Goal: Task Accomplishment & Management: Complete application form

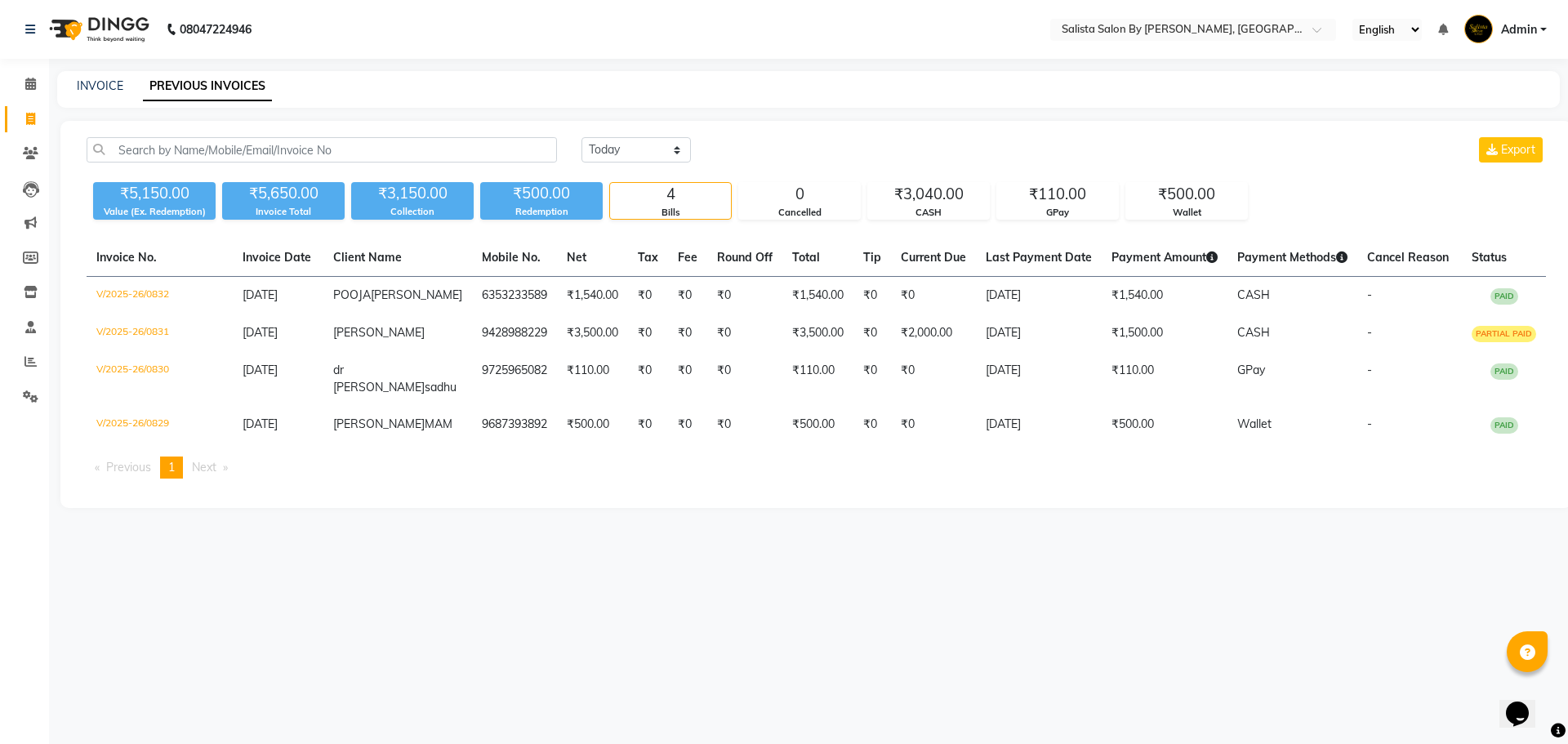
select select "service"
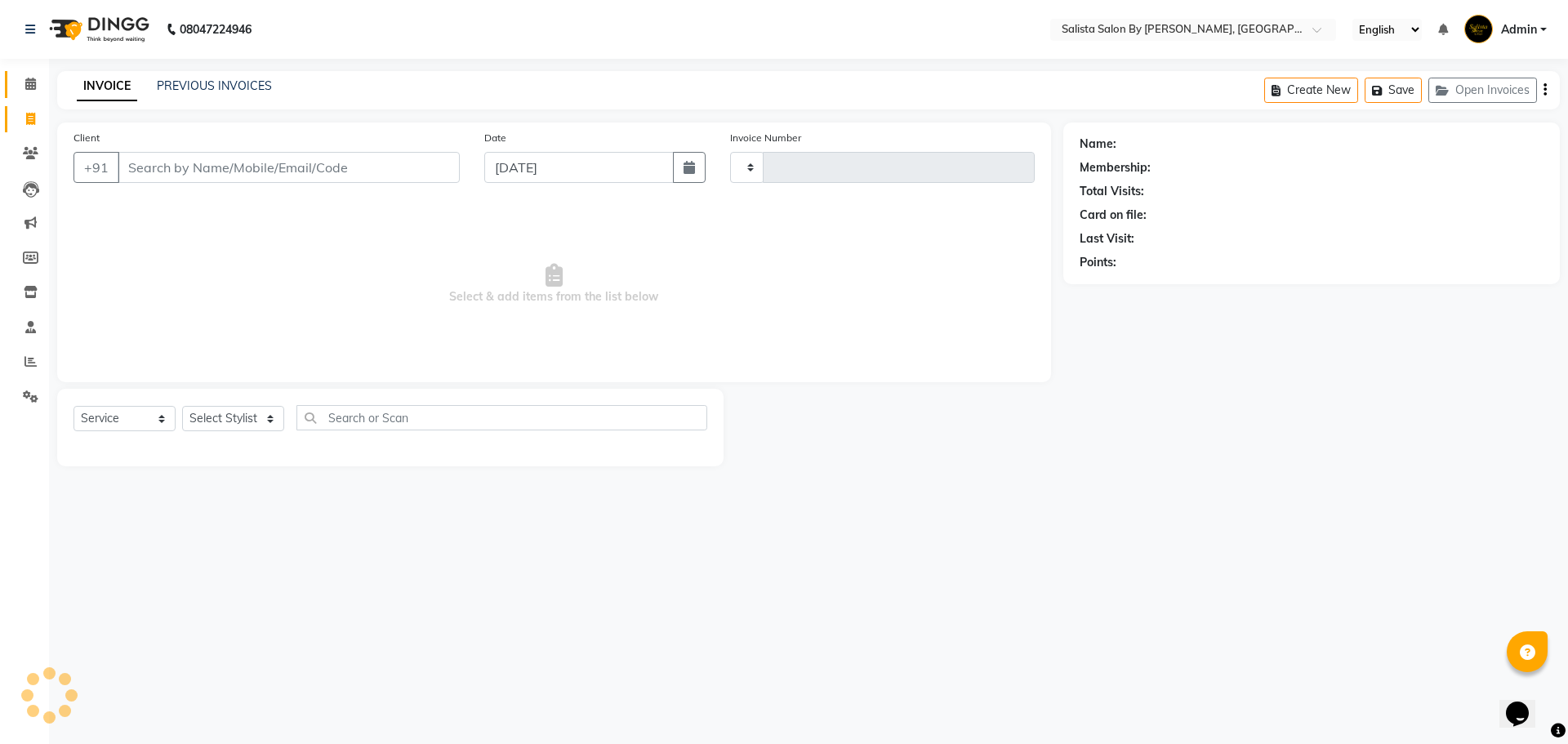
type input "0833"
select select "6878"
click at [207, 166] on input "Client" at bounding box center [289, 167] width 342 height 31
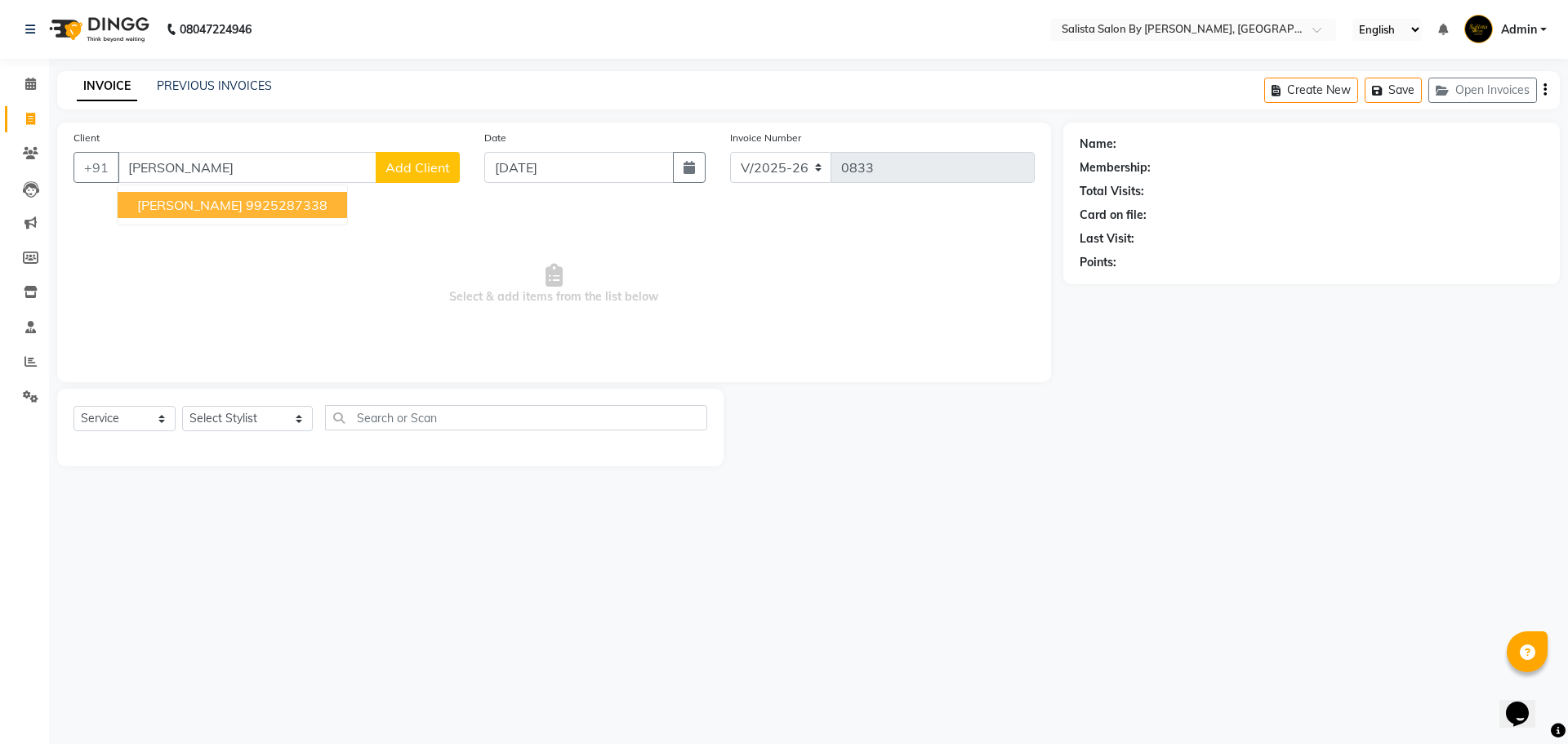
click at [274, 202] on ngb-highlight "9925287338" at bounding box center [286, 205] width 81 height 16
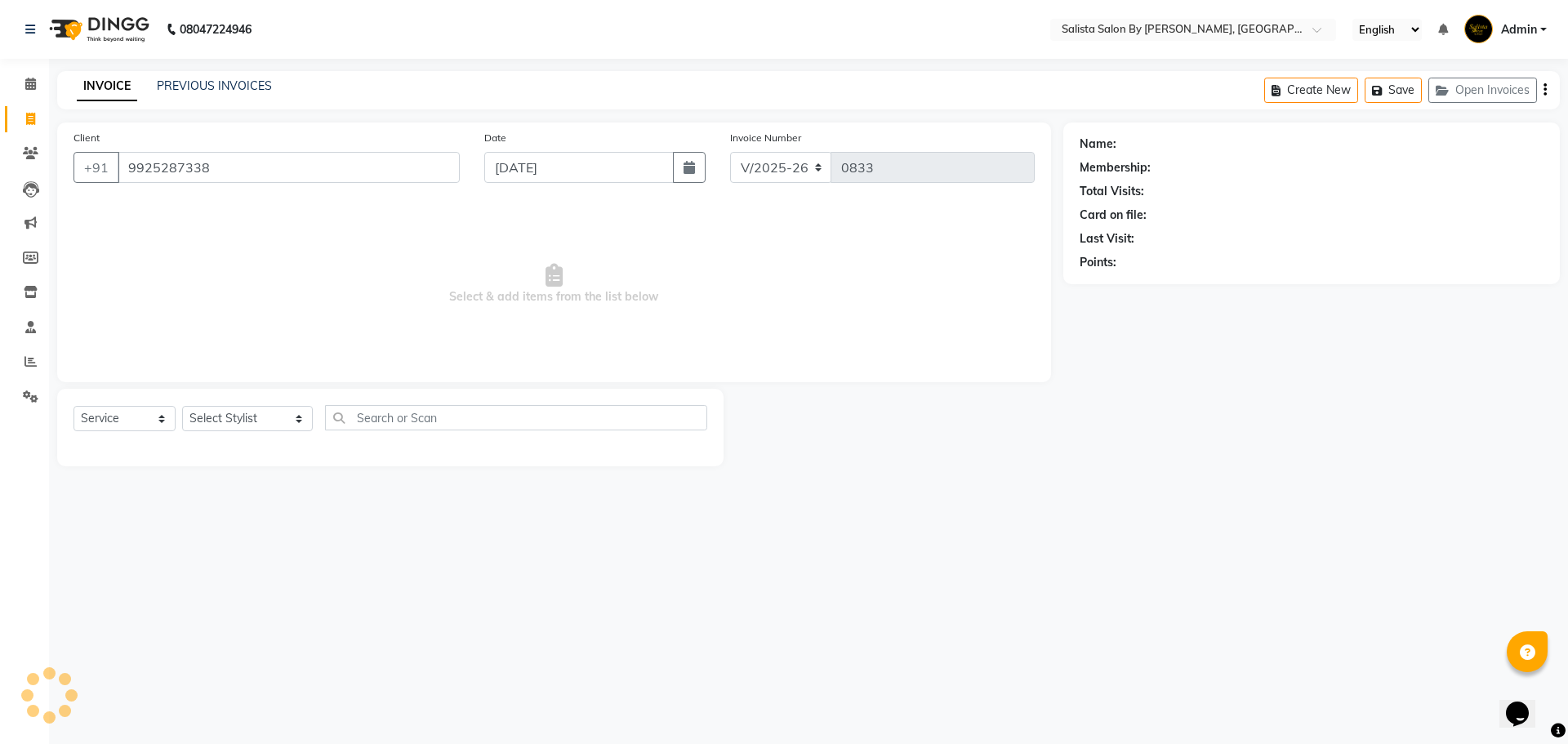
type input "9925287338"
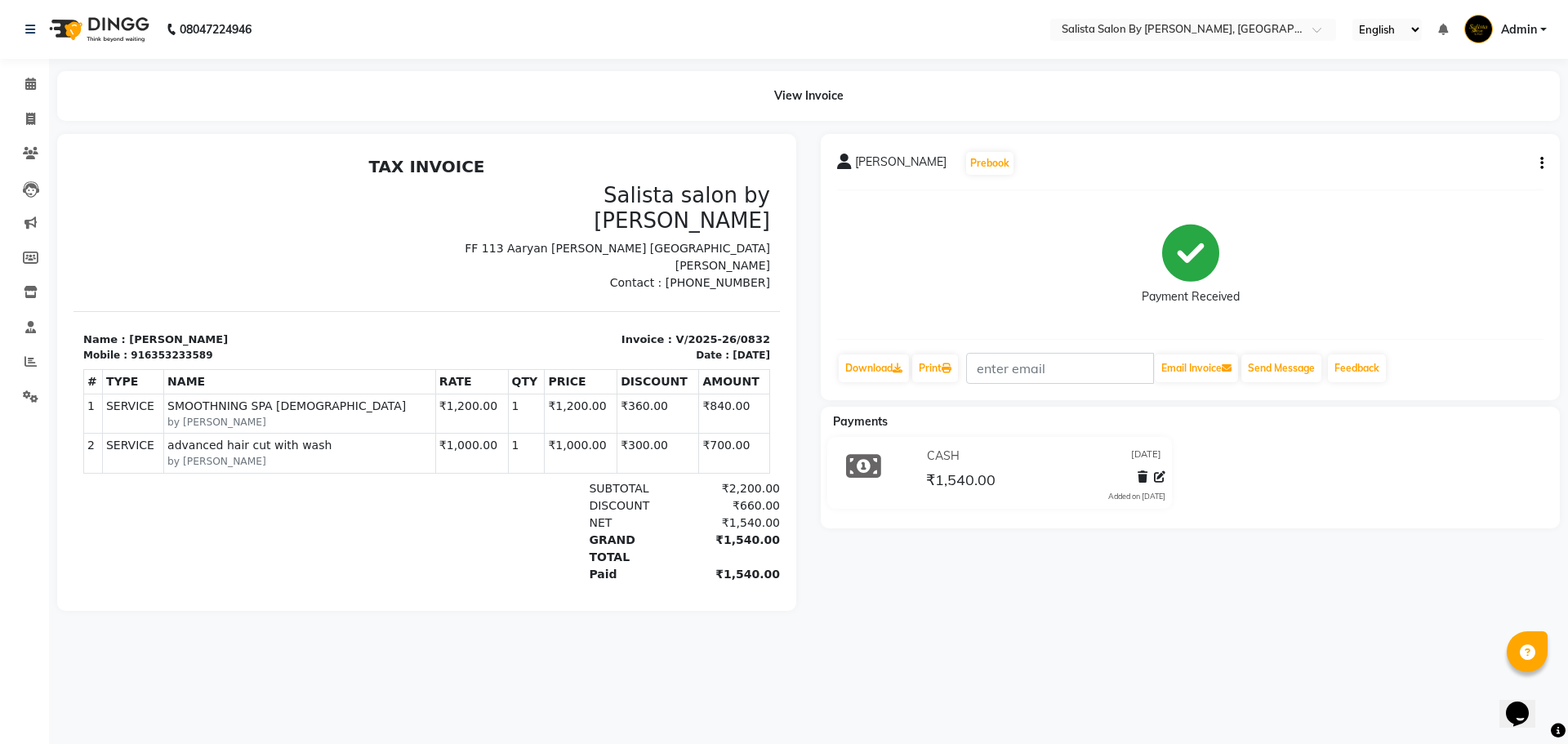
select select "service"
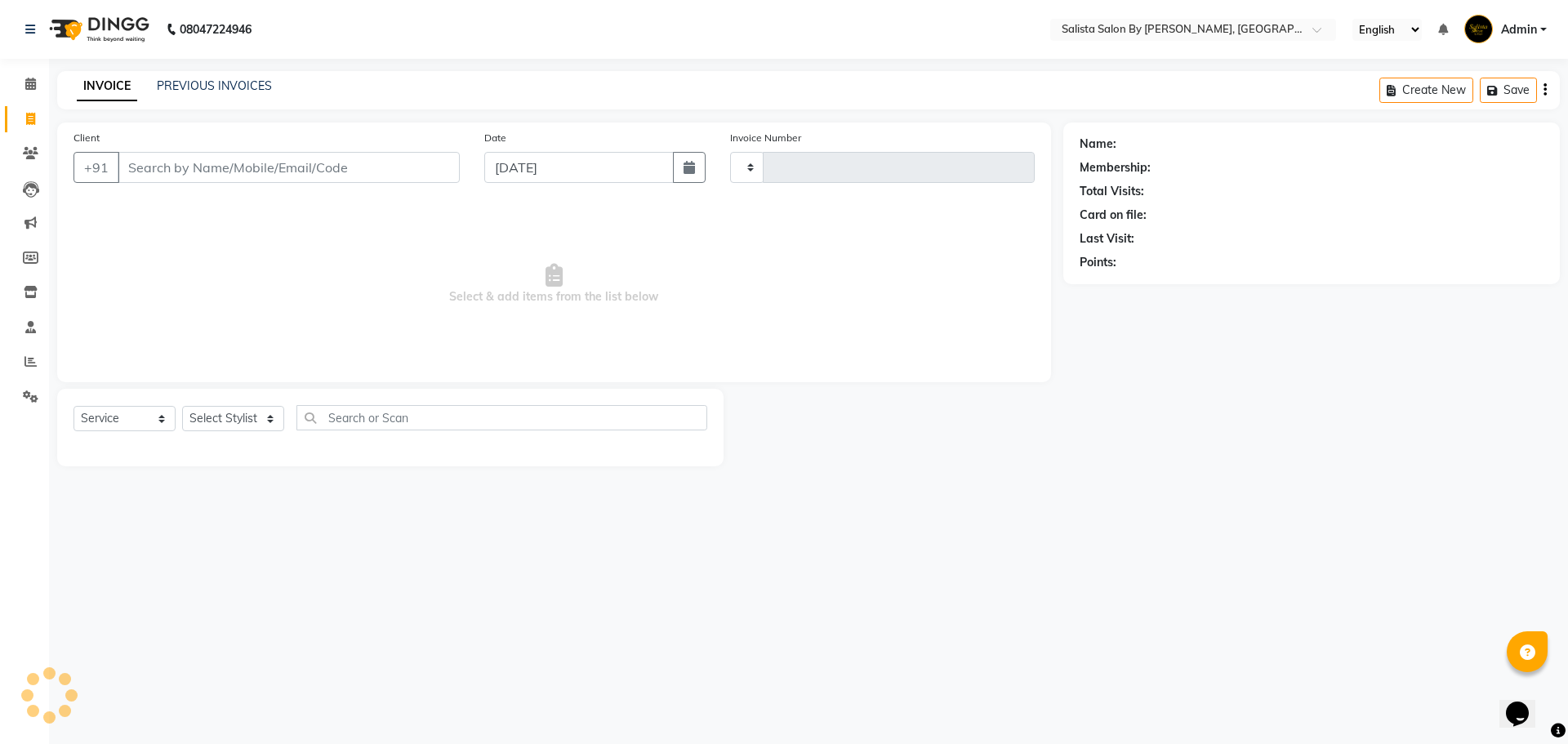
type input "0833"
select select "6878"
type input "6353233589"
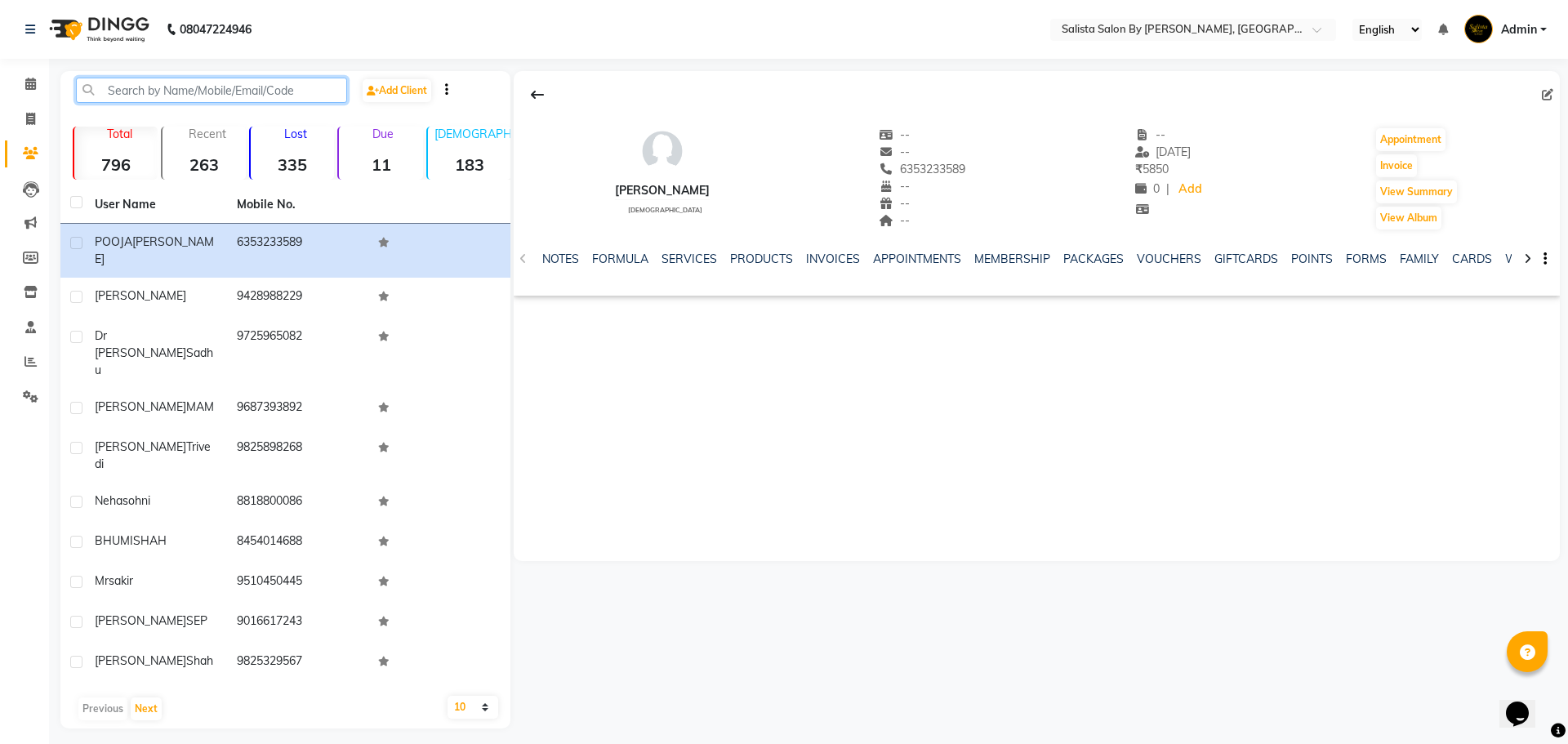
click at [263, 93] on input "text" at bounding box center [211, 90] width 271 height 25
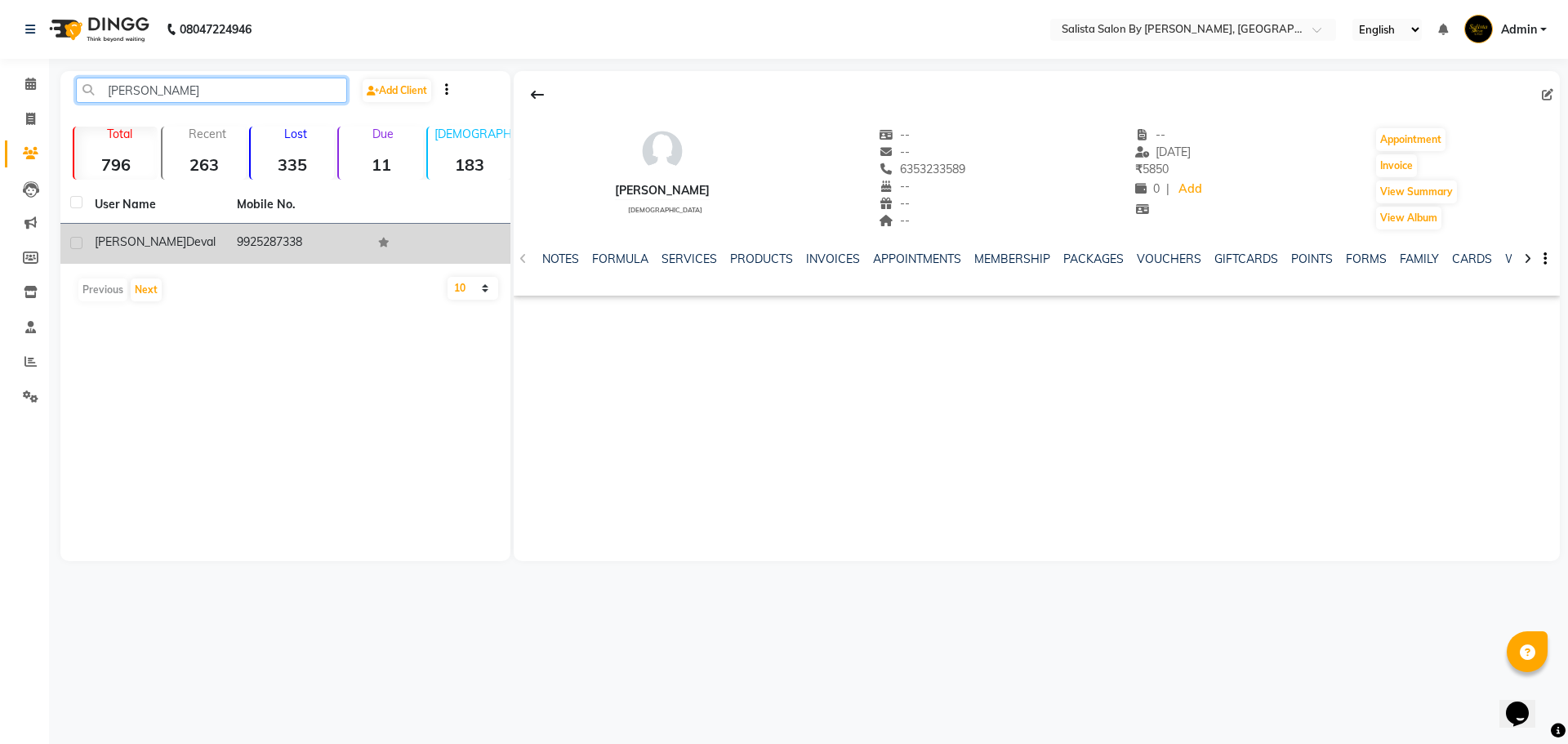
type input "[PERSON_NAME]"
click at [286, 246] on td "9925287338" at bounding box center [298, 243] width 142 height 40
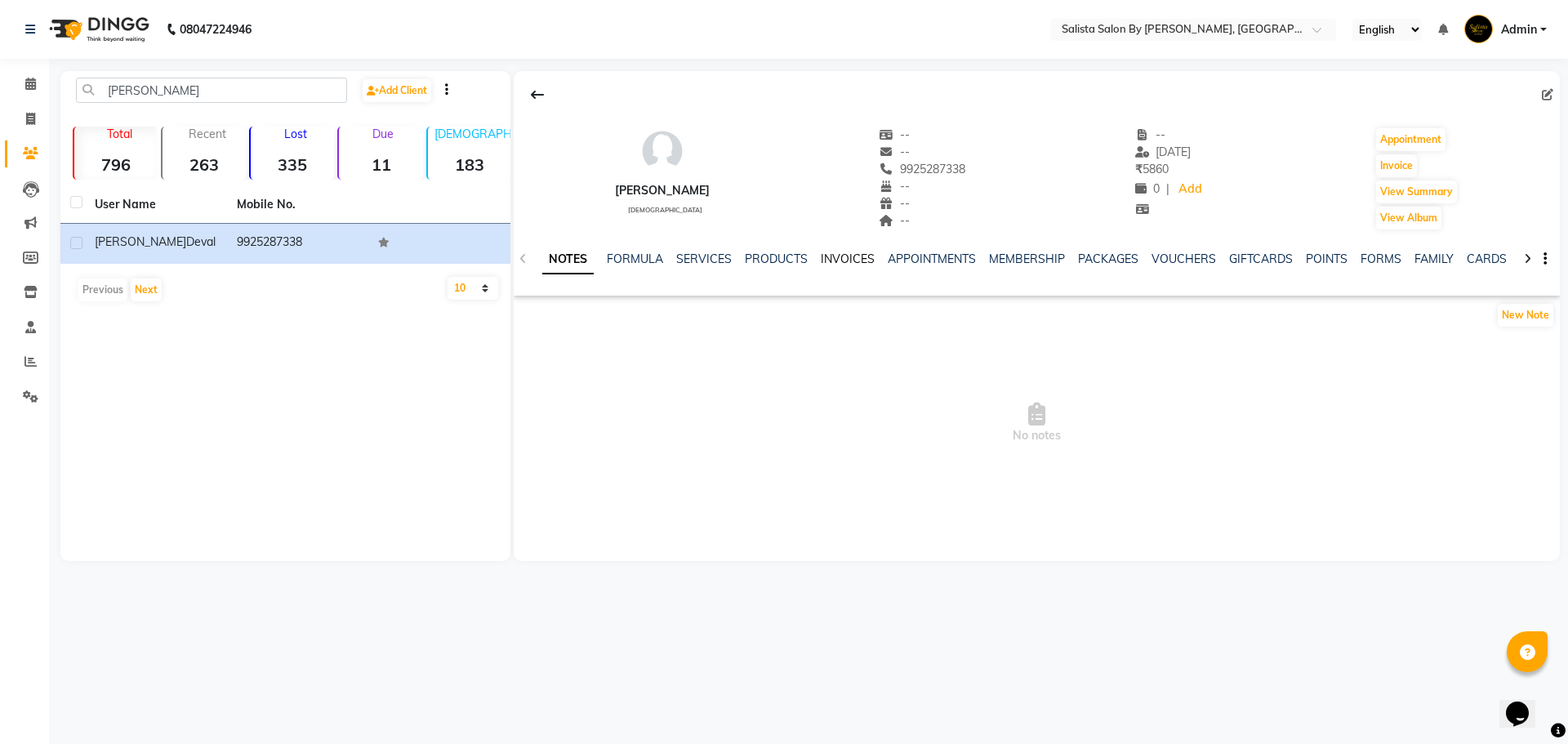
click at [848, 262] on link "INVOICES" at bounding box center [848, 259] width 54 height 15
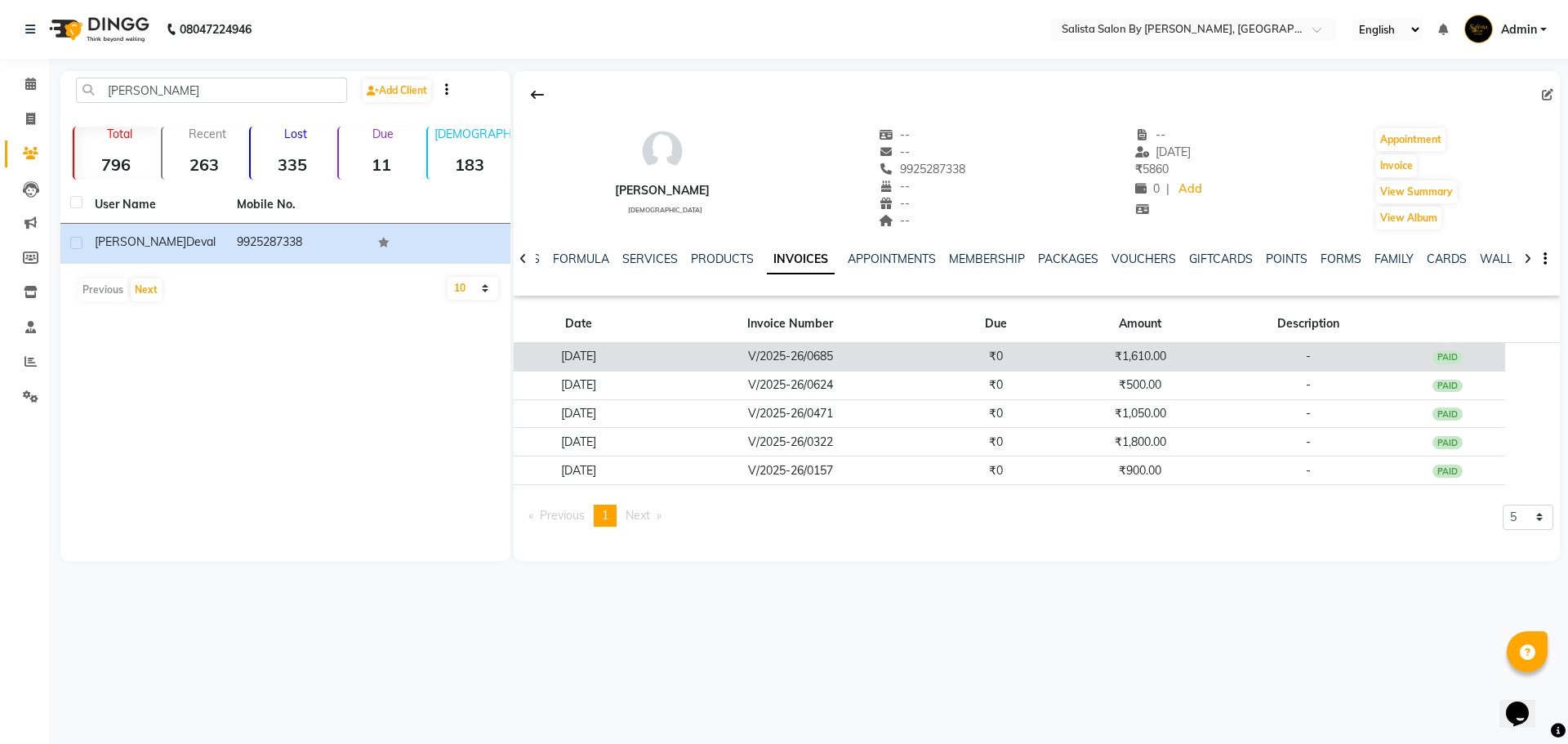
click at [1023, 359] on td "₹0" at bounding box center [995, 357] width 116 height 29
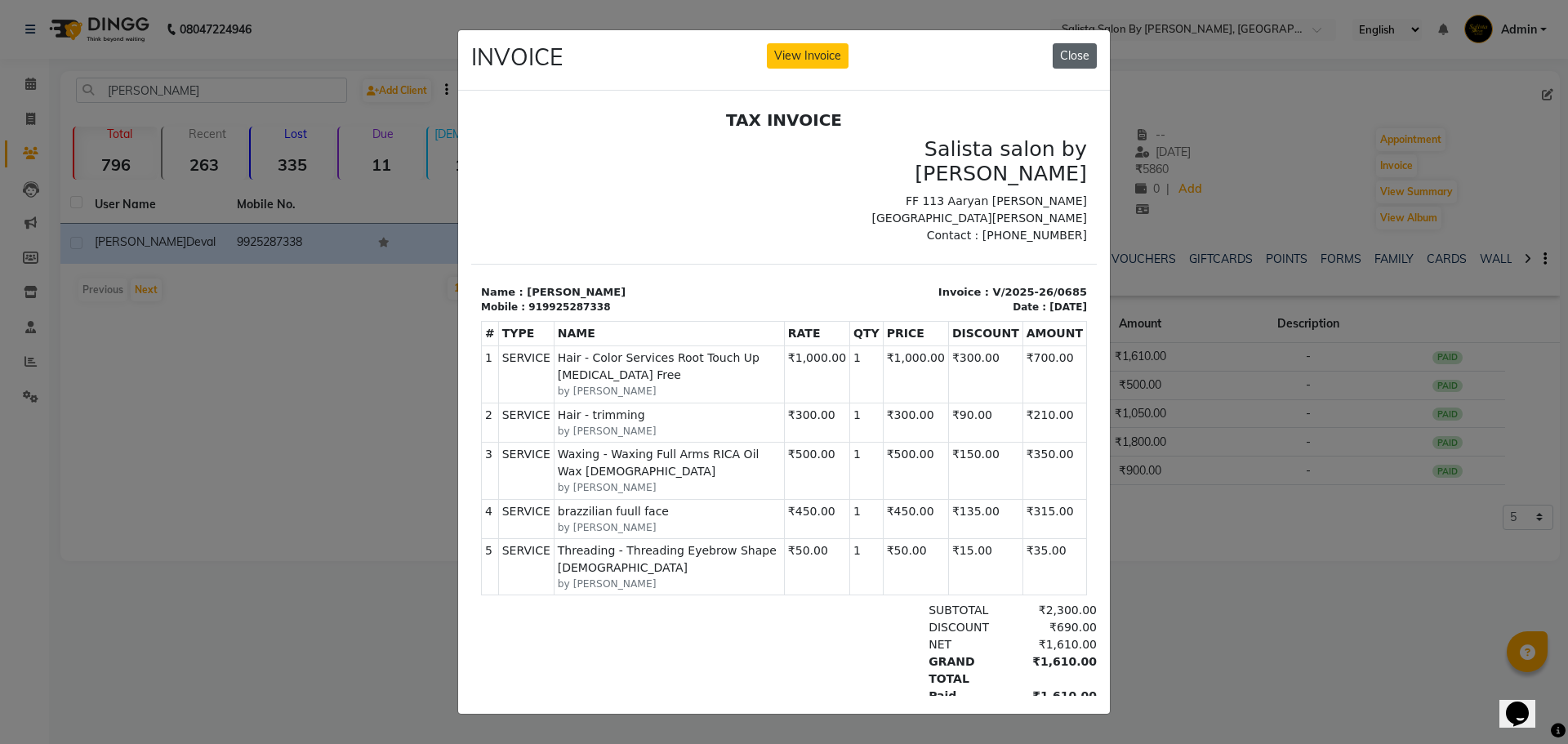
click at [1073, 53] on button "Close" at bounding box center [1075, 55] width 44 height 25
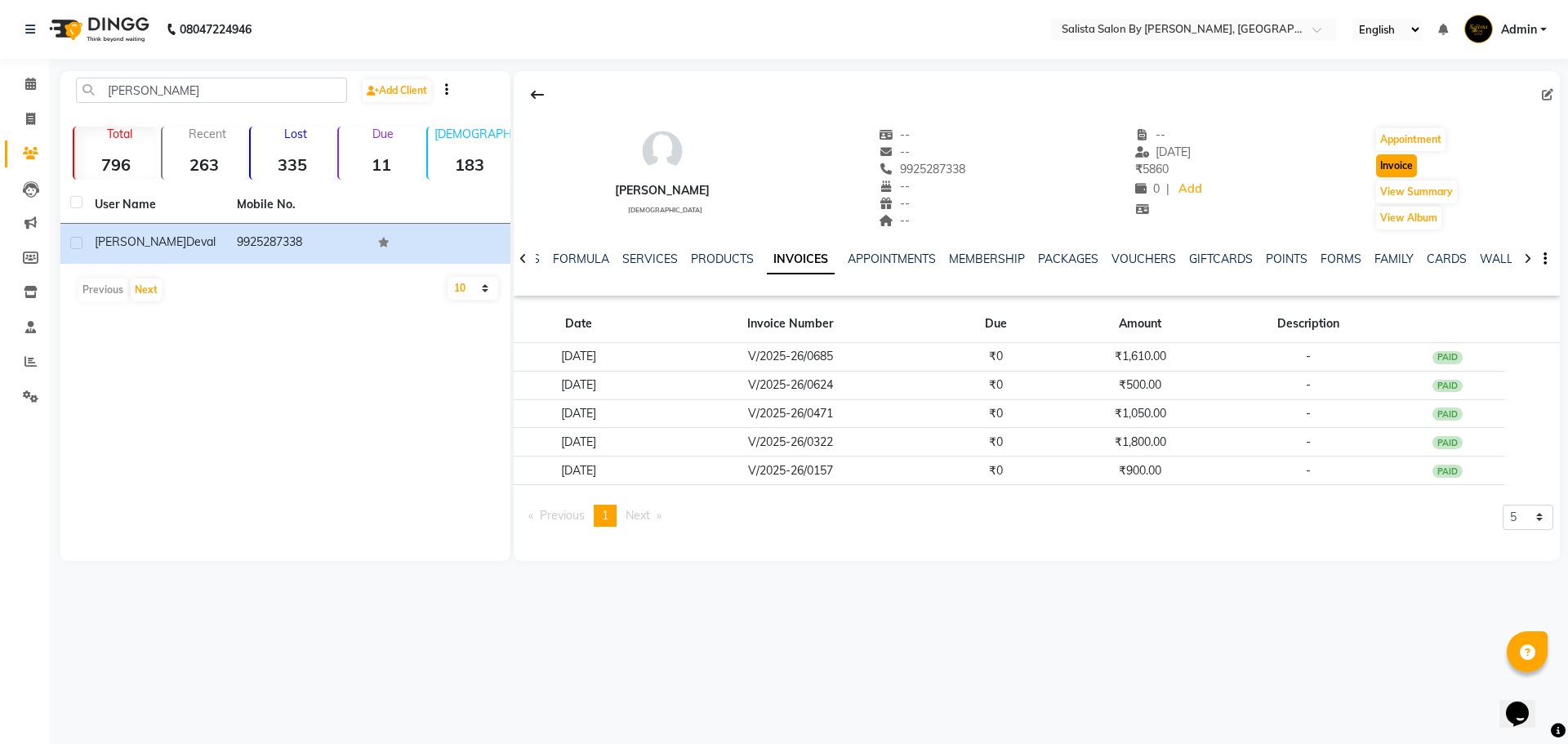
click at [1377, 165] on button "Invoice" at bounding box center [1397, 165] width 41 height 22
select select "service"
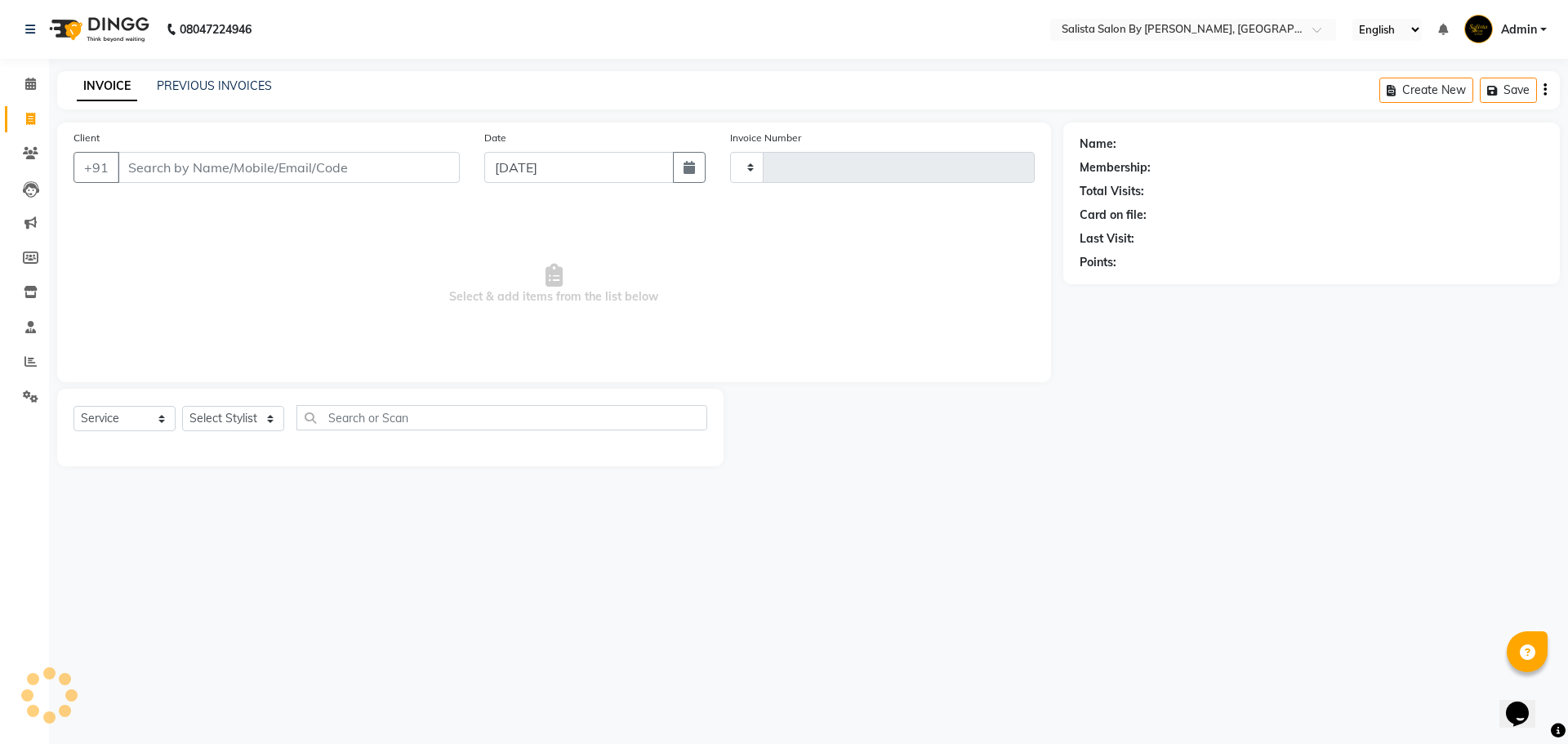
type input "0833"
select select "6878"
type input "9925287338"
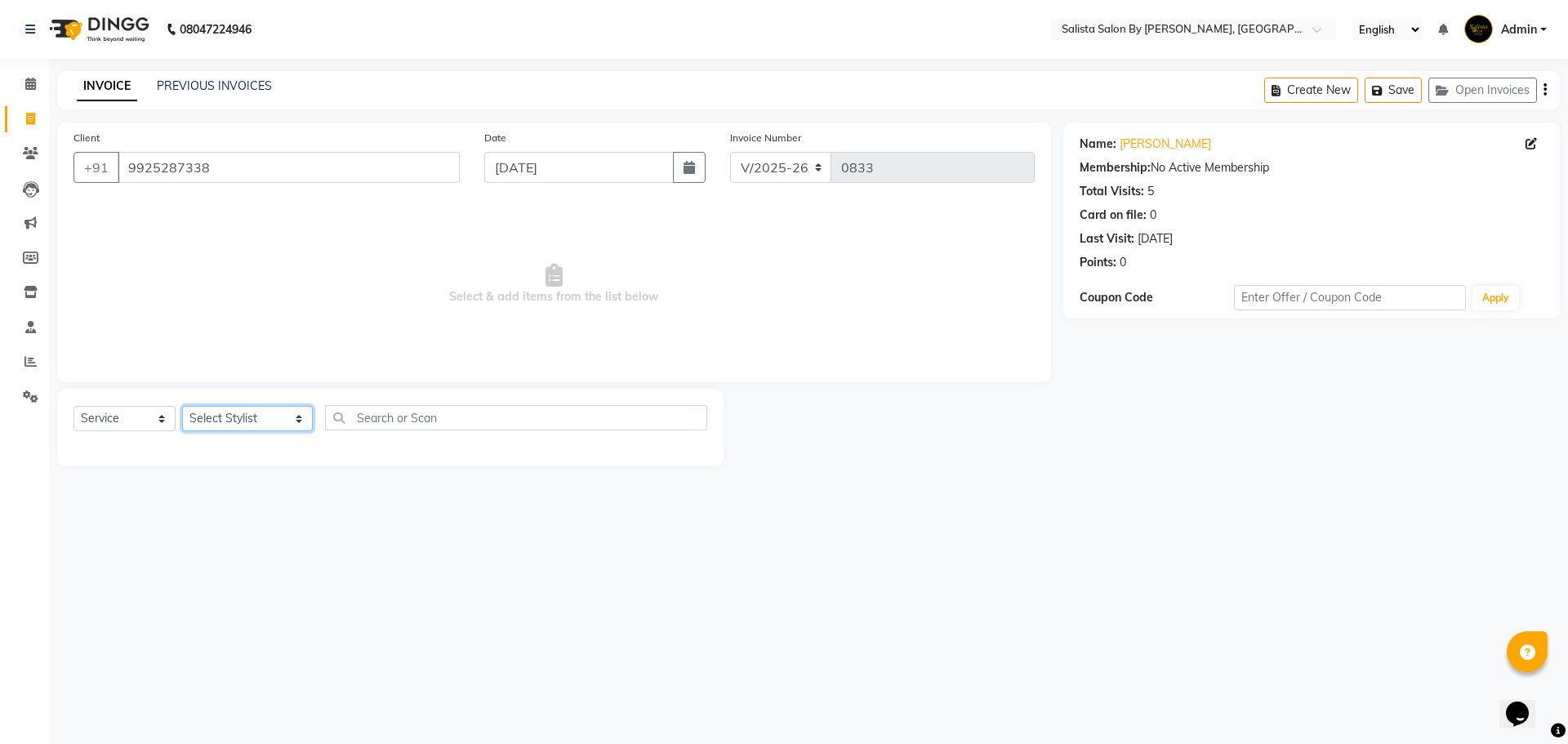
click at [268, 419] on select "Select Stylist AMIT [PERSON_NAME] kantibbai [PERSON_NAME] [PERSON_NAME] [PERSON…" at bounding box center [248, 418] width 131 height 25
select select "53758"
click at [182, 406] on select "Select Stylist AMIT [PERSON_NAME] kantibbai [PERSON_NAME] [PERSON_NAME] [PERSON…" at bounding box center [248, 418] width 131 height 25
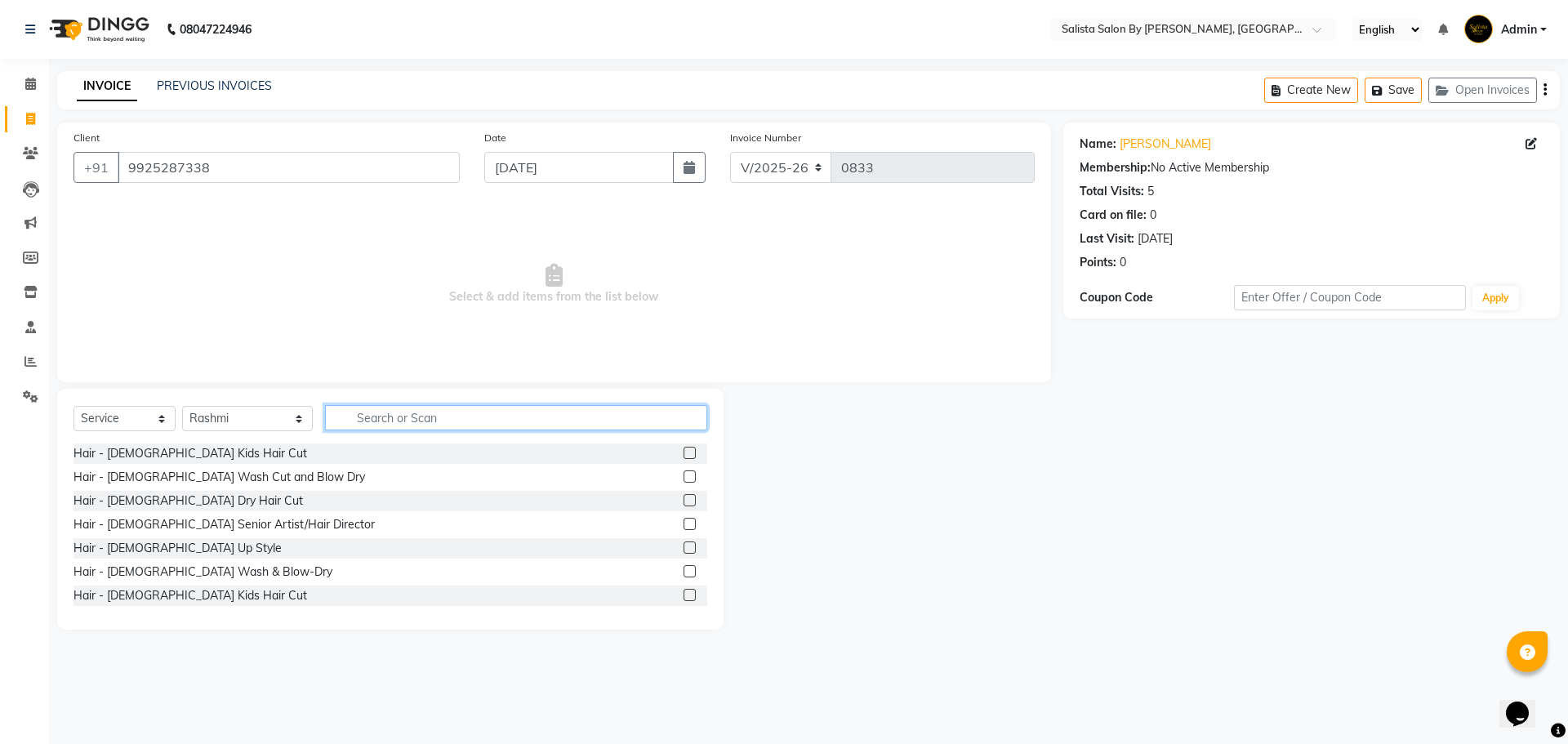
click at [339, 414] on input "text" at bounding box center [516, 417] width 382 height 25
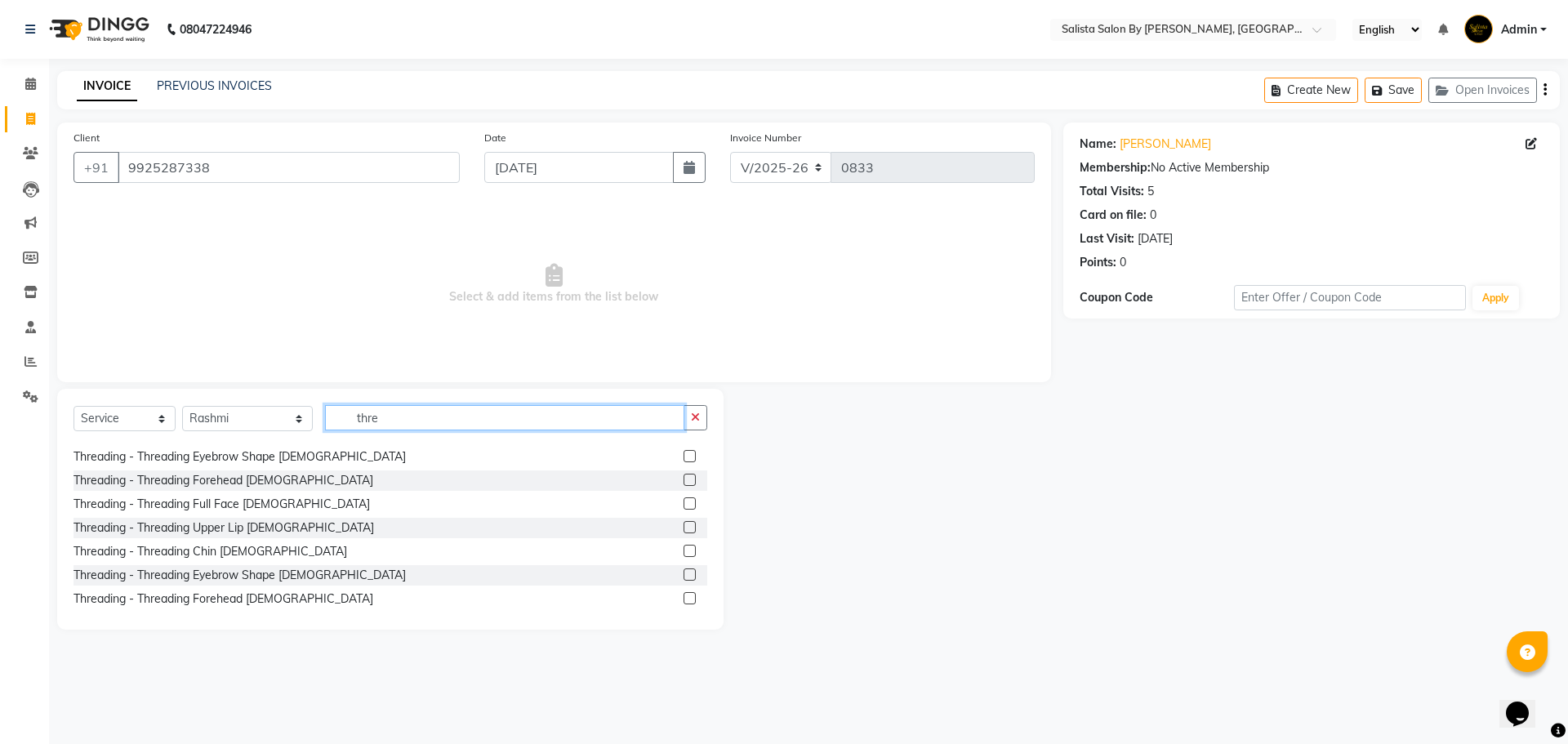
scroll to position [164, 0]
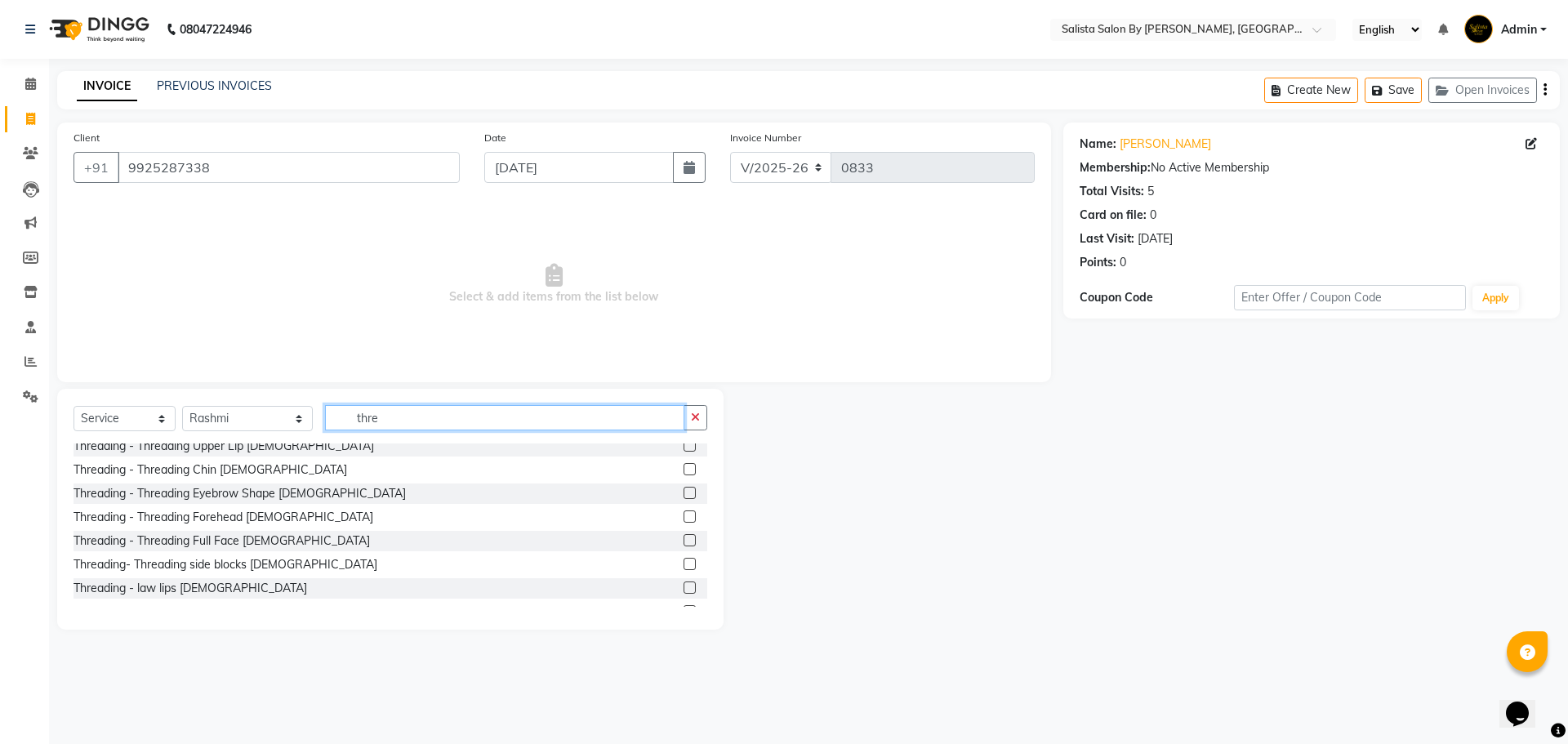
type input "thre"
click at [683, 543] on label at bounding box center [689, 540] width 12 height 12
click at [683, 543] on input "checkbox" at bounding box center [688, 540] width 10 height 10
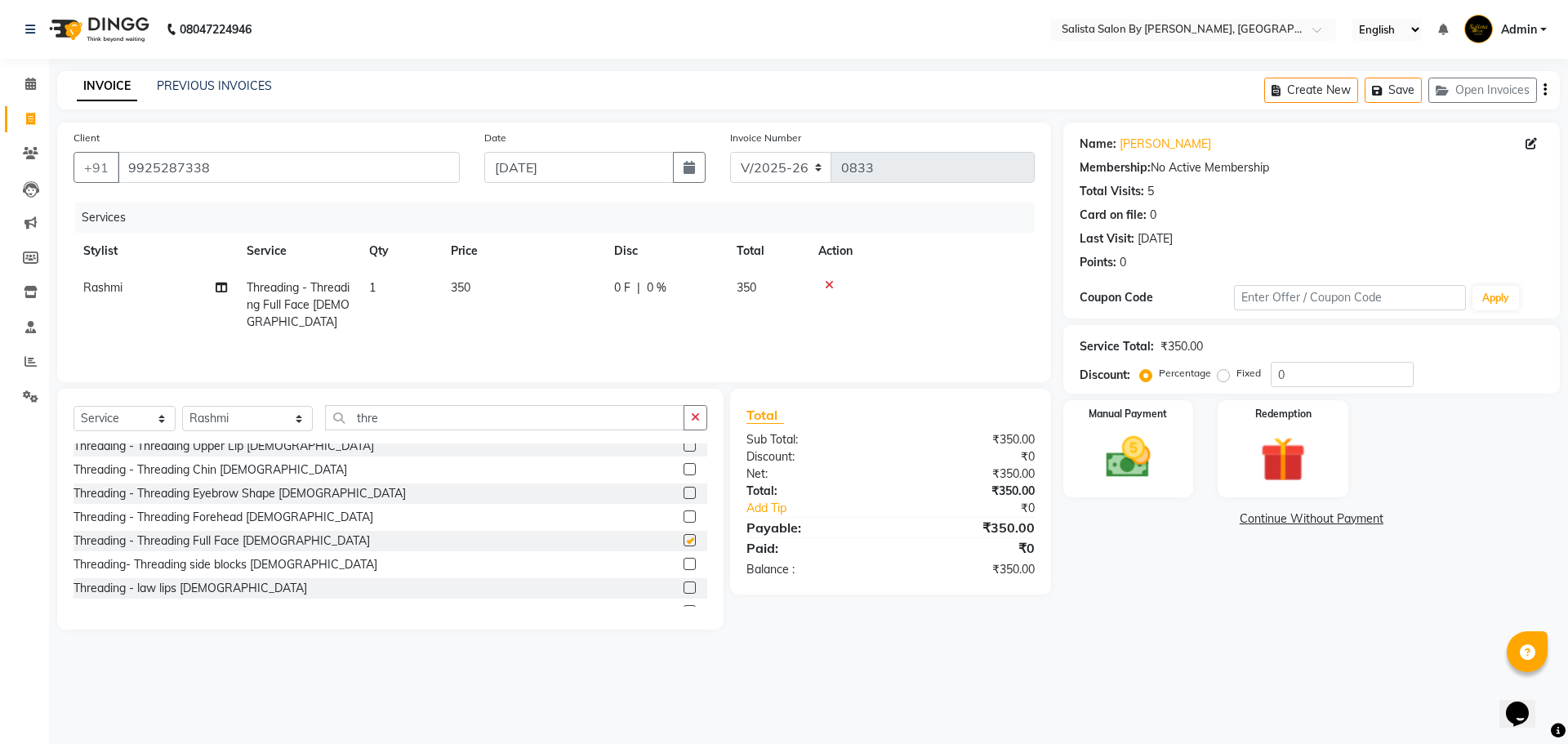
checkbox input "false"
click at [353, 418] on input "thre" at bounding box center [505, 417] width 360 height 25
type input "t"
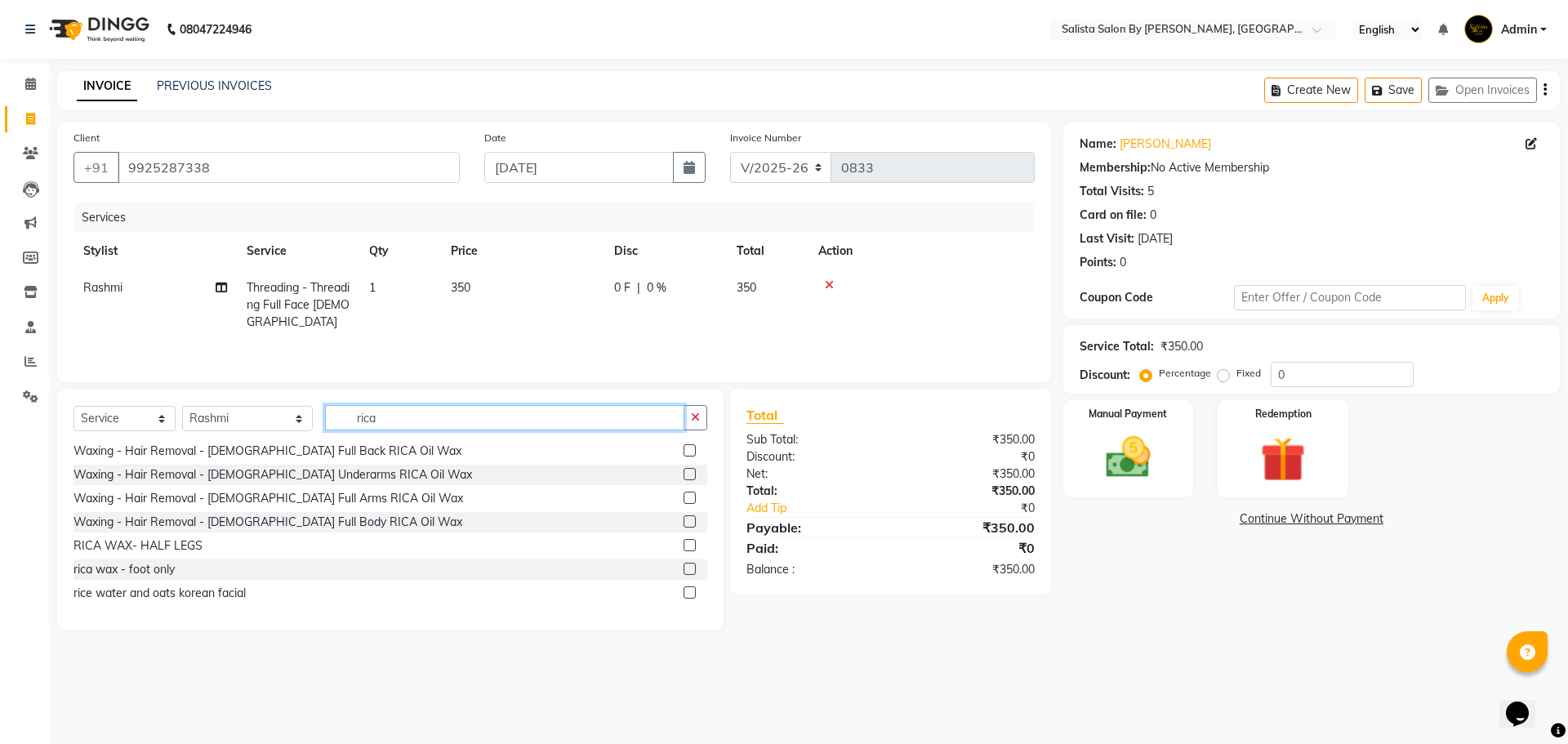
scroll to position [334, 0]
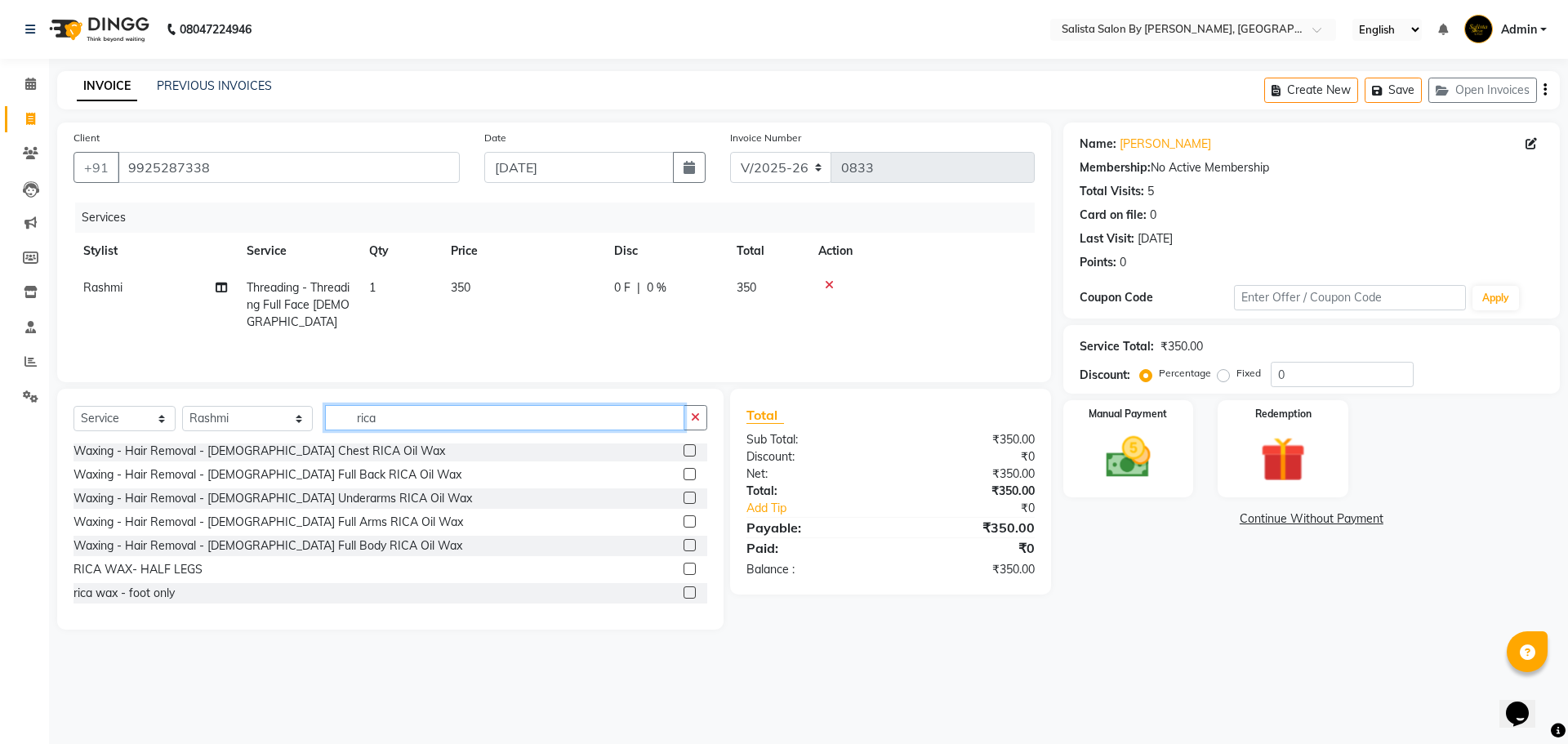
type input "rica"
click at [683, 526] on label at bounding box center [689, 521] width 12 height 12
click at [683, 526] on input "checkbox" at bounding box center [688, 522] width 10 height 10
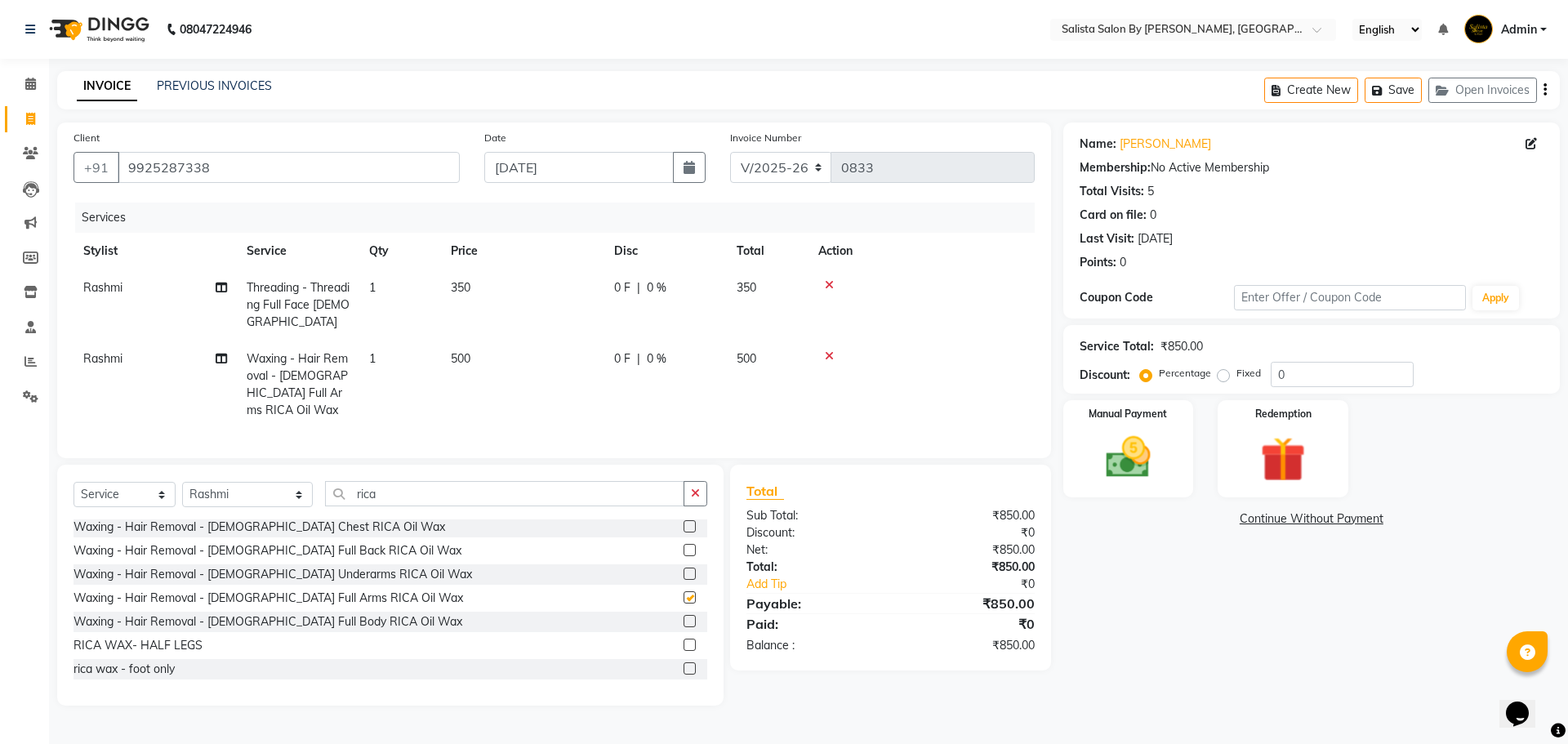
checkbox input "false"
click at [386, 494] on input "rica" at bounding box center [505, 494] width 360 height 25
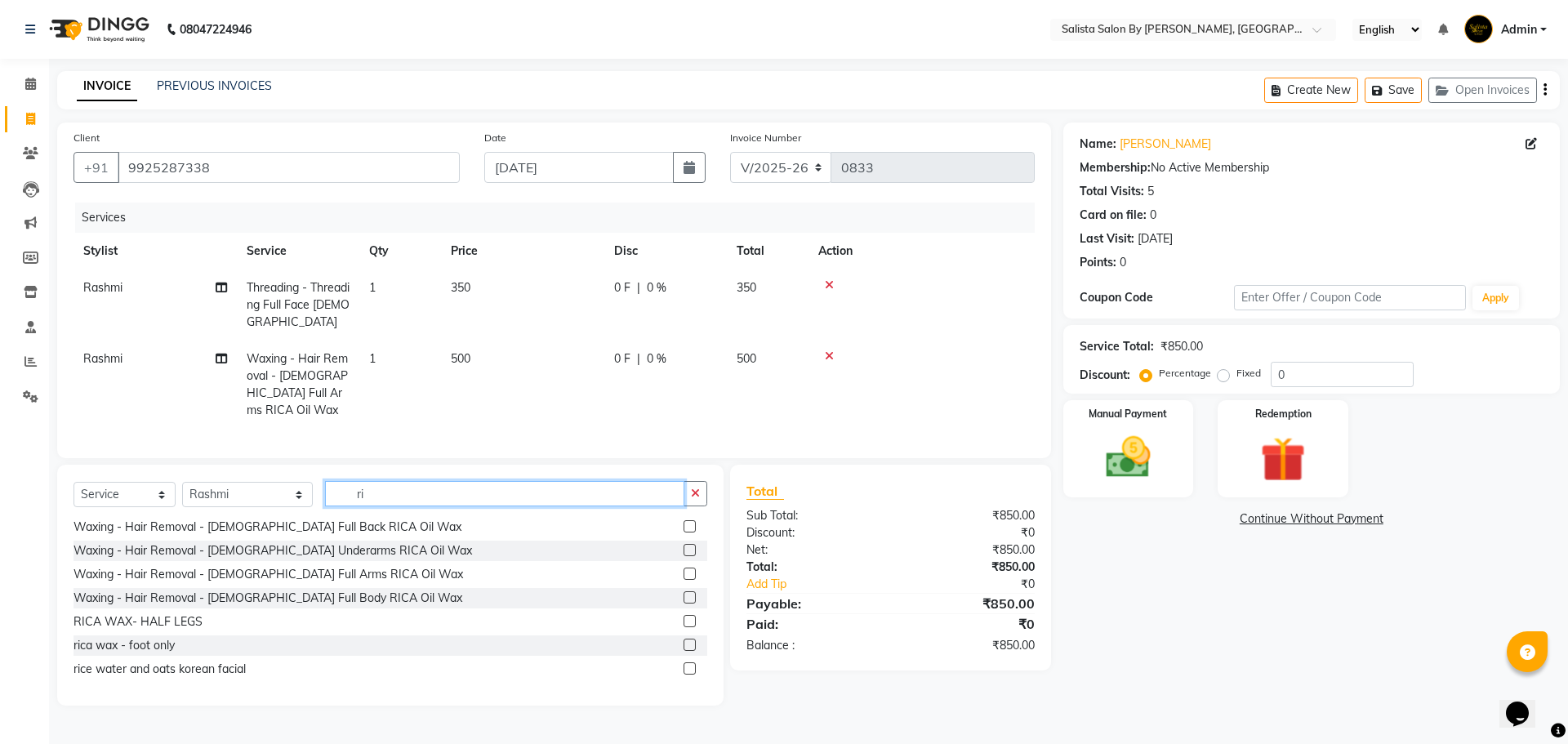
scroll to position [619, 0]
type input "r"
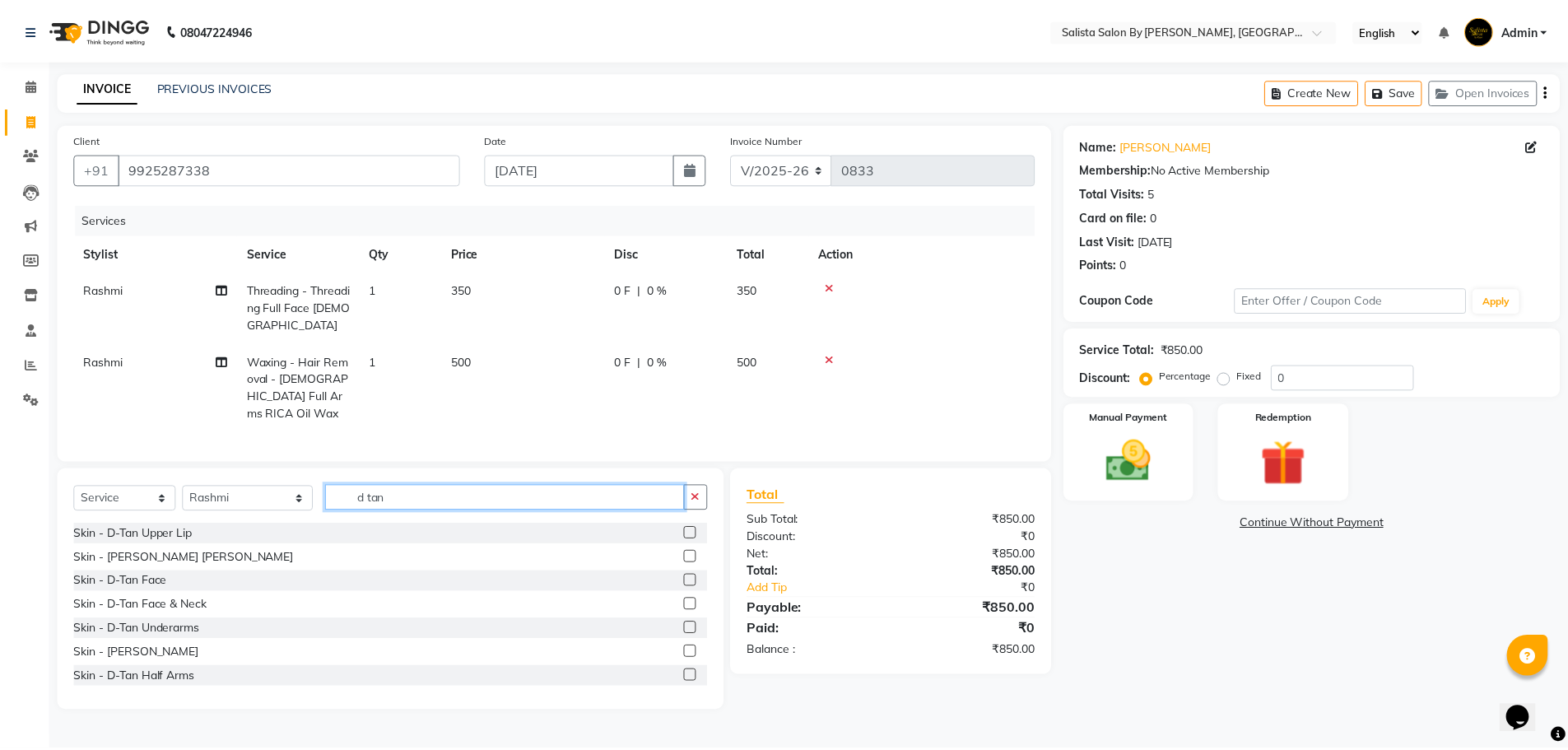
scroll to position [82, 0]
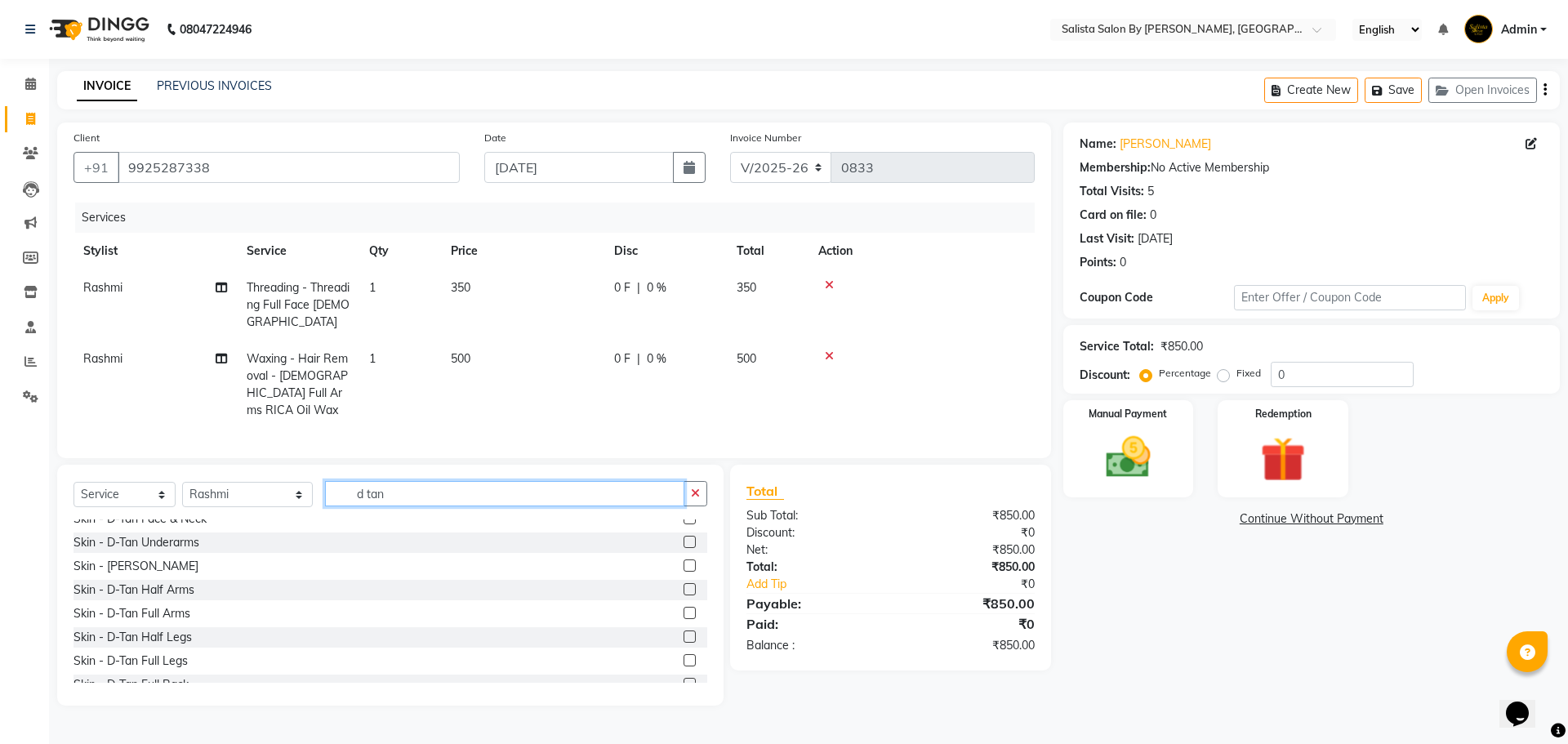
type input "d tan"
click at [683, 608] on label at bounding box center [689, 612] width 12 height 12
click at [683, 608] on input "checkbox" at bounding box center [688, 613] width 10 height 10
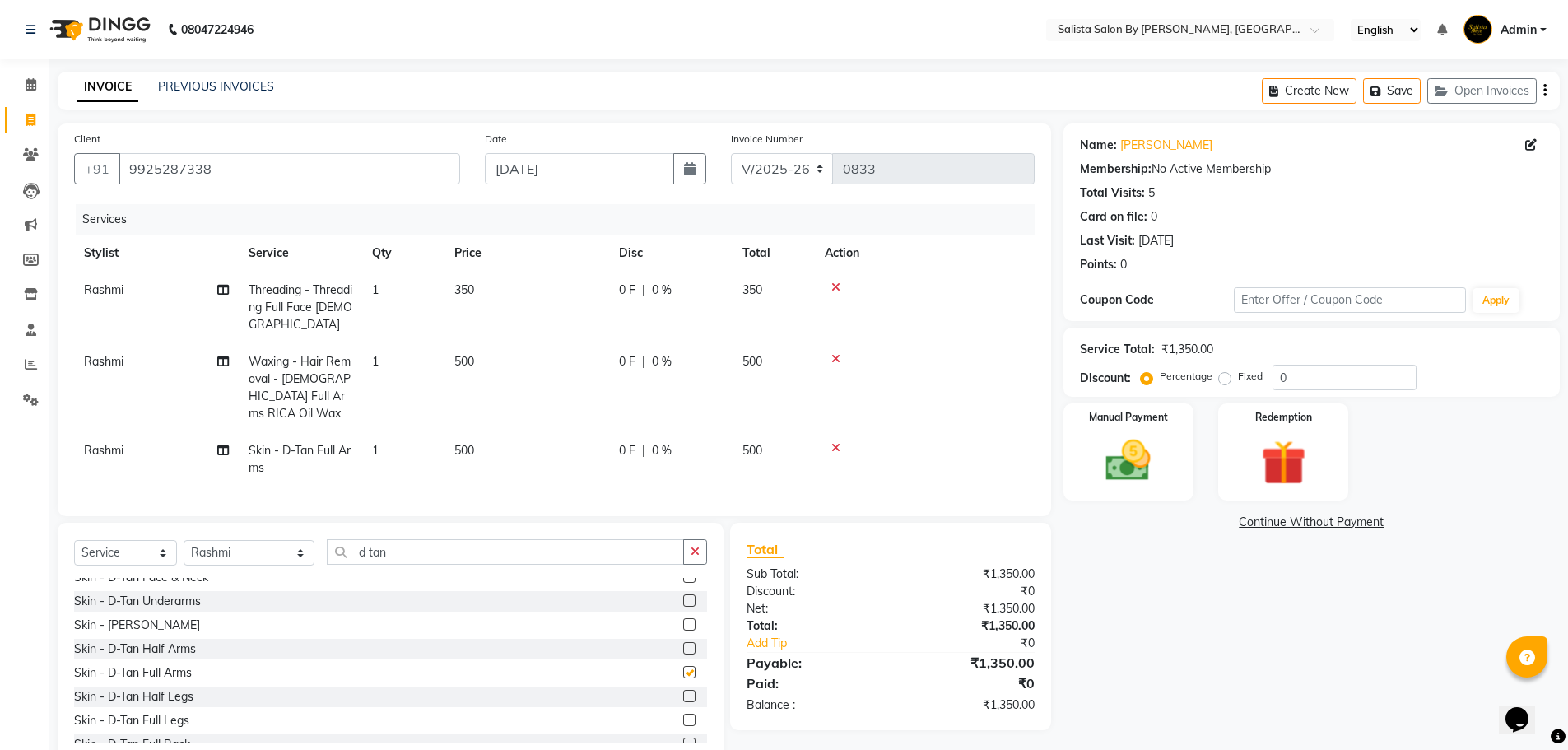
checkbox input "false"
click at [271, 552] on select "Select Stylist AMIT [PERSON_NAME] kantibbai [PERSON_NAME] [PERSON_NAME] [PERSON…" at bounding box center [249, 552] width 131 height 25
select select "69301"
click at [184, 540] on select "Select Stylist AMIT [PERSON_NAME] kantibbai [PERSON_NAME] [PERSON_NAME] [PERSON…" at bounding box center [249, 552] width 131 height 25
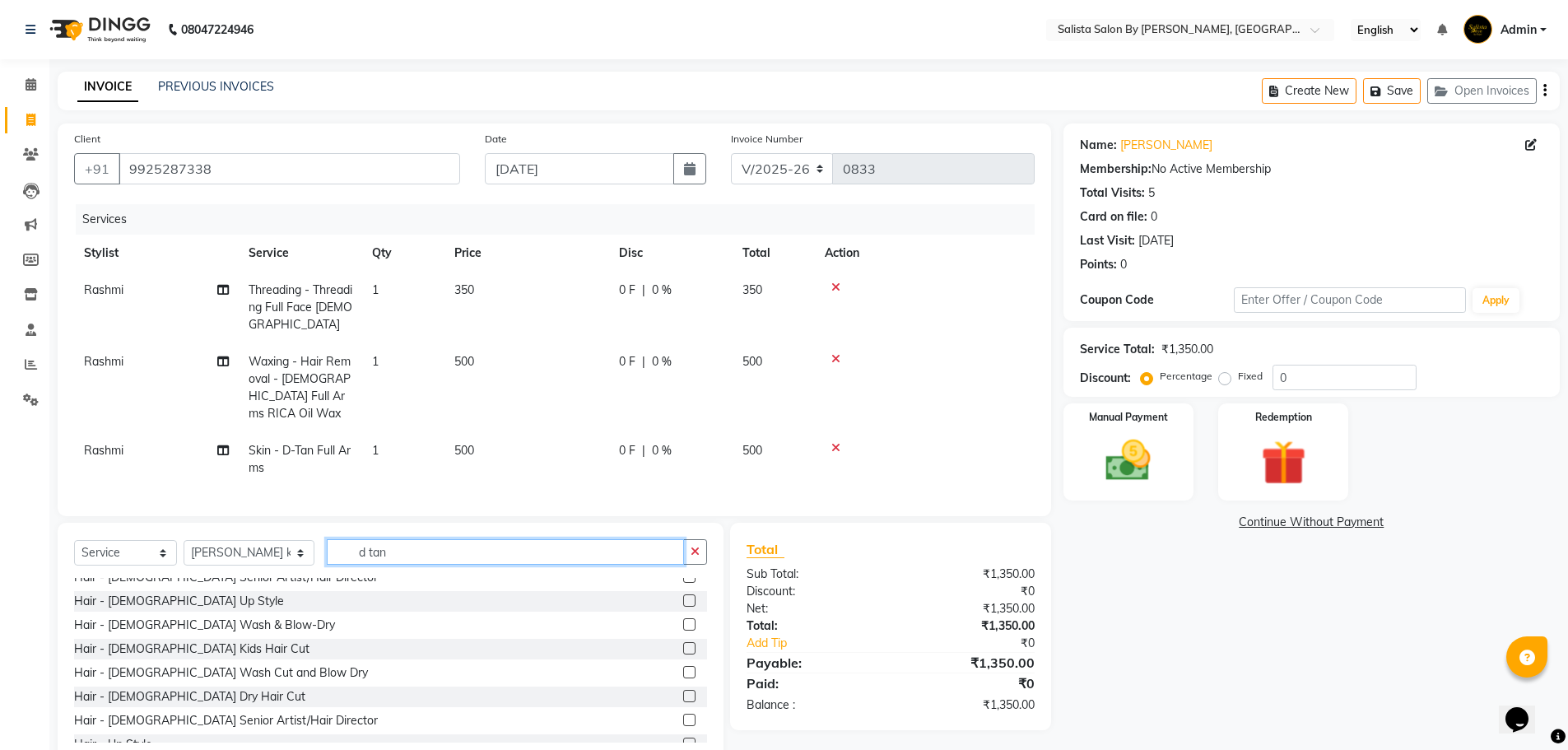
click at [395, 539] on input "d tan" at bounding box center [505, 551] width 357 height 25
type input "d"
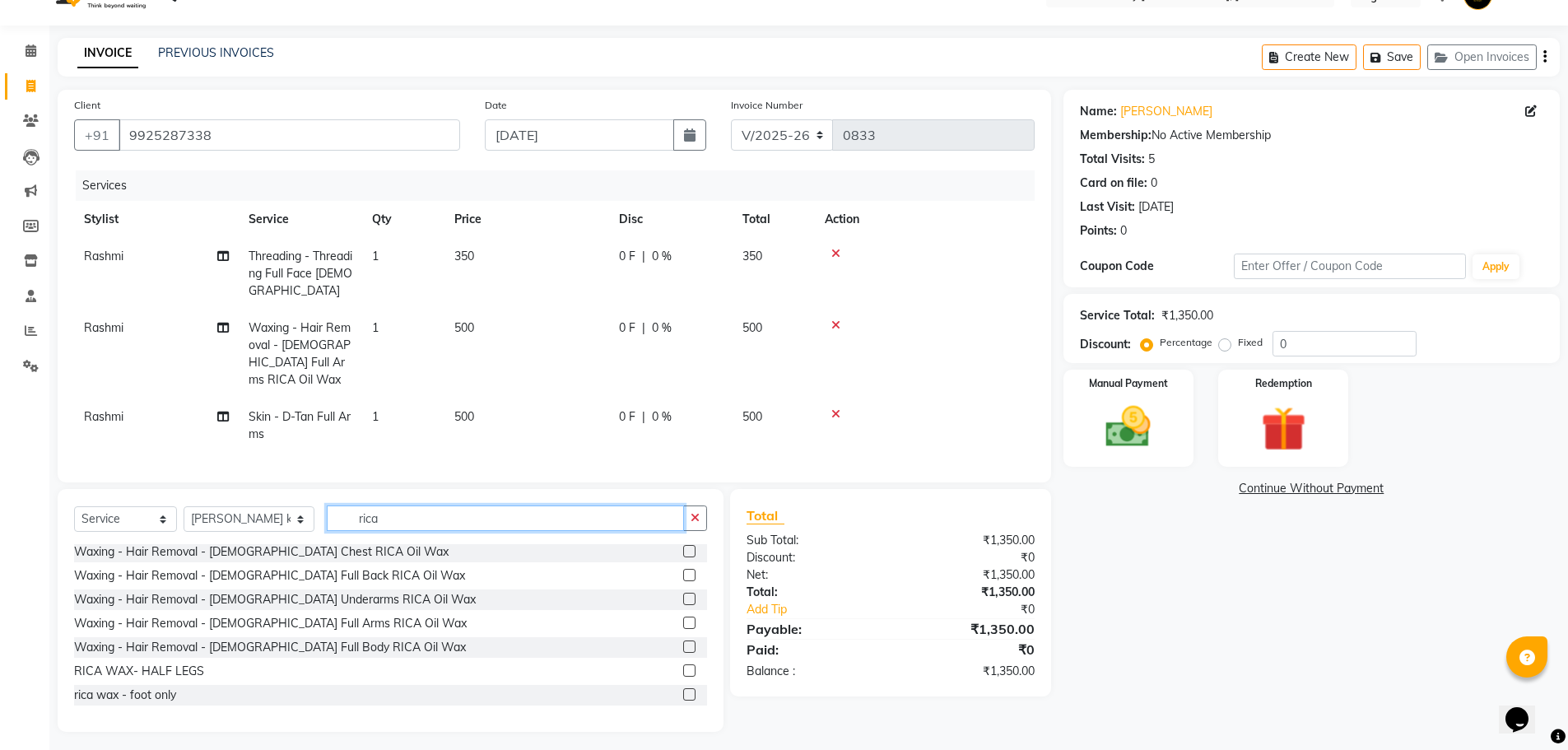
scroll to position [36, 0]
type input "rica"
click at [683, 664] on label at bounding box center [688, 669] width 12 height 12
click at [683, 664] on input "checkbox" at bounding box center [687, 669] width 10 height 10
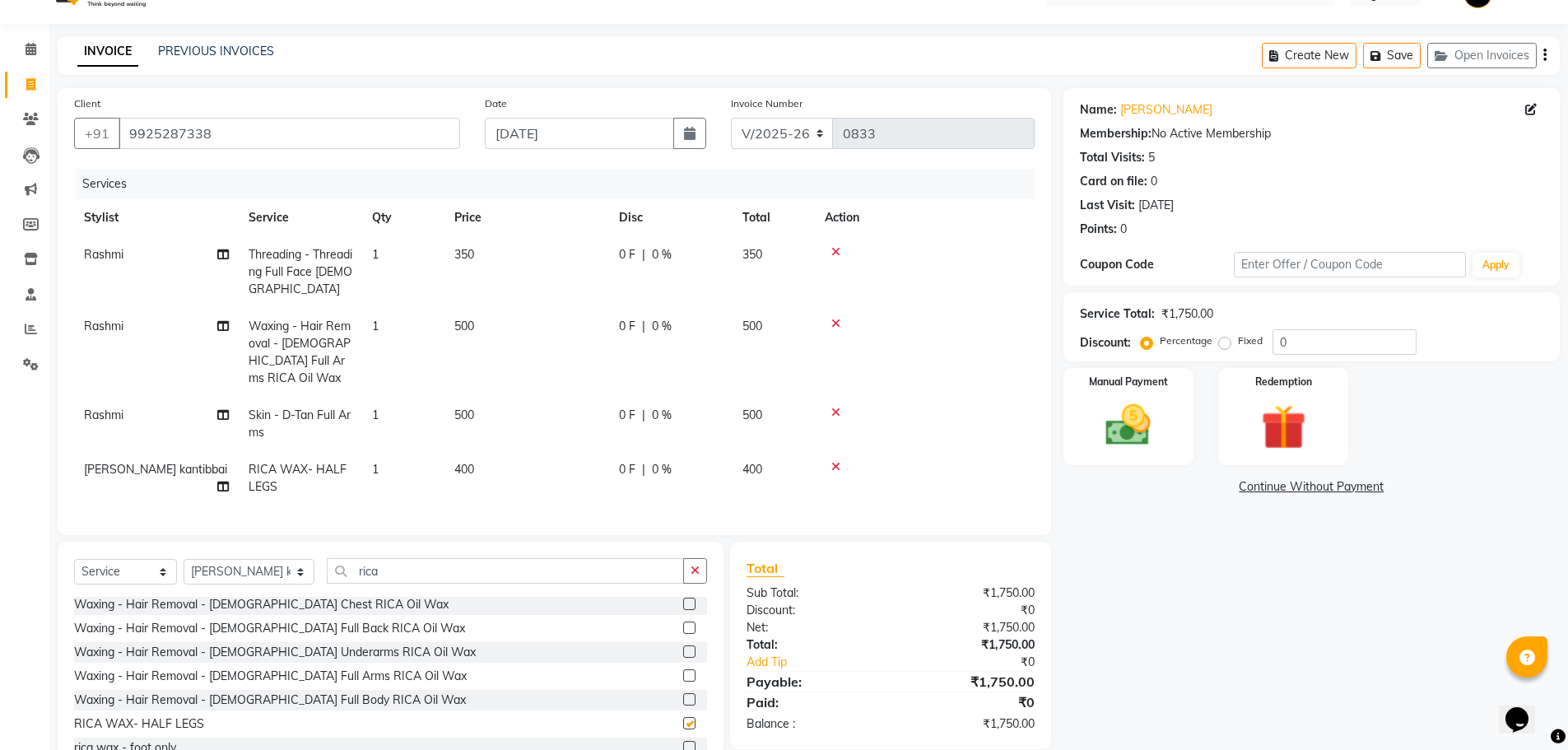
checkbox input "false"
click at [271, 567] on select "Select Stylist AMIT [PERSON_NAME] kantibbai [PERSON_NAME] [PERSON_NAME] [PERSON…" at bounding box center [249, 571] width 131 height 25
click at [184, 559] on select "Select Stylist AMIT [PERSON_NAME] kantibbai [PERSON_NAME] [PERSON_NAME] [PERSON…" at bounding box center [249, 571] width 131 height 25
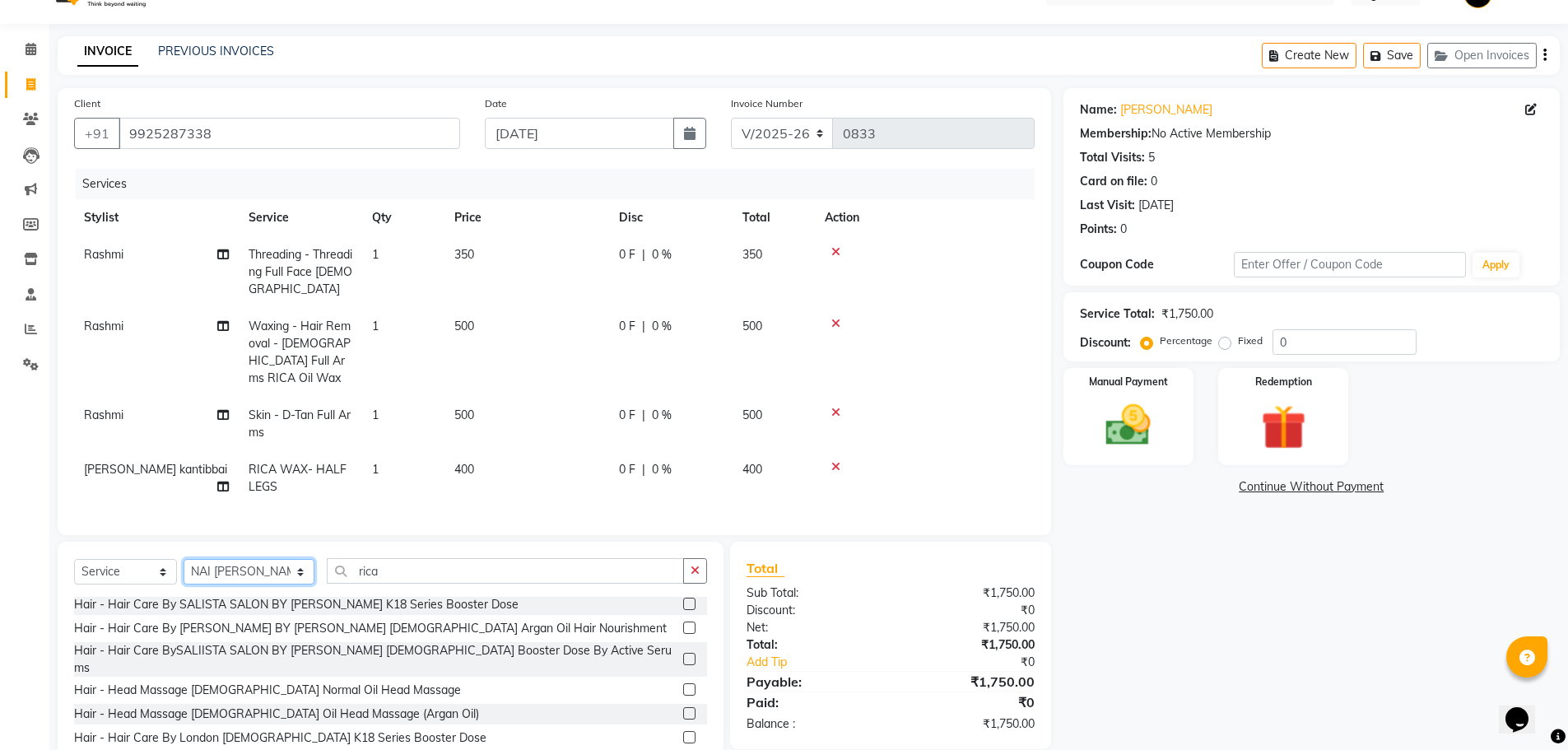
click at [275, 571] on select "Select Stylist AMIT [PERSON_NAME] kantibbai [PERSON_NAME] [PERSON_NAME] [PERSON…" at bounding box center [249, 571] width 131 height 25
select select "71468"
click at [184, 559] on select "Select Stylist AMIT [PERSON_NAME] kantibbai [PERSON_NAME] [PERSON_NAME] [PERSON…" at bounding box center [249, 571] width 131 height 25
click at [360, 572] on input "rica" at bounding box center [505, 571] width 357 height 25
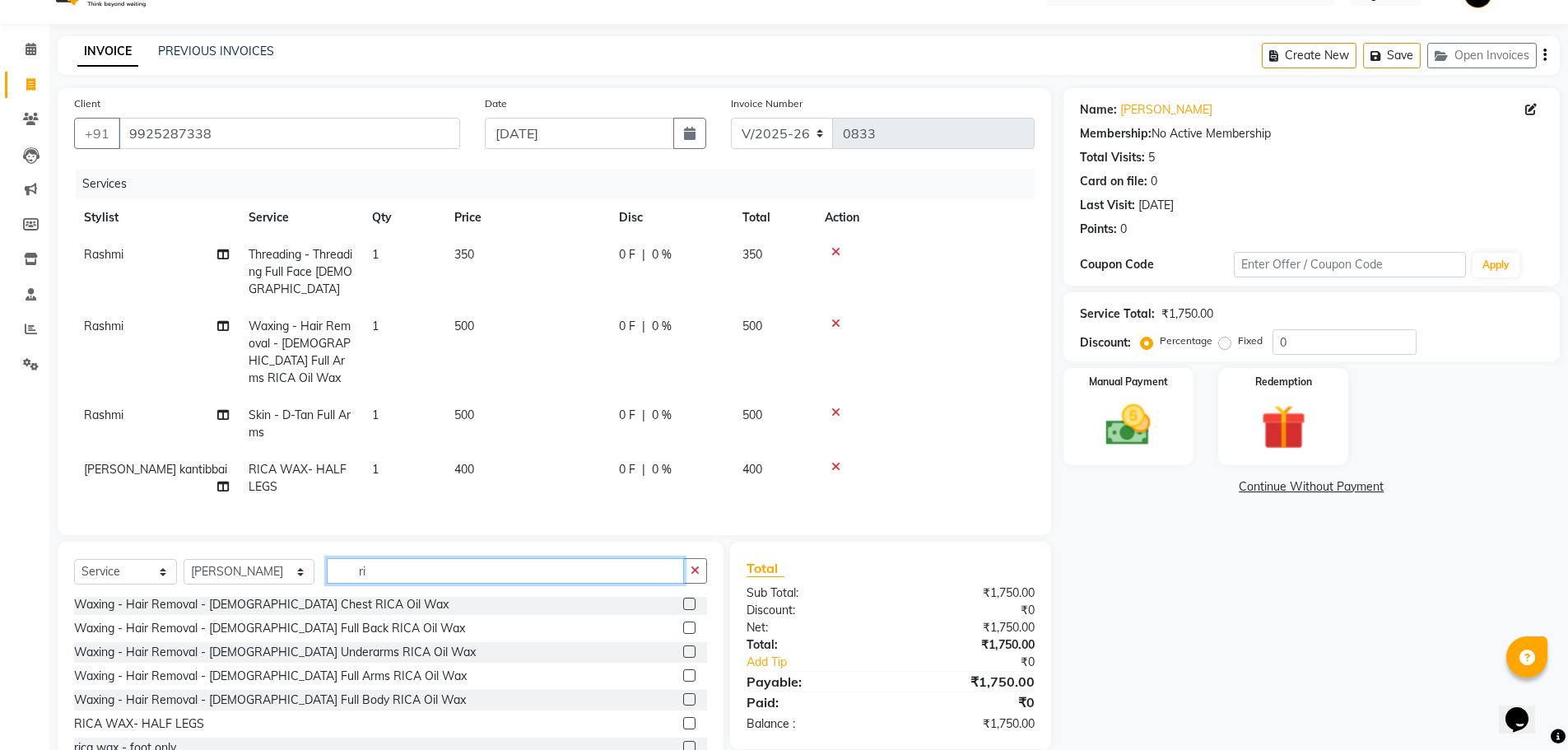
type input "r"
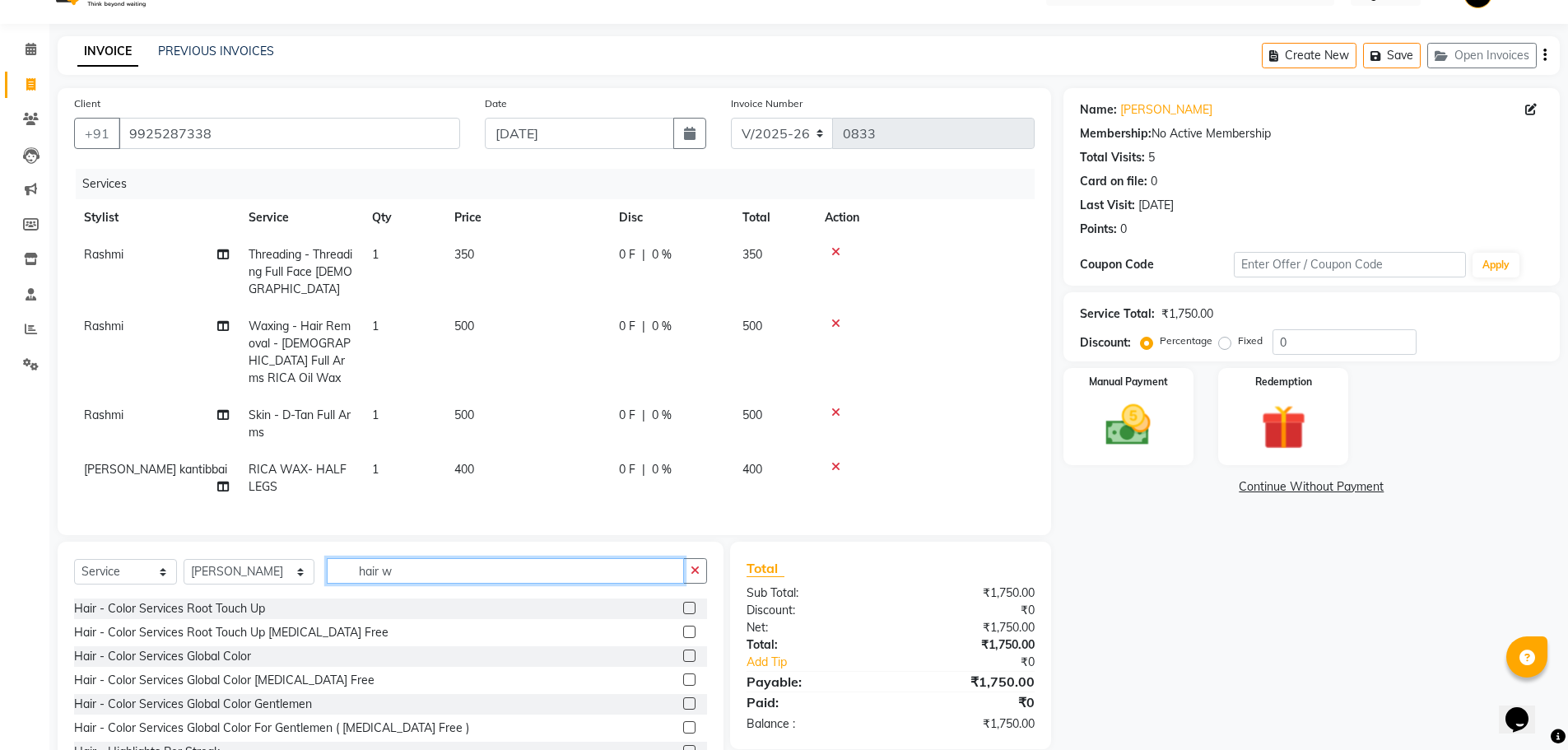
scroll to position [0, 0]
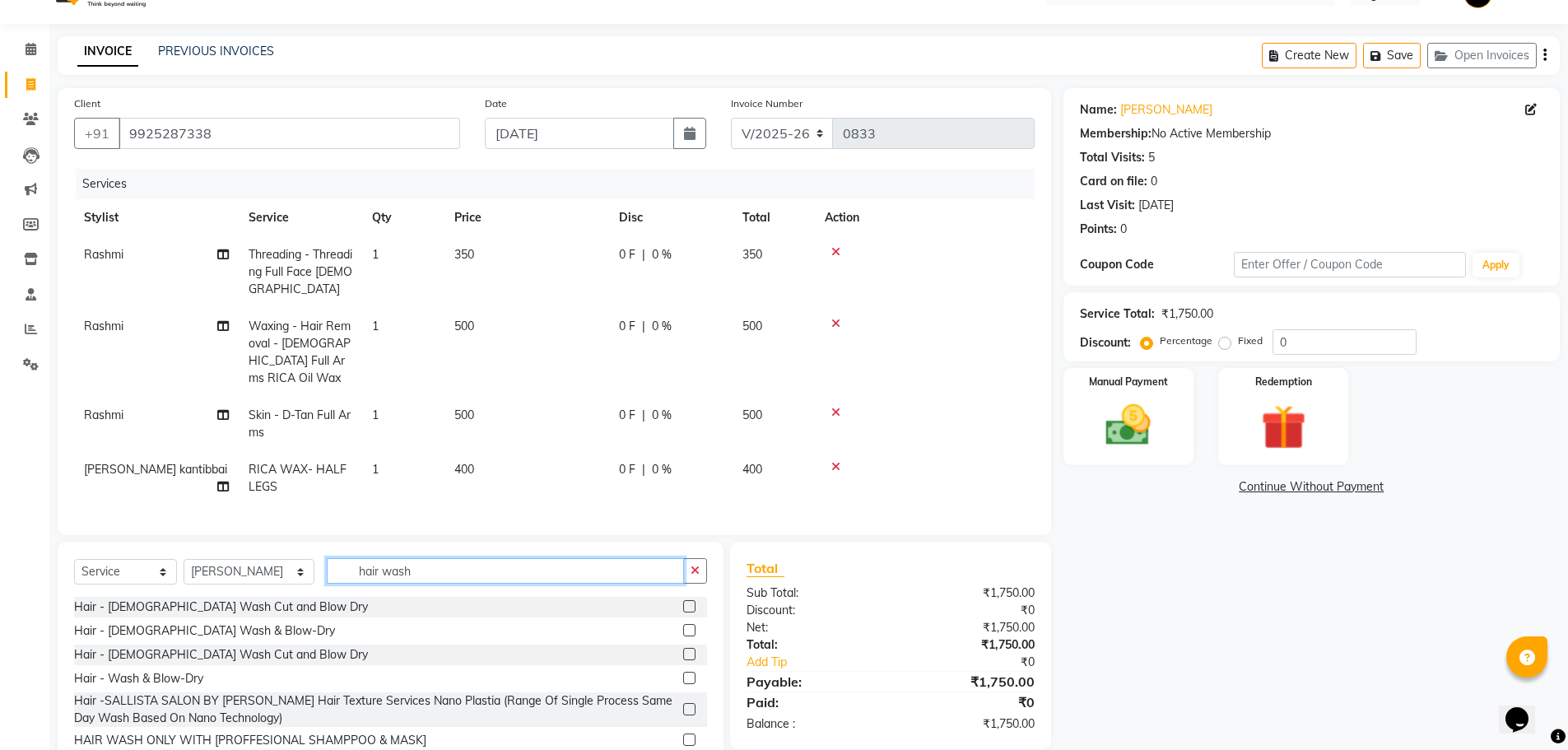
type input "hair wash"
click at [683, 625] on label at bounding box center [688, 629] width 12 height 12
click at [683, 626] on input "checkbox" at bounding box center [687, 630] width 10 height 10
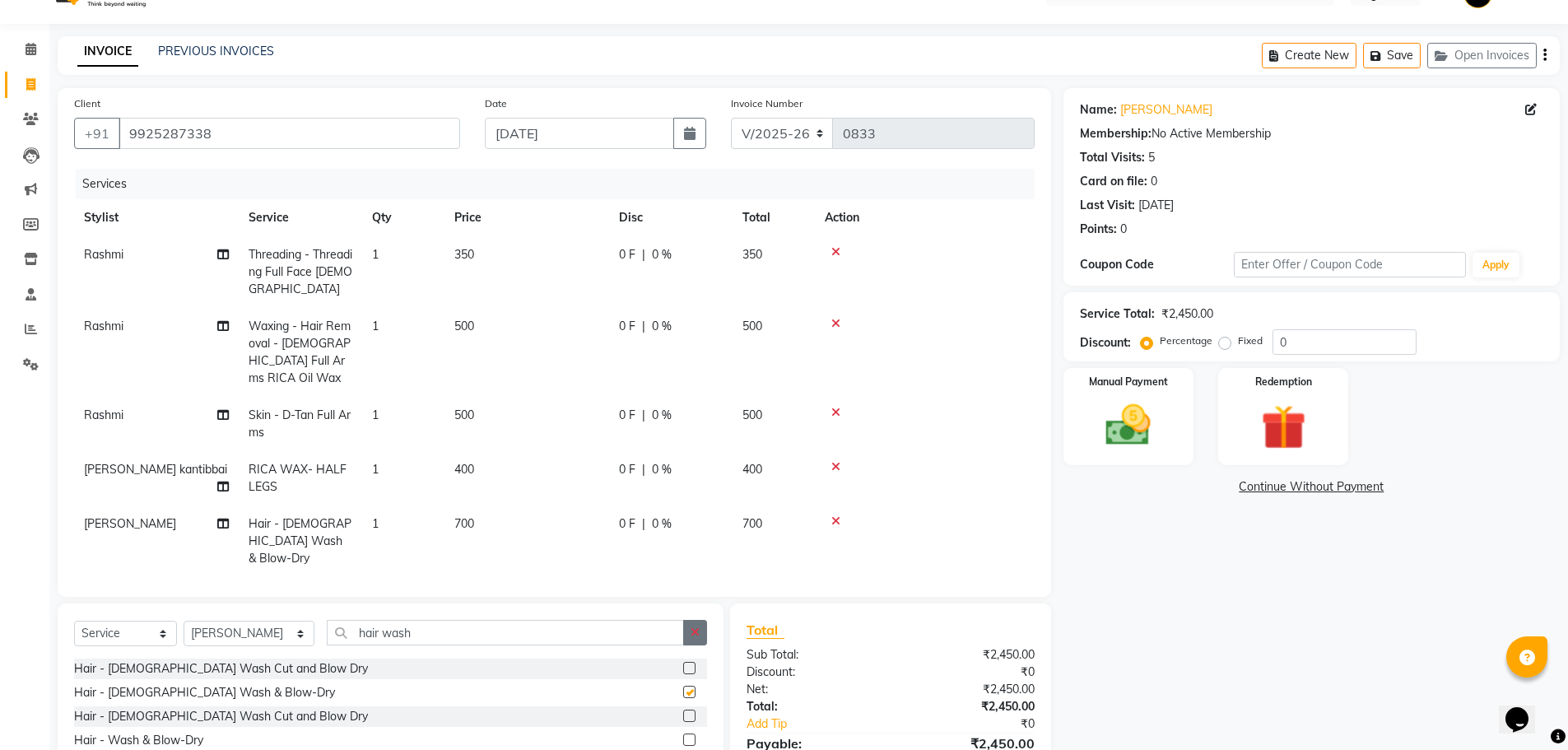
checkbox input "false"
click at [832, 515] on icon at bounding box center [836, 521] width 9 height 11
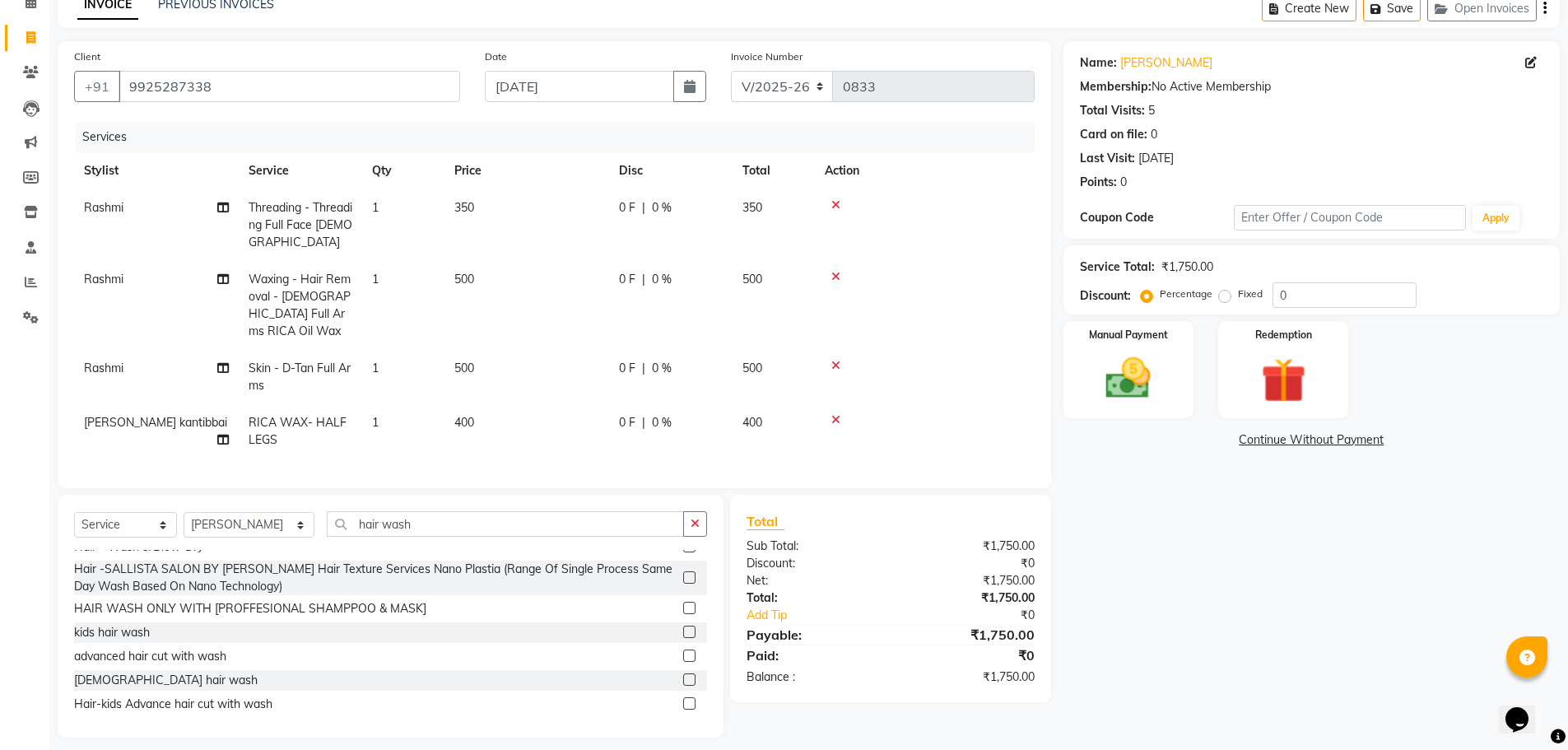
scroll to position [89, 0]
click at [389, 528] on input "hair wash" at bounding box center [505, 524] width 357 height 25
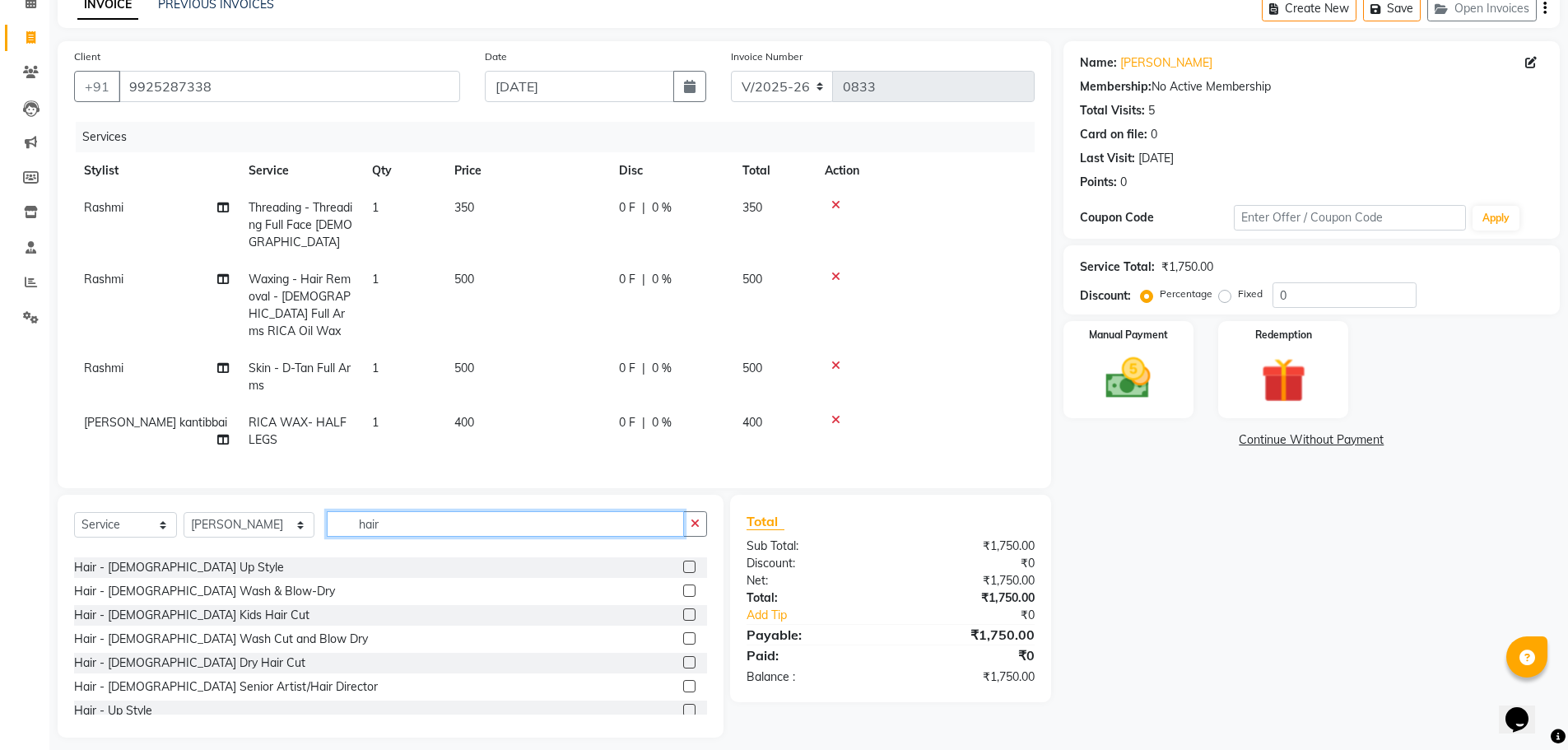
scroll to position [279, 0]
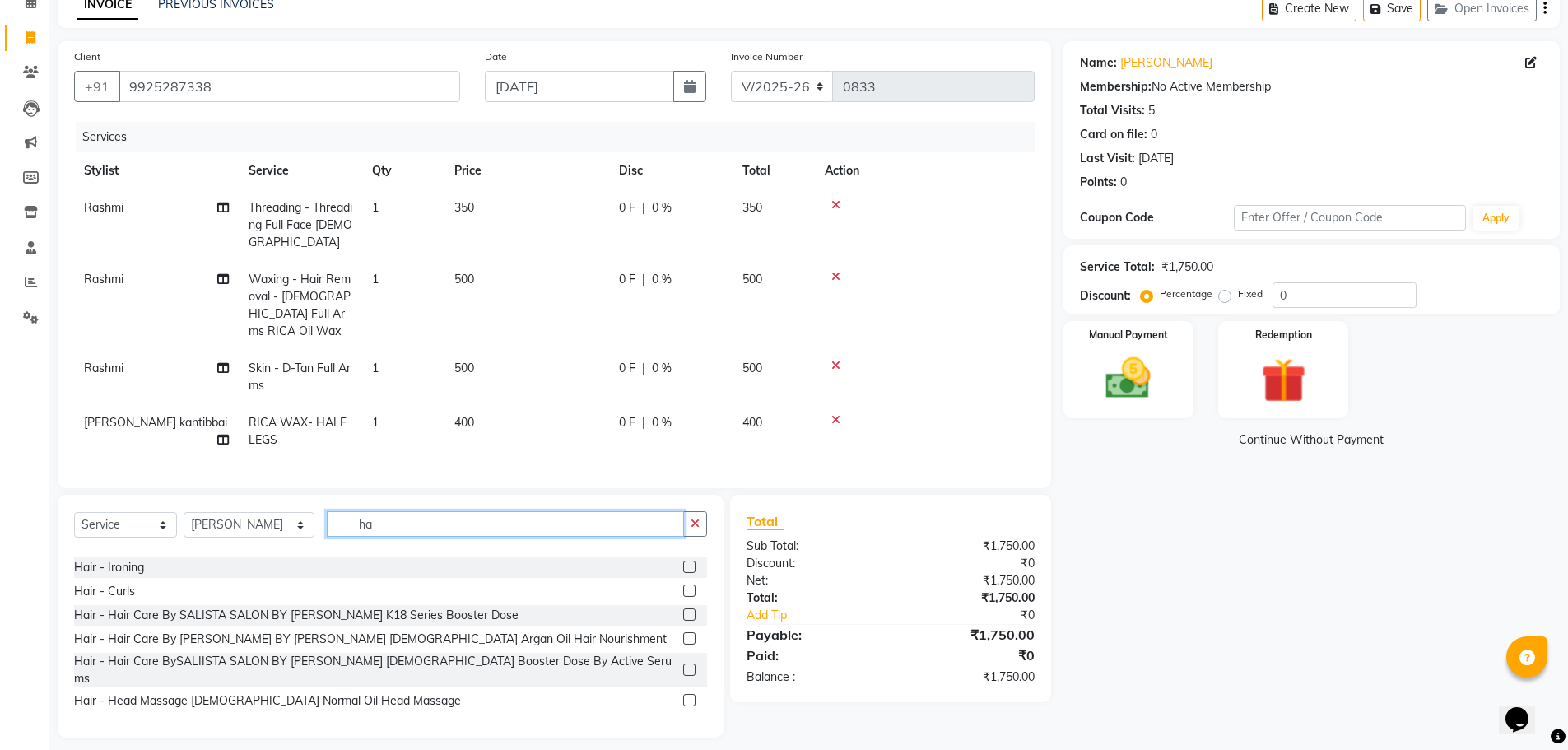
type input "h"
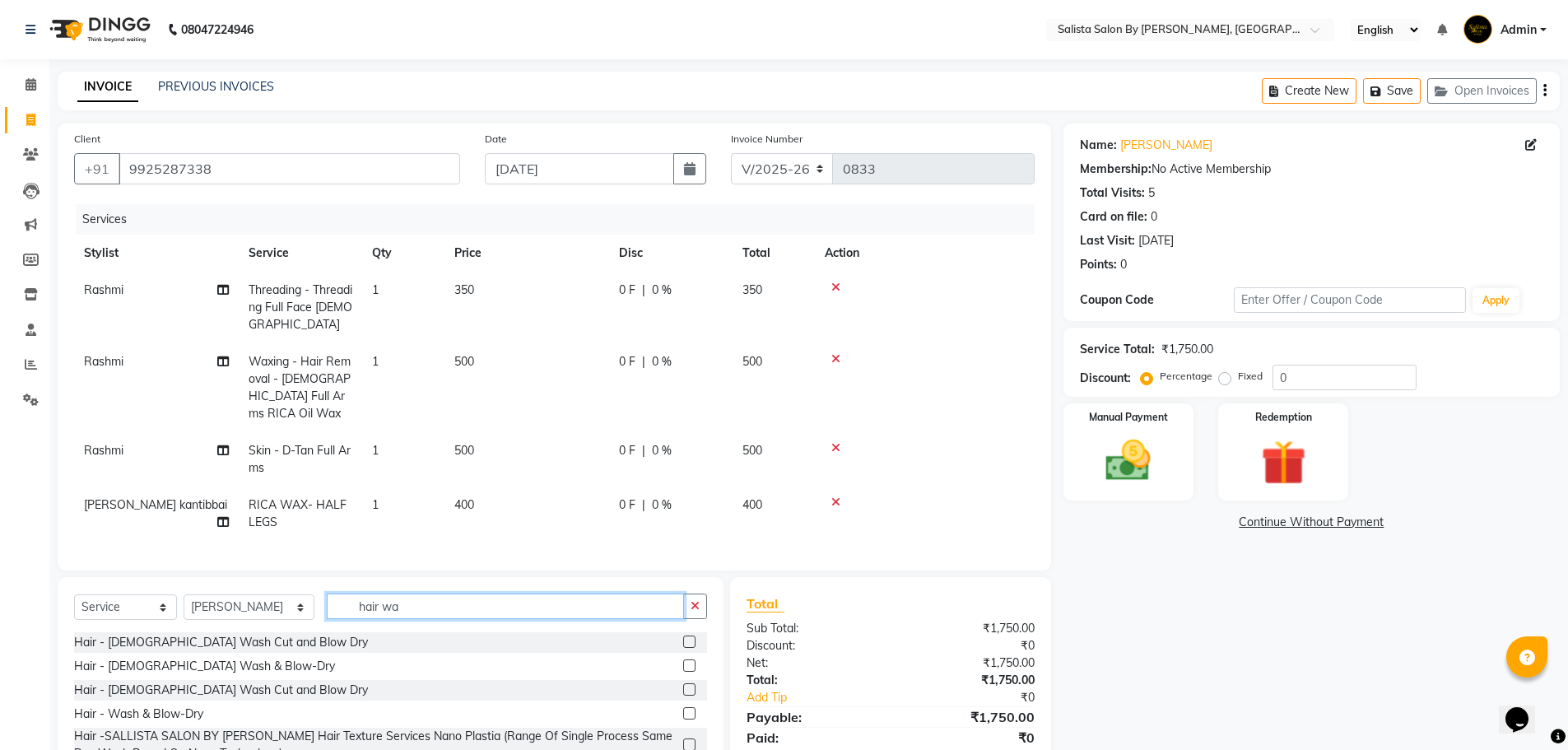
scroll to position [82, 0]
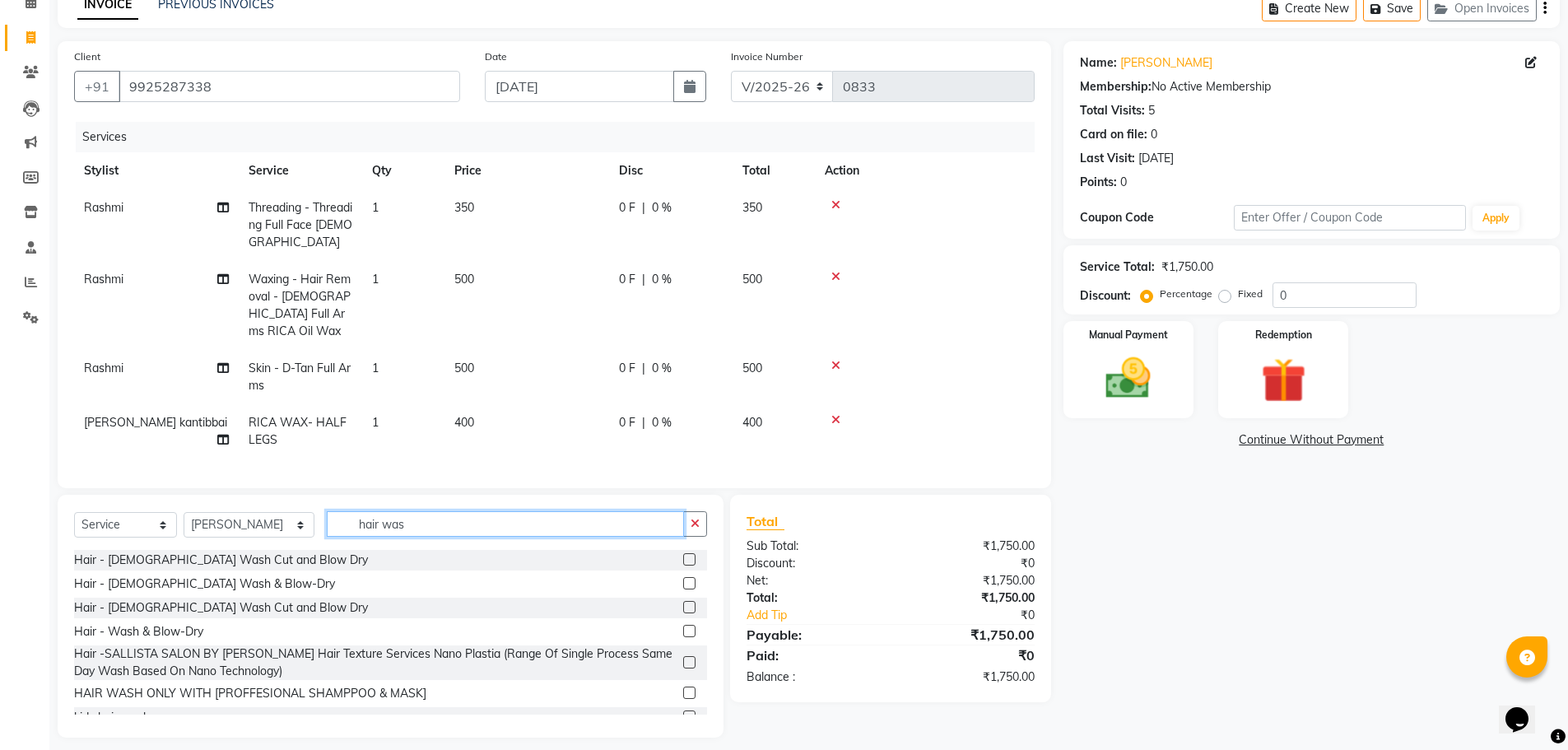
type input "hair wash"
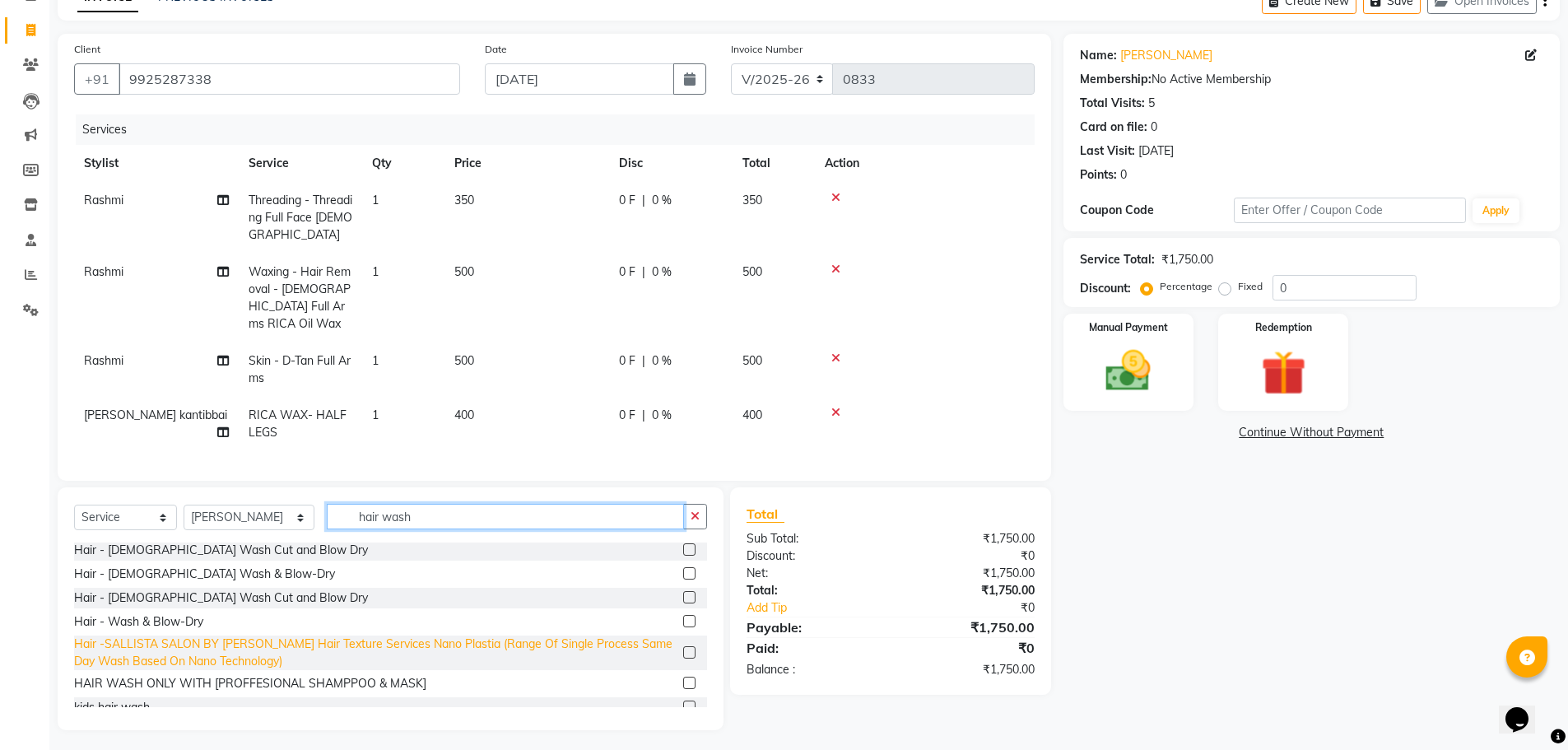
scroll to position [0, 0]
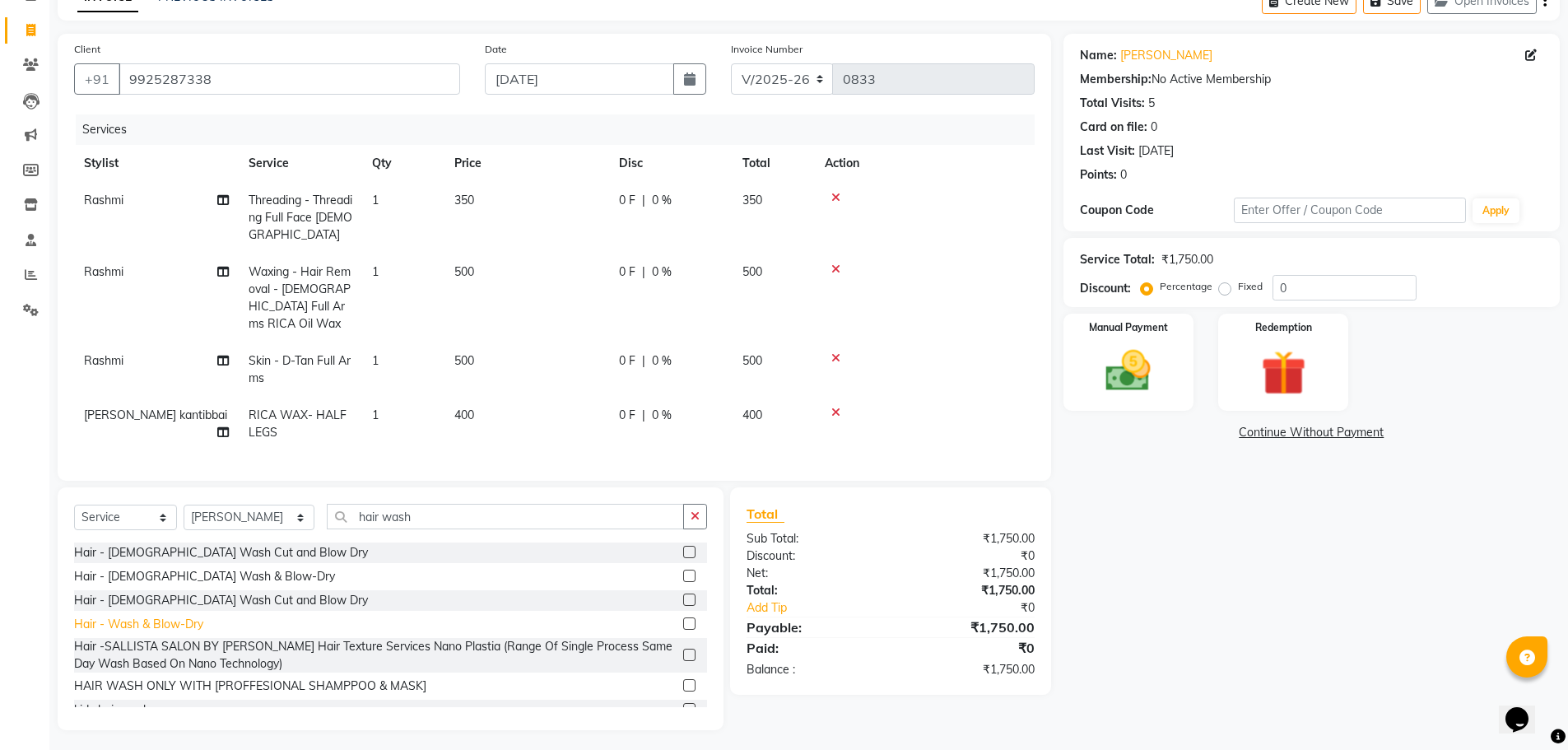
click at [166, 618] on div "Hair - Wash & Blow-Dry" at bounding box center [138, 625] width 129 height 17
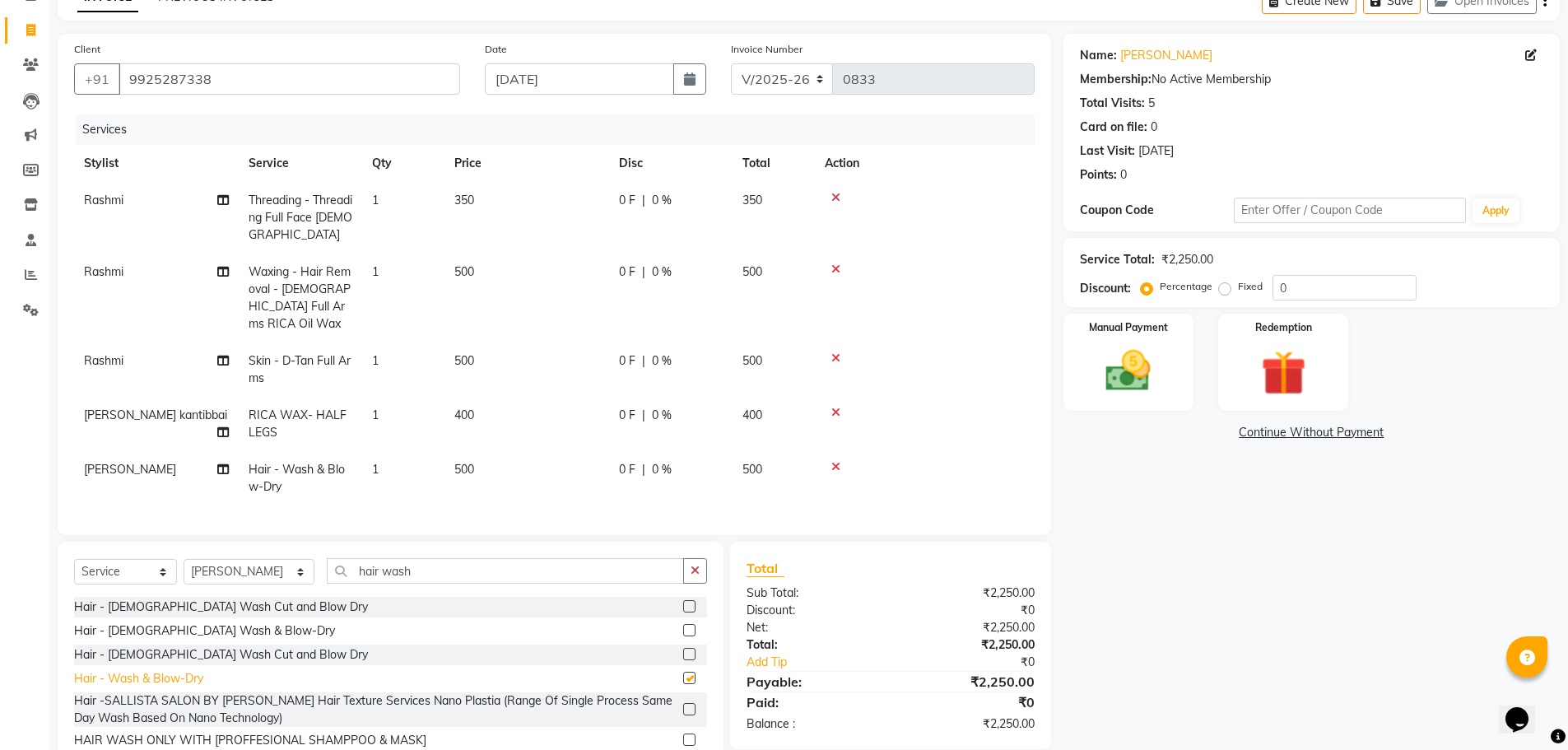
checkbox input "false"
click at [1378, 300] on input "0" at bounding box center [1344, 287] width 144 height 25
type input "30"
click at [1140, 383] on img at bounding box center [1128, 370] width 75 height 54
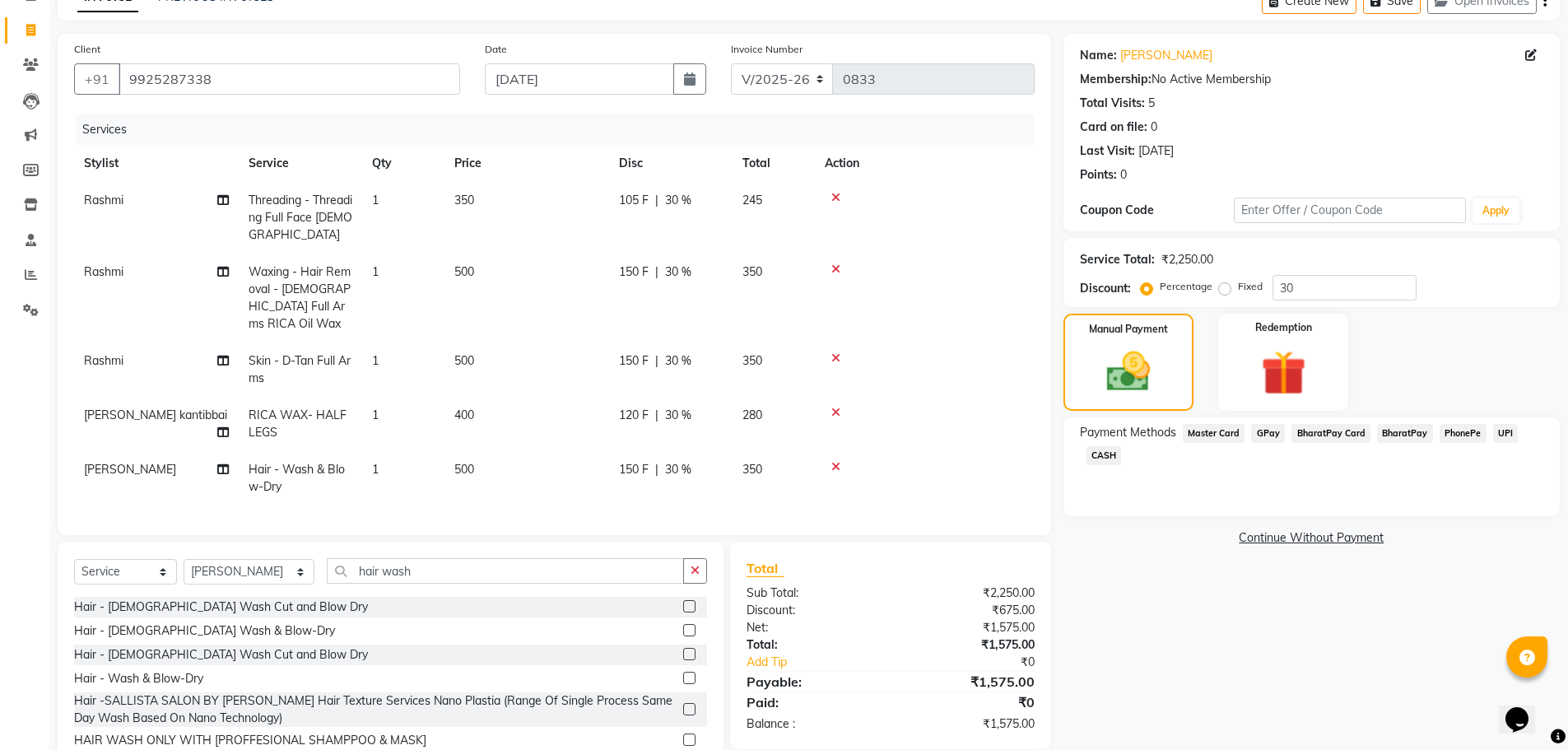
click at [1264, 435] on span "GPay" at bounding box center [1268, 433] width 34 height 19
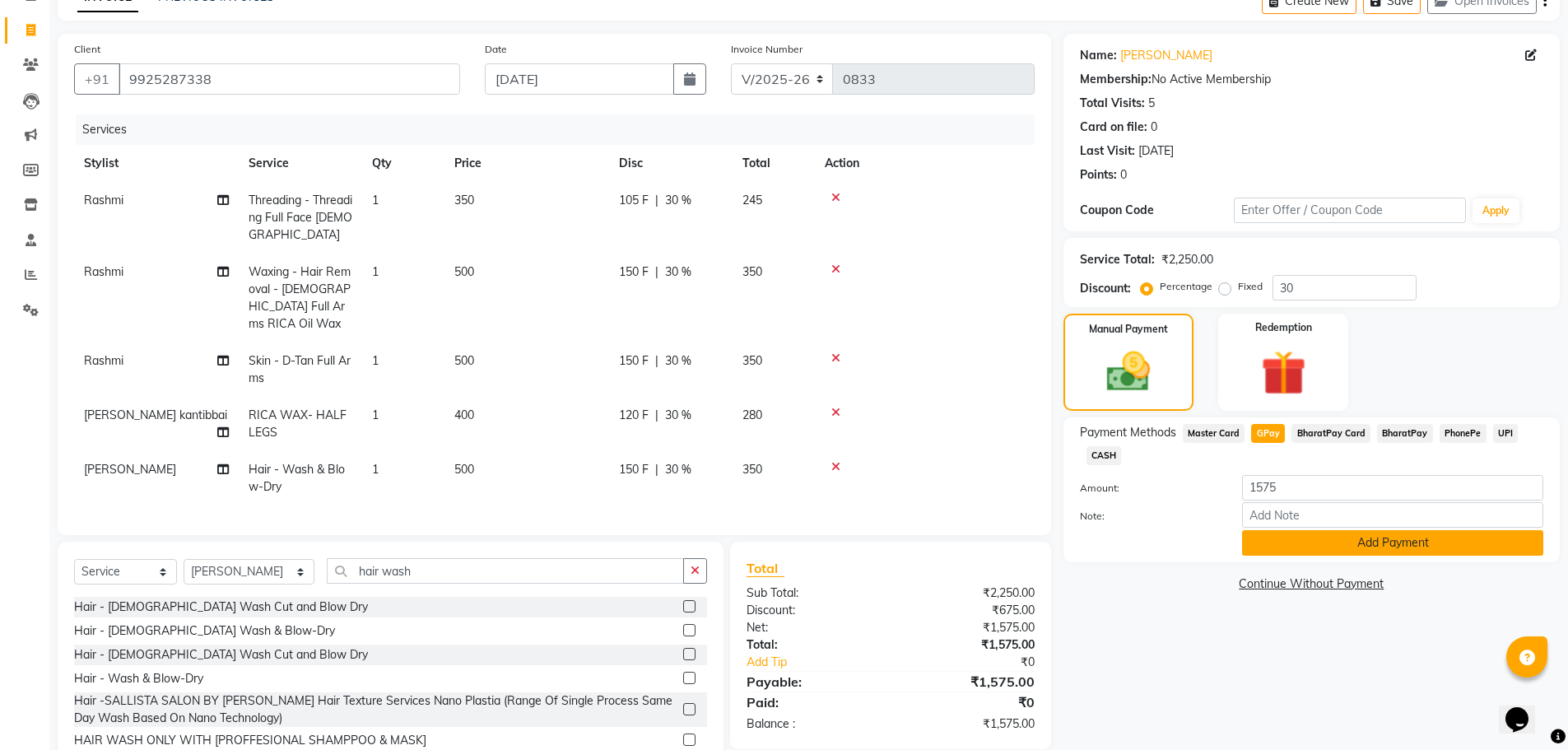
click at [1399, 542] on button "Add Payment" at bounding box center [1393, 543] width 301 height 25
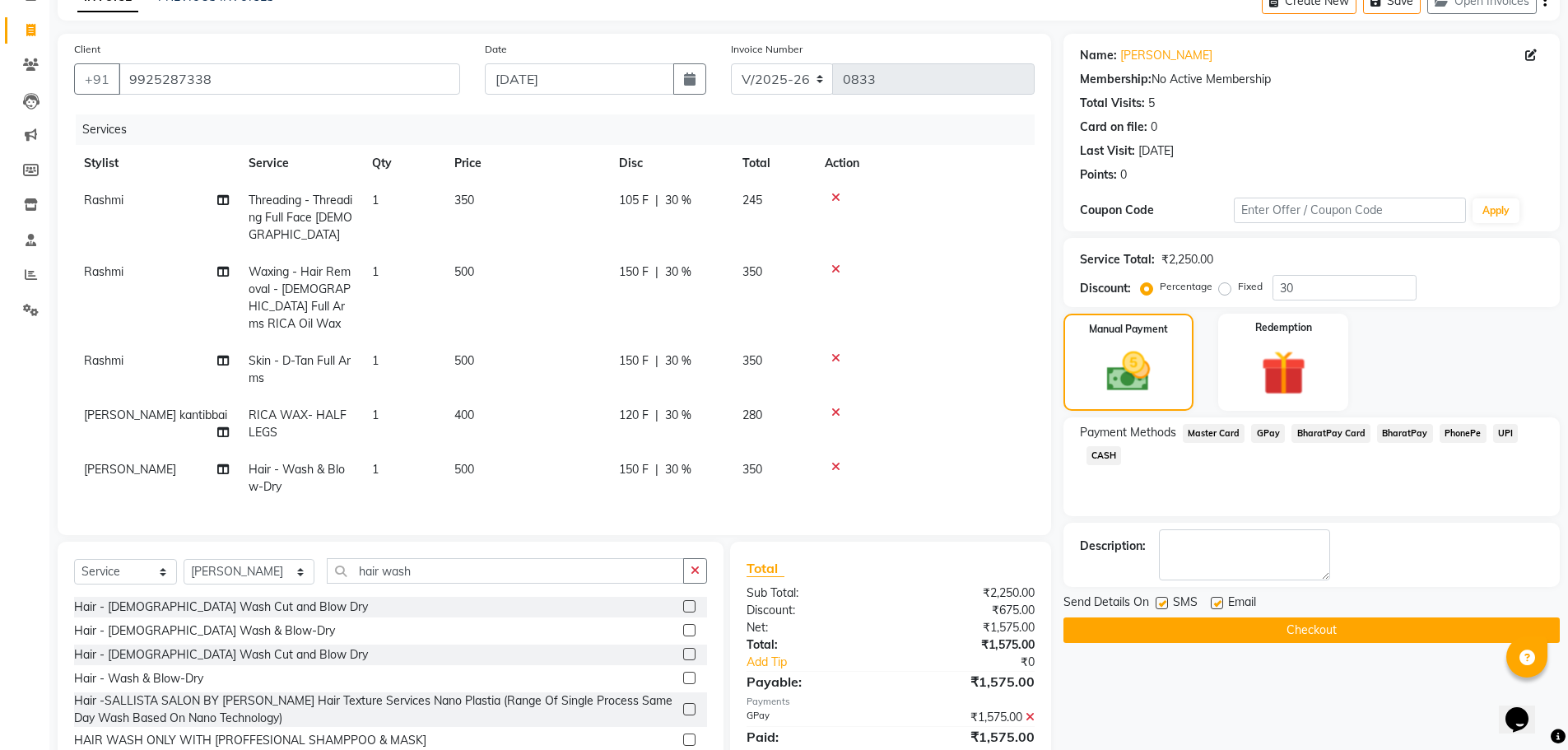
click at [1267, 628] on button "Checkout" at bounding box center [1311, 629] width 496 height 25
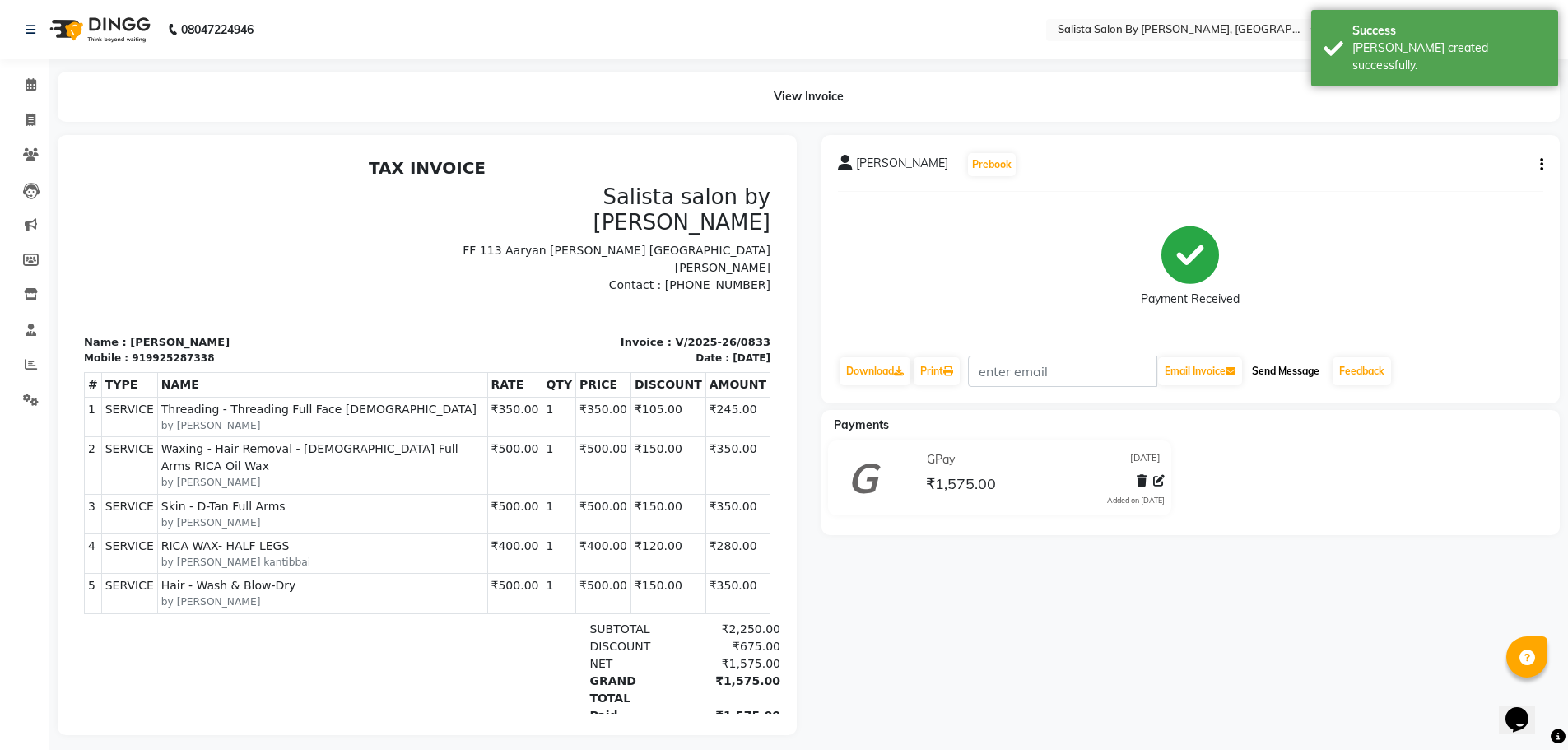
click at [1290, 370] on button "Send Message" at bounding box center [1285, 371] width 81 height 28
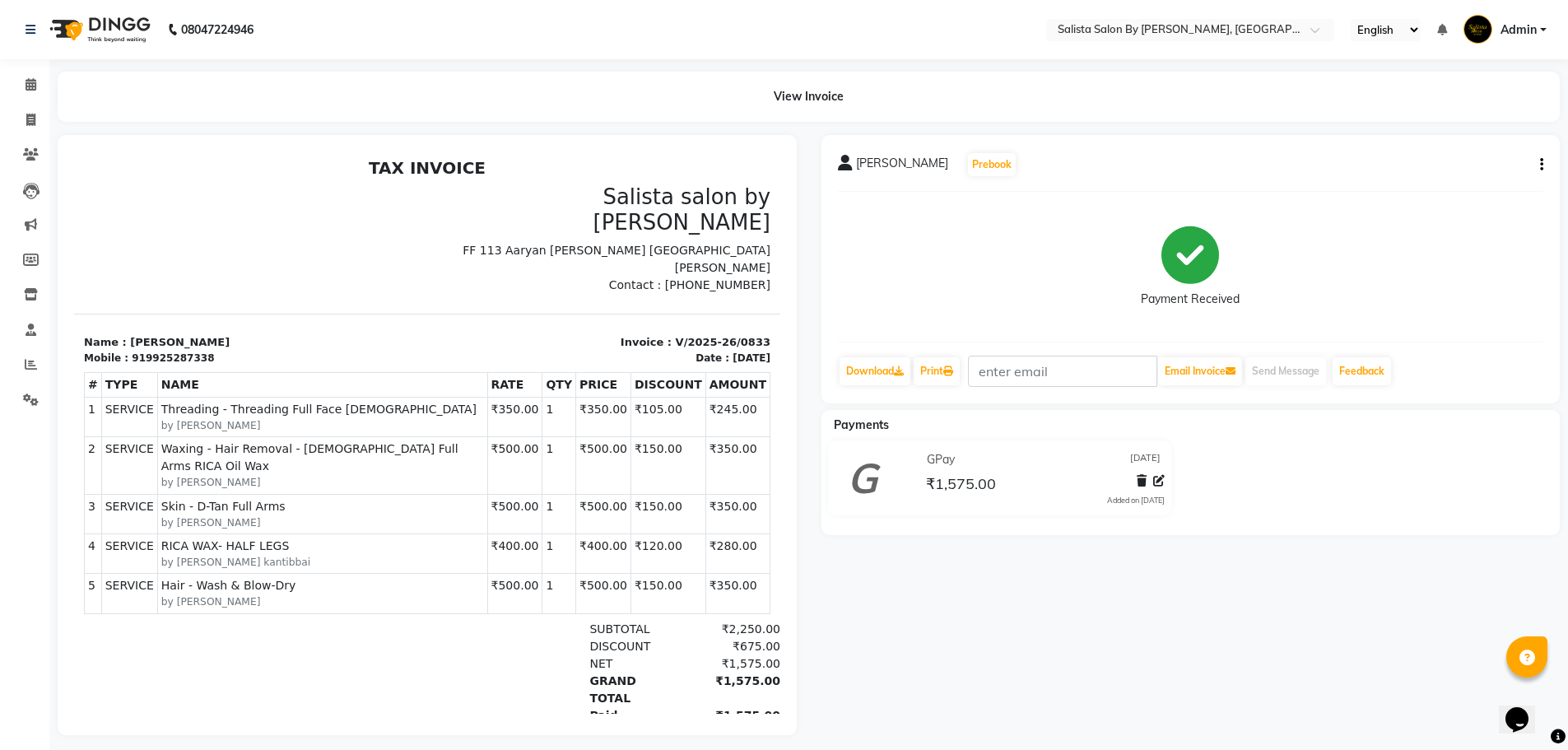
click at [1542, 165] on icon "button" at bounding box center [1541, 165] width 3 height 1
click at [1450, 183] on div "Edit Invoice" at bounding box center [1460, 186] width 113 height 21
select select "service"
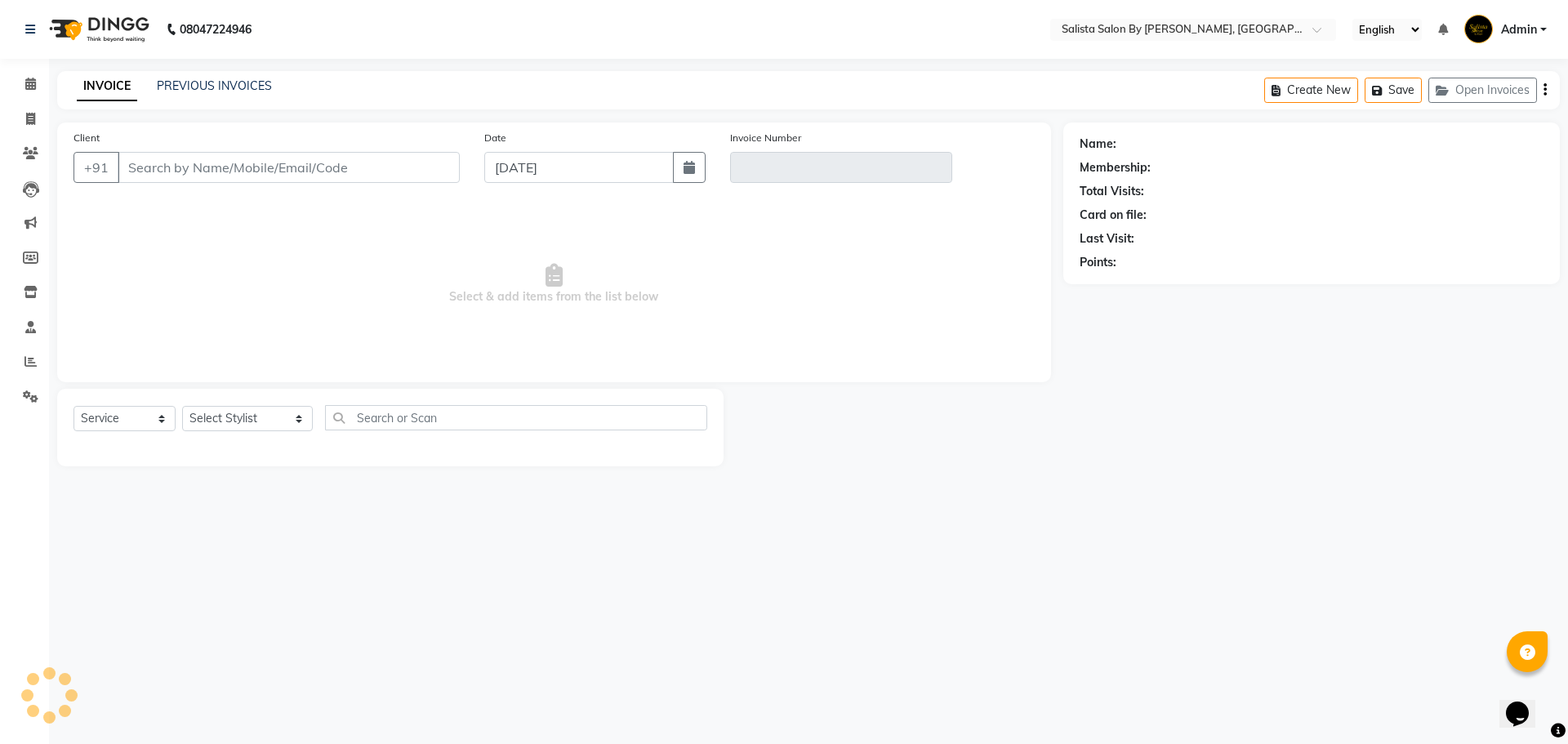
type input "9925287338"
type input "V/2025-26/0833"
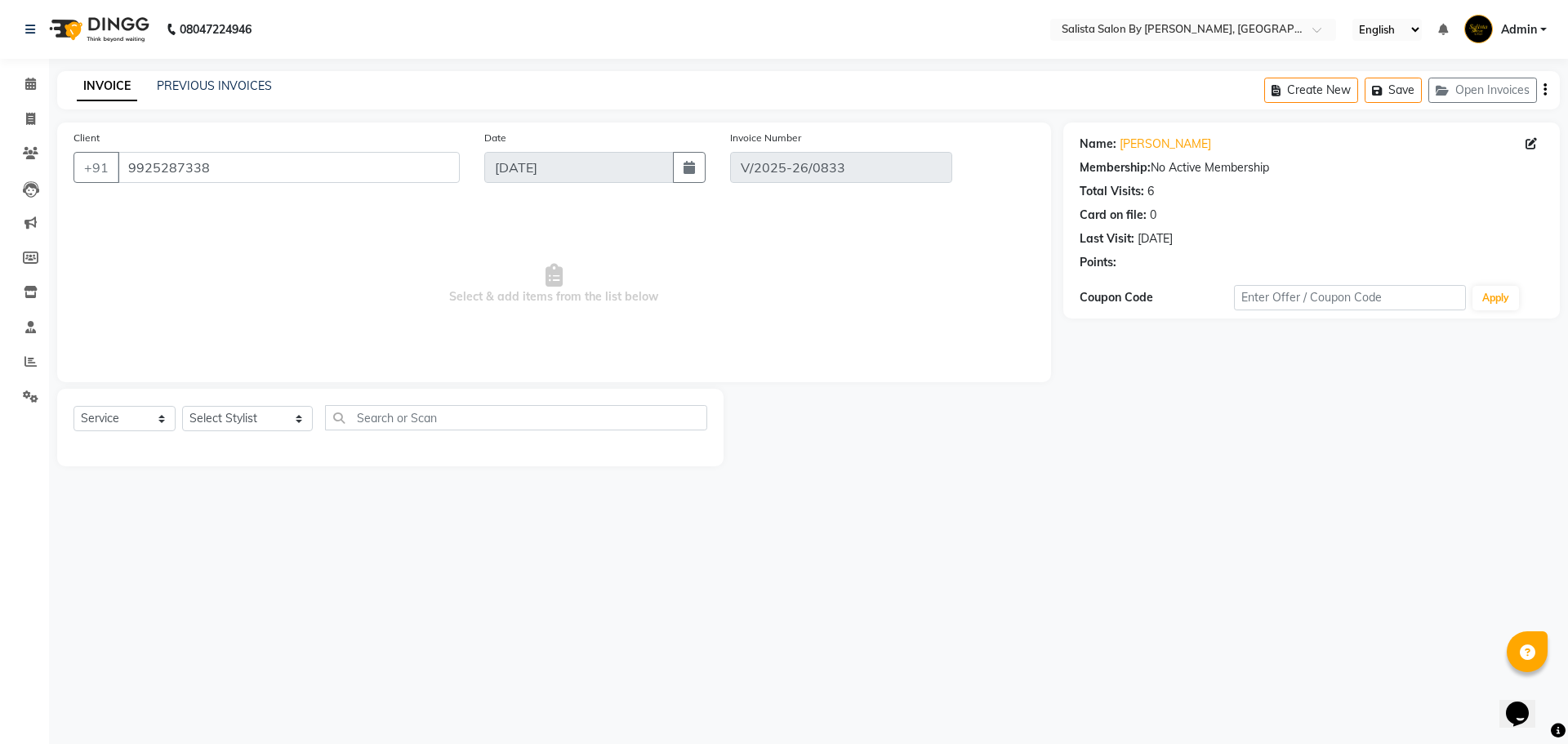
select select "select"
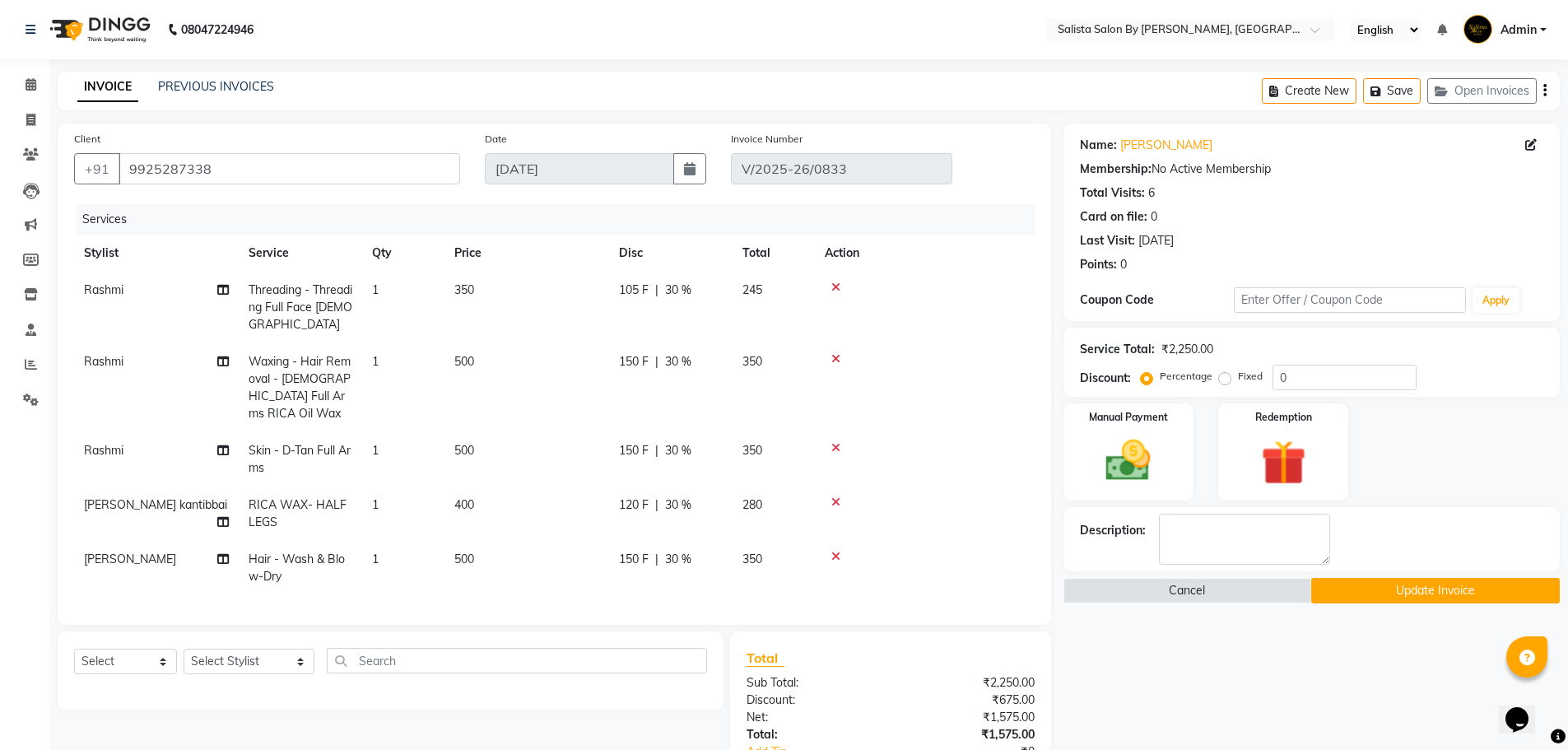
click at [834, 358] on icon at bounding box center [836, 359] width 9 height 11
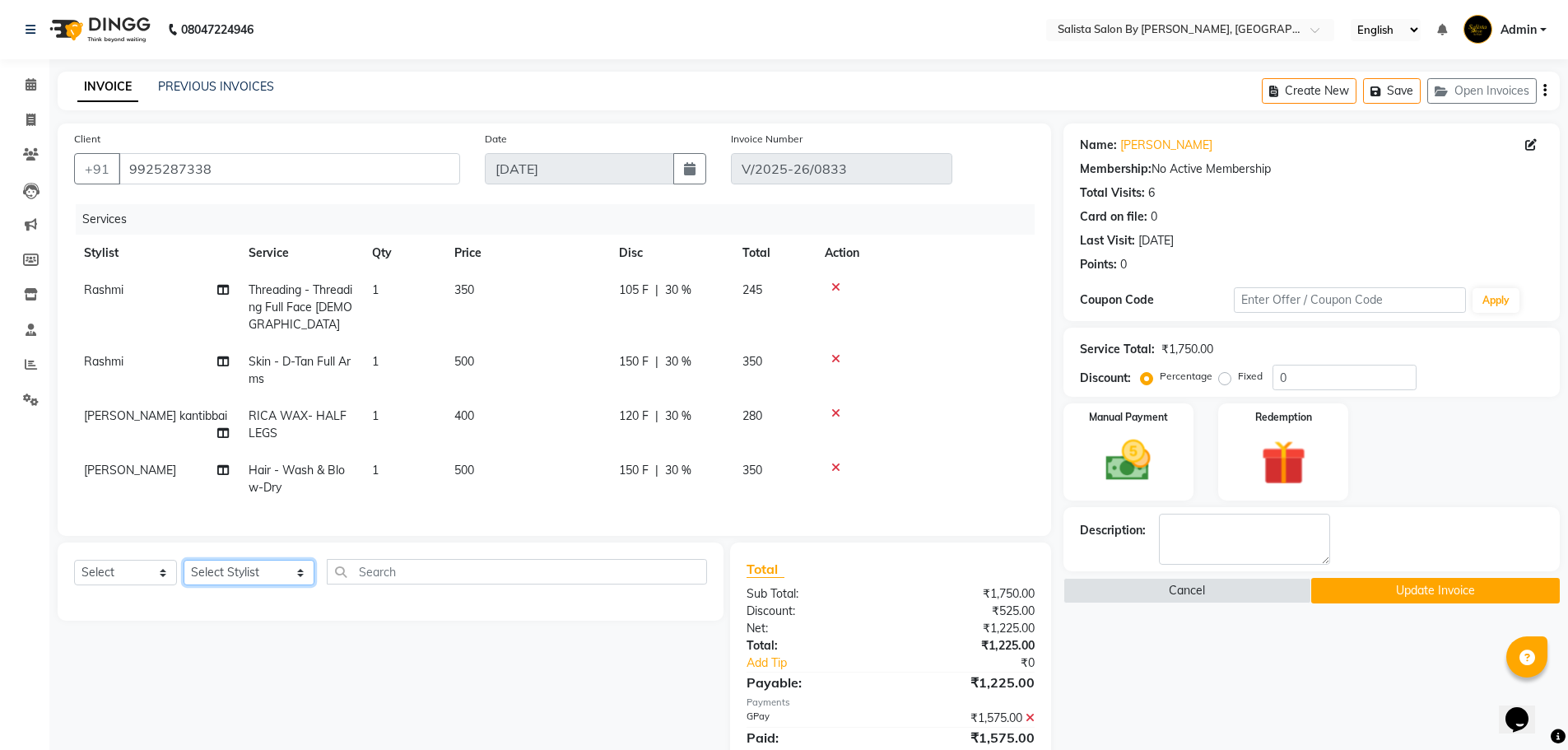
click at [240, 585] on select "Select Stylist AMIT [PERSON_NAME] kantibbai [PERSON_NAME] [PERSON_NAME] [PERSON…" at bounding box center [249, 572] width 131 height 25
select select "53758"
click at [184, 572] on select "Select Stylist AMIT [PERSON_NAME] kantibbai [PERSON_NAME] [PERSON_NAME] [PERSON…" at bounding box center [249, 572] width 131 height 25
click at [428, 575] on input "text" at bounding box center [517, 571] width 380 height 25
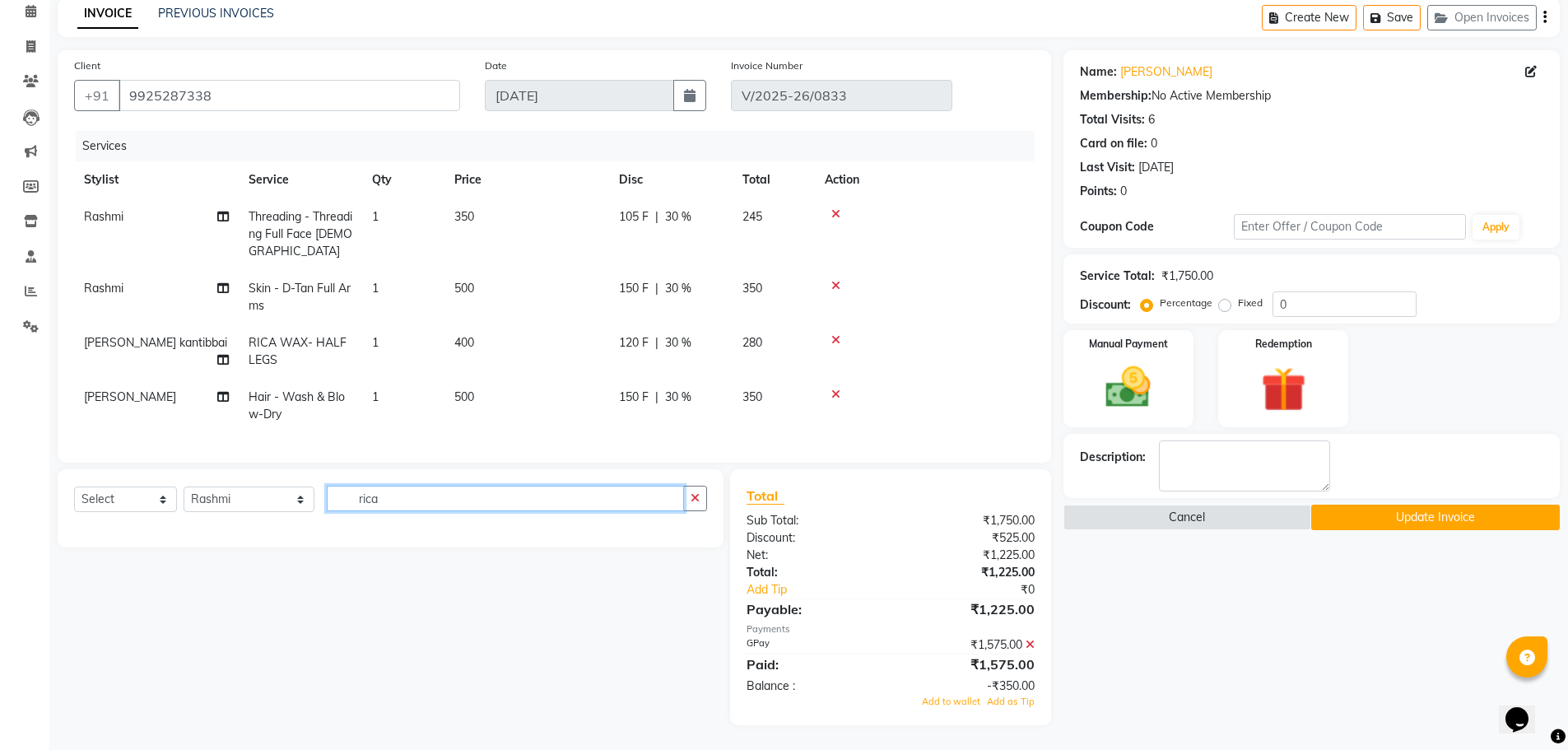
scroll to position [86, 0]
type input "rica"
click at [106, 504] on select "Select Service Product Membership Package Voucher Prepaid Gift Card" at bounding box center [125, 499] width 103 height 25
select select "service"
click at [74, 487] on select "Select Service Product Membership Package Voucher Prepaid Gift Card" at bounding box center [125, 499] width 103 height 25
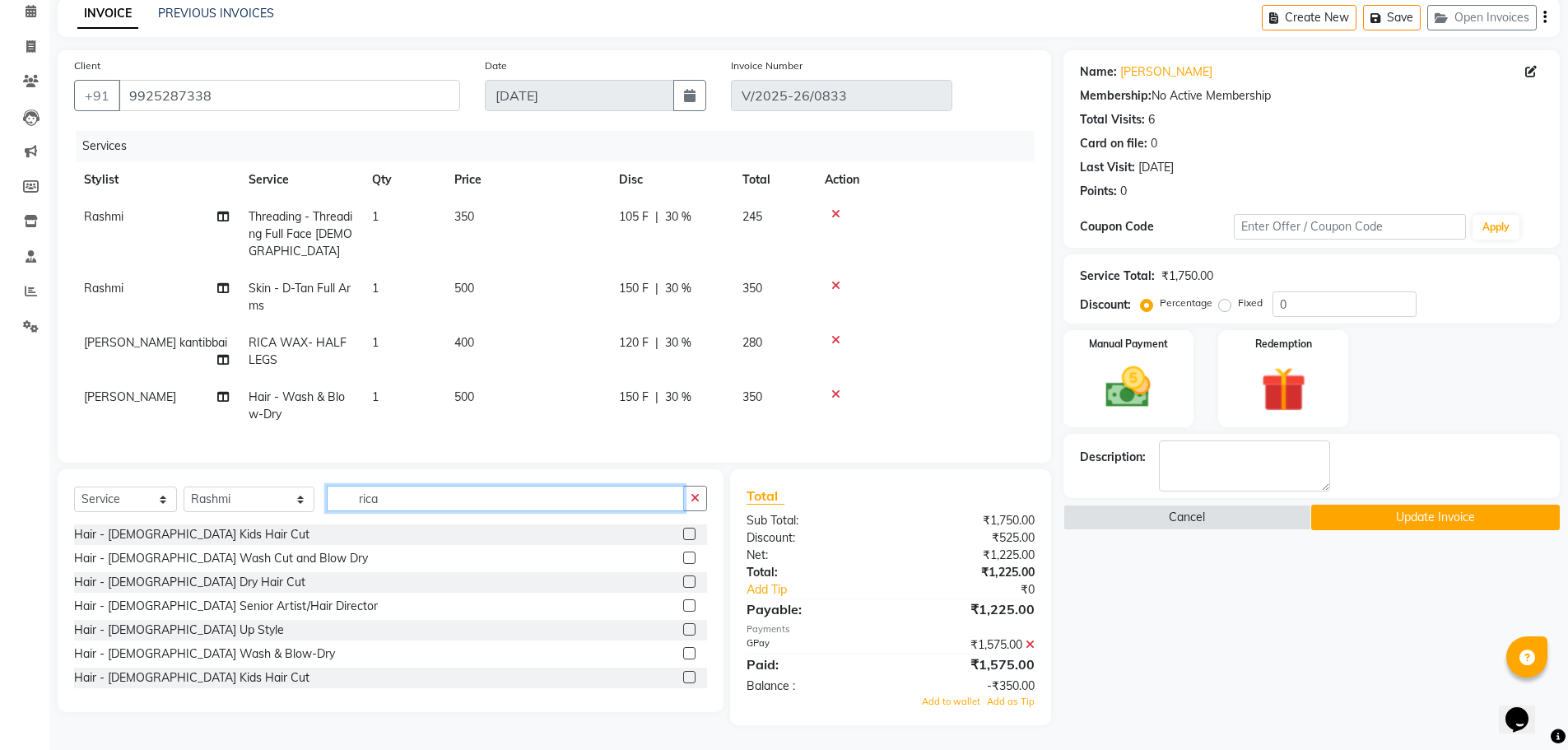
click at [491, 493] on input "rica" at bounding box center [505, 498] width 357 height 25
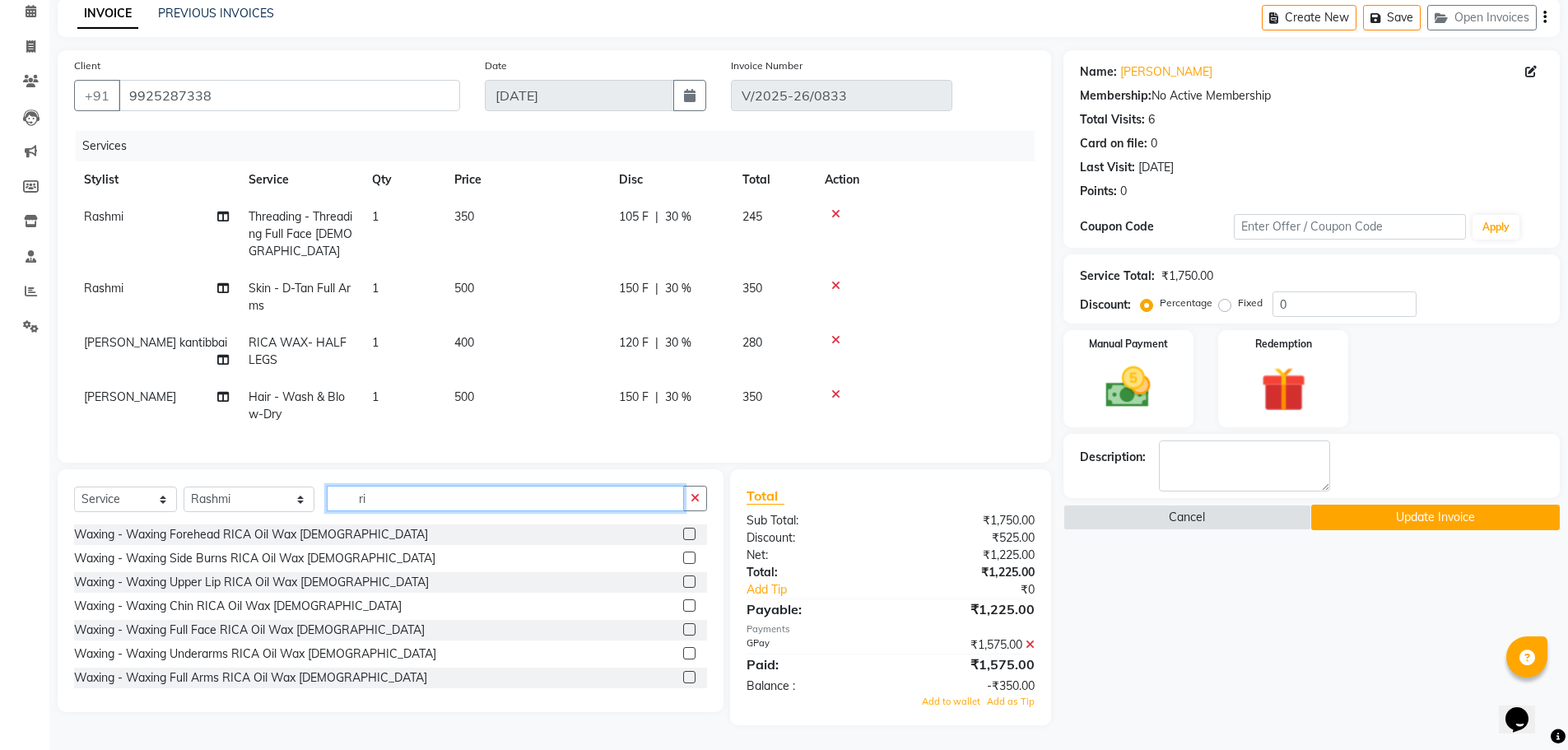
type input "r"
type input "rica"
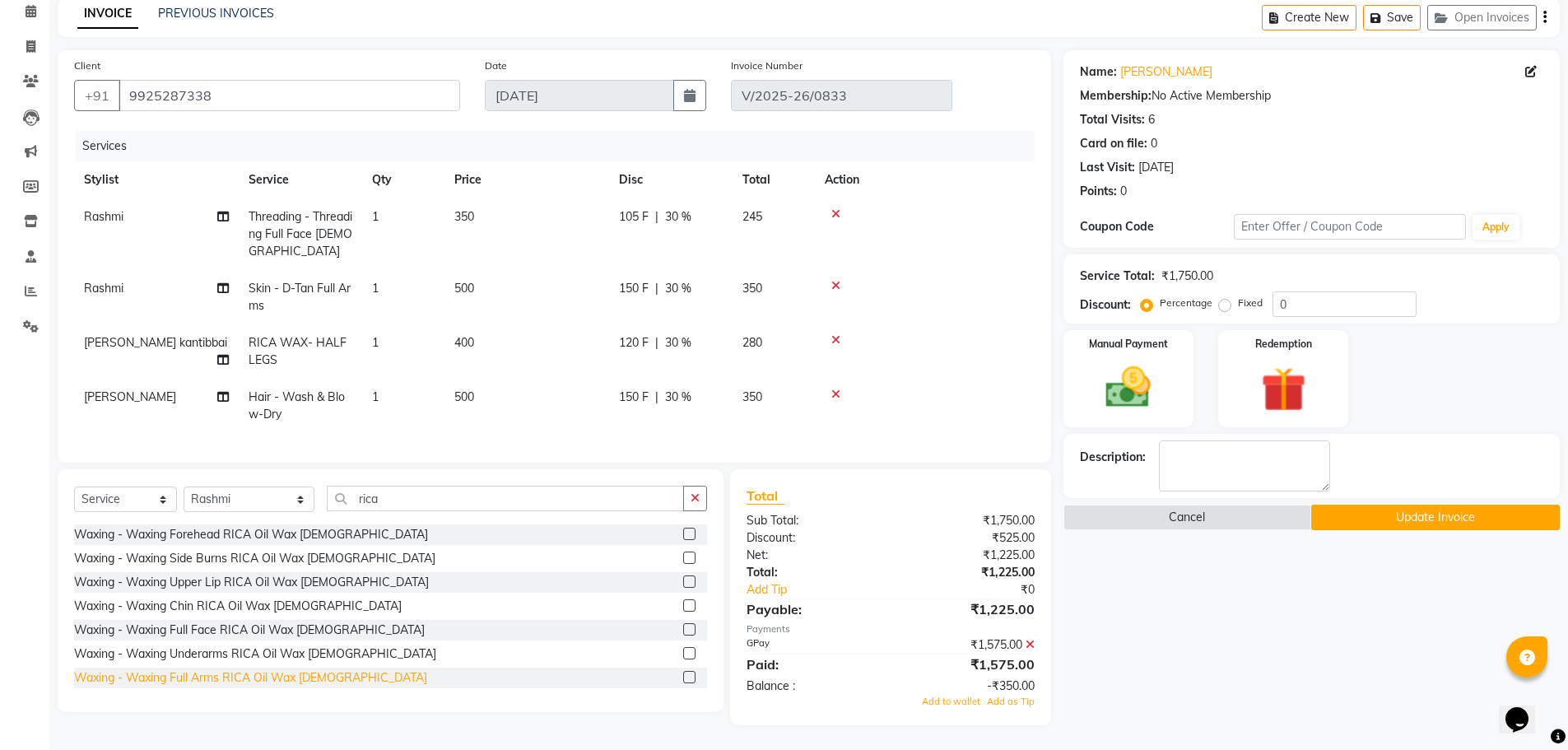
click at [273, 677] on div "Waxing - Waxing Full Arms RICA Oil Wax [DEMOGRAPHIC_DATA]" at bounding box center [251, 678] width 353 height 17
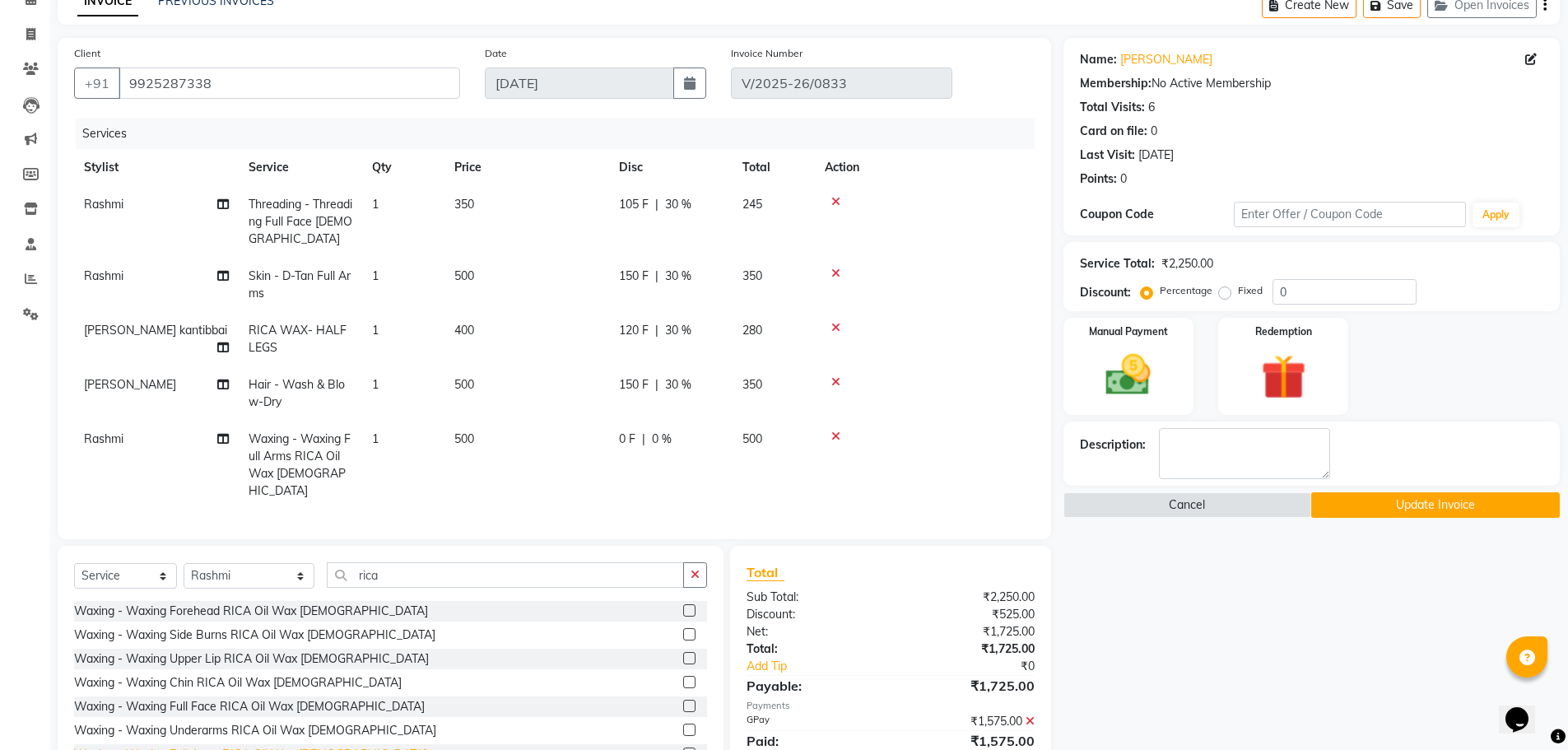
checkbox input "false"
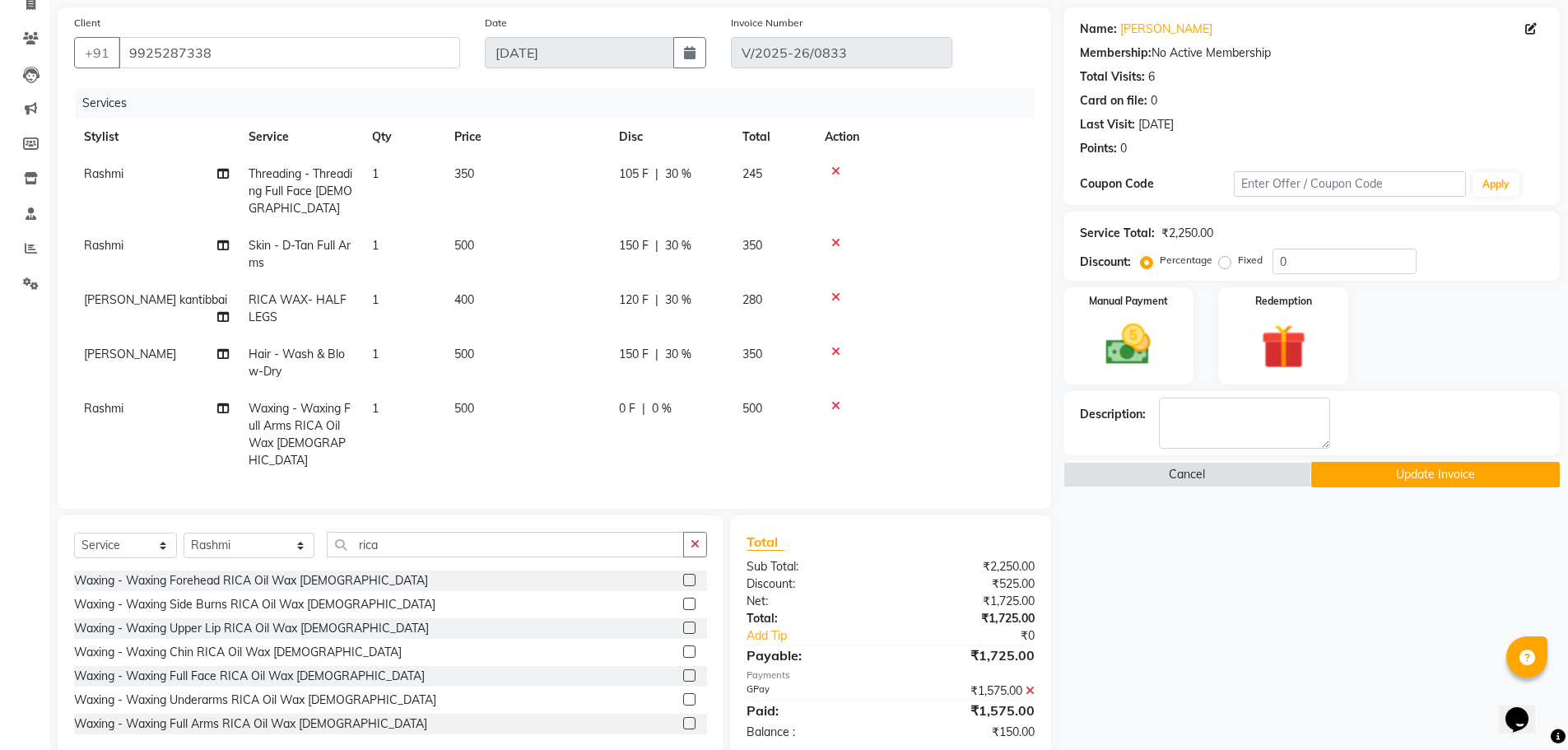
scroll to position [144, 0]
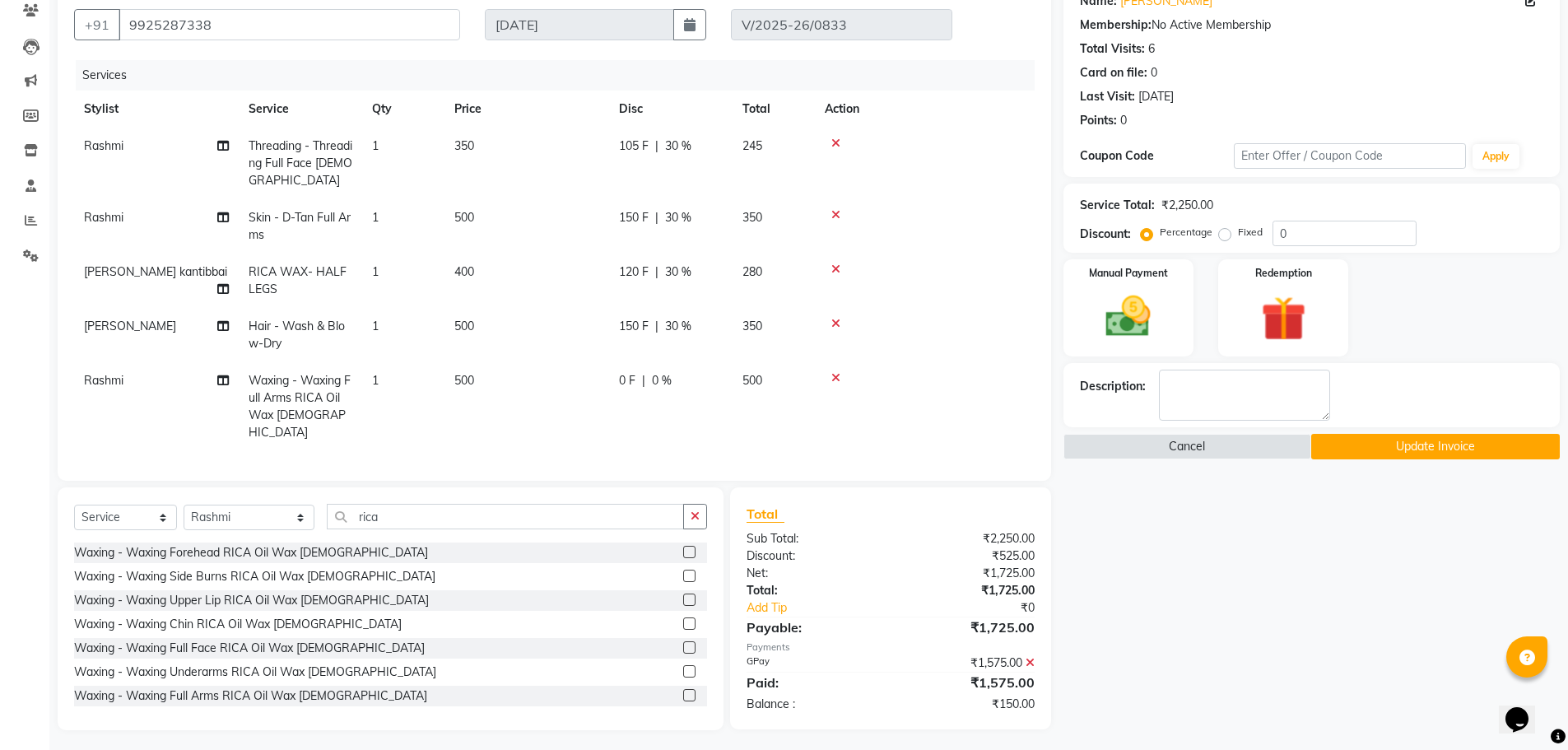
click at [1392, 447] on button "Update Invoice" at bounding box center [1435, 447] width 249 height 25
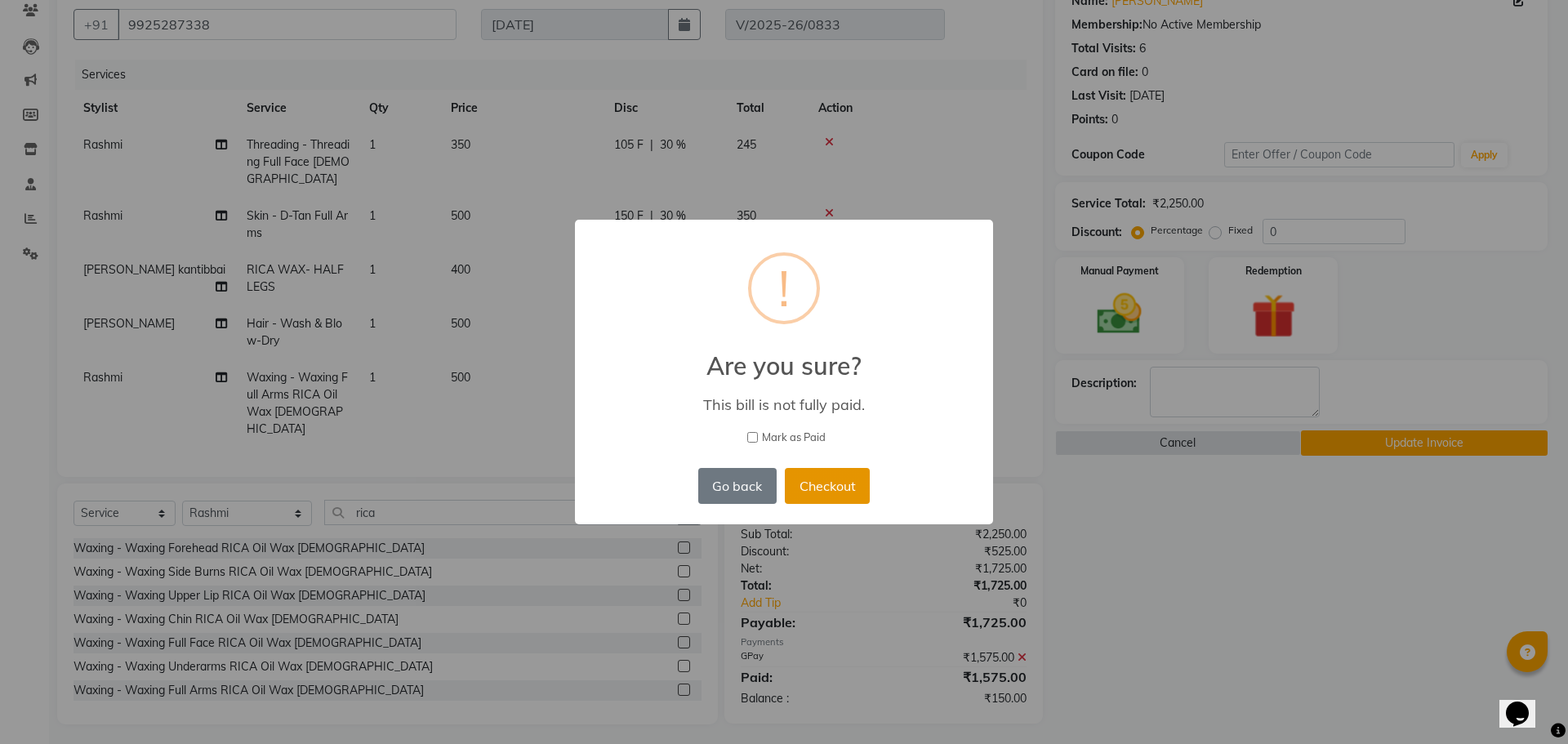
click at [832, 477] on button "Checkout" at bounding box center [827, 486] width 85 height 36
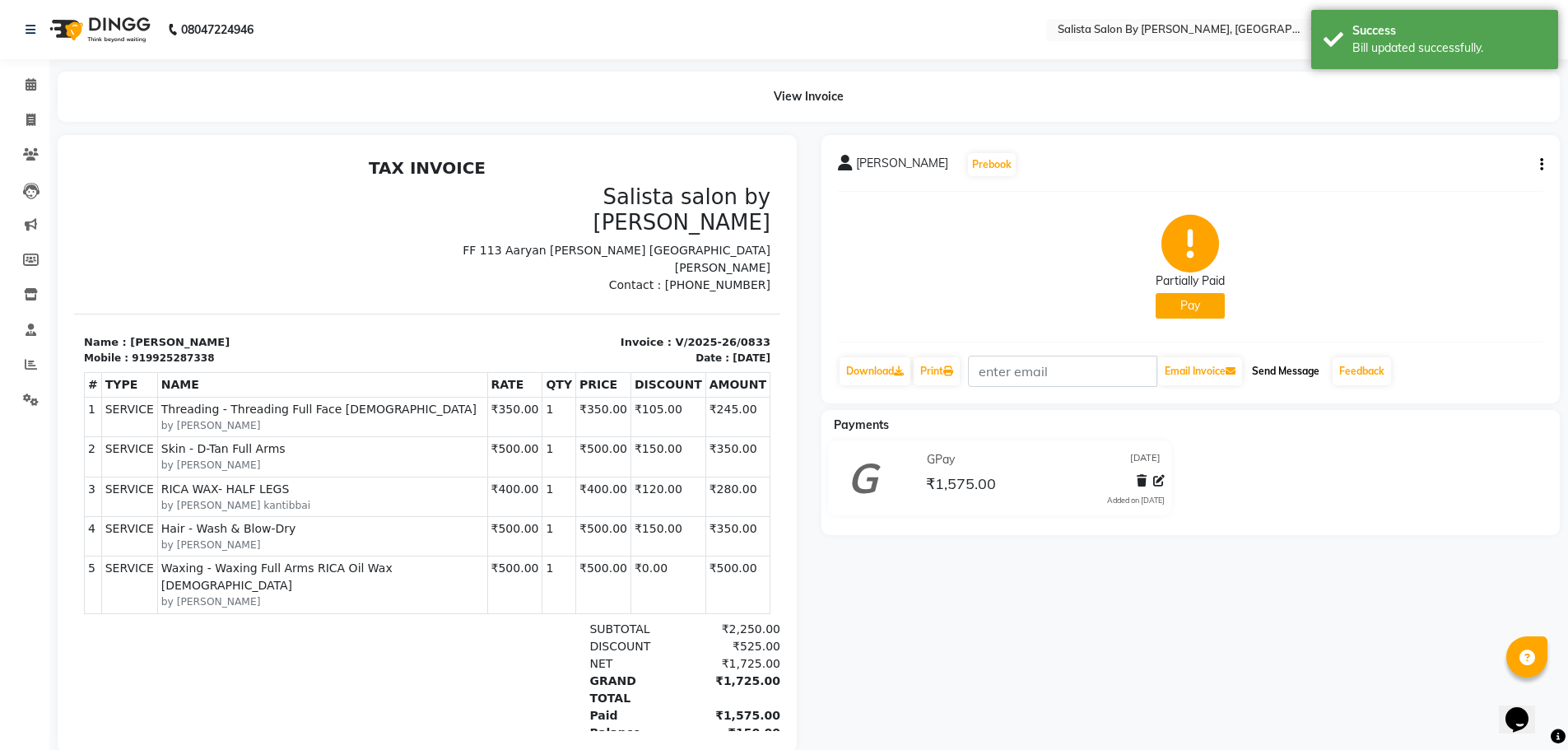
click at [1291, 364] on button "Send Message" at bounding box center [1285, 371] width 81 height 28
click at [1538, 163] on button "button" at bounding box center [1538, 165] width 9 height 17
click at [1470, 190] on div "Edit Invoice" at bounding box center [1460, 186] width 113 height 21
select select "service"
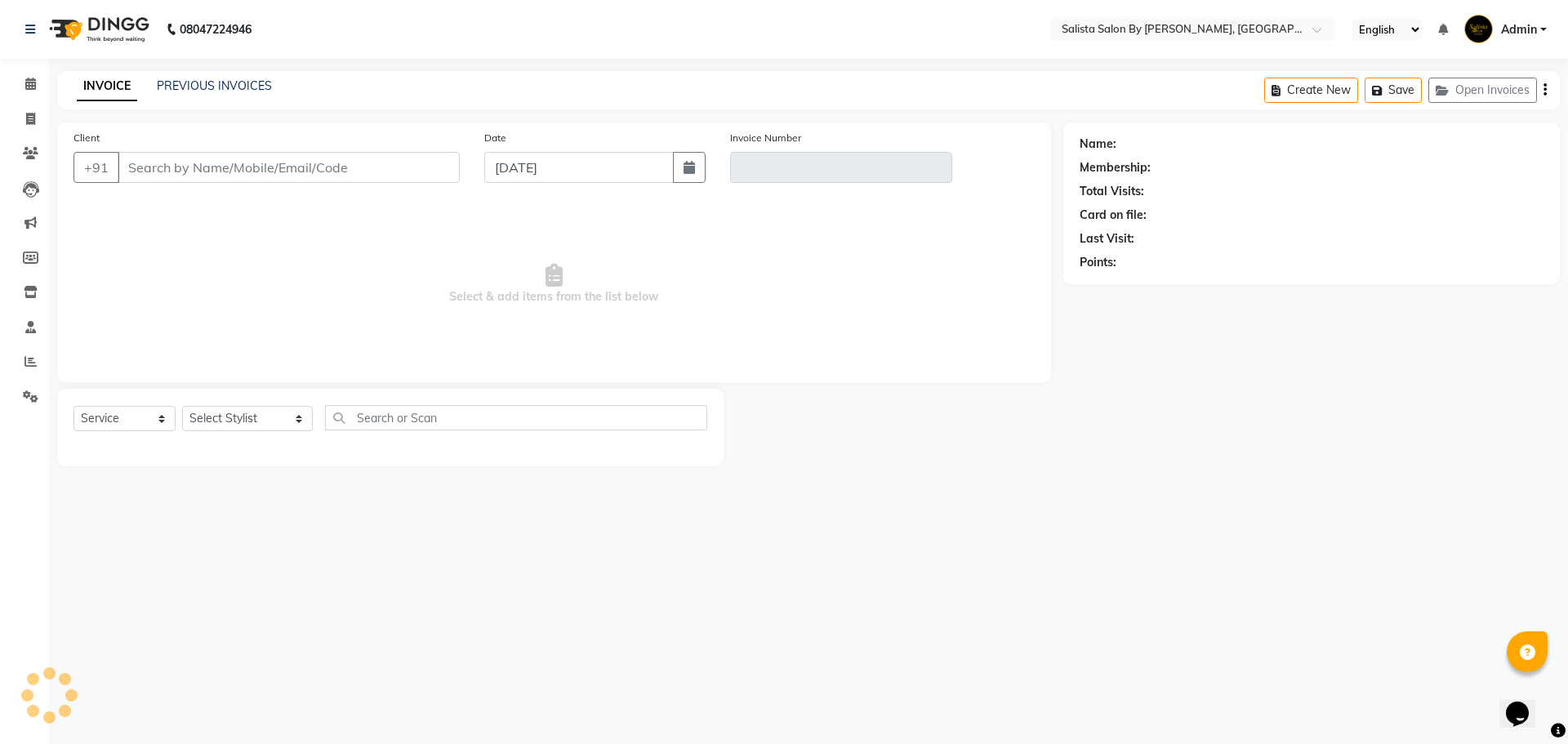
type input "9925287338"
type input "V/2025-26/0833"
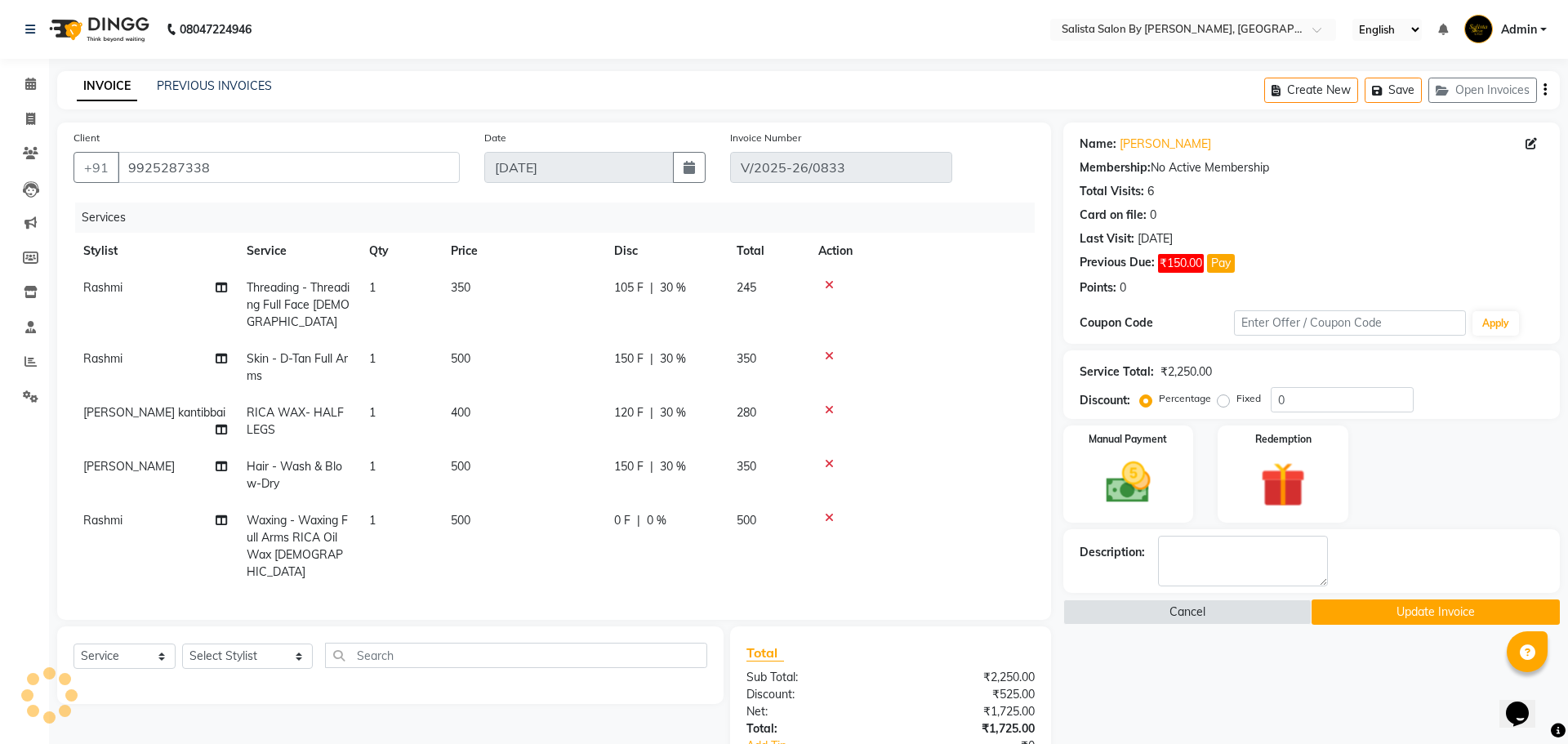
select select "select"
click at [1319, 410] on input "0" at bounding box center [1333, 399] width 143 height 25
click at [672, 528] on div "0 F | 0 %" at bounding box center [665, 521] width 103 height 17
select select "53758"
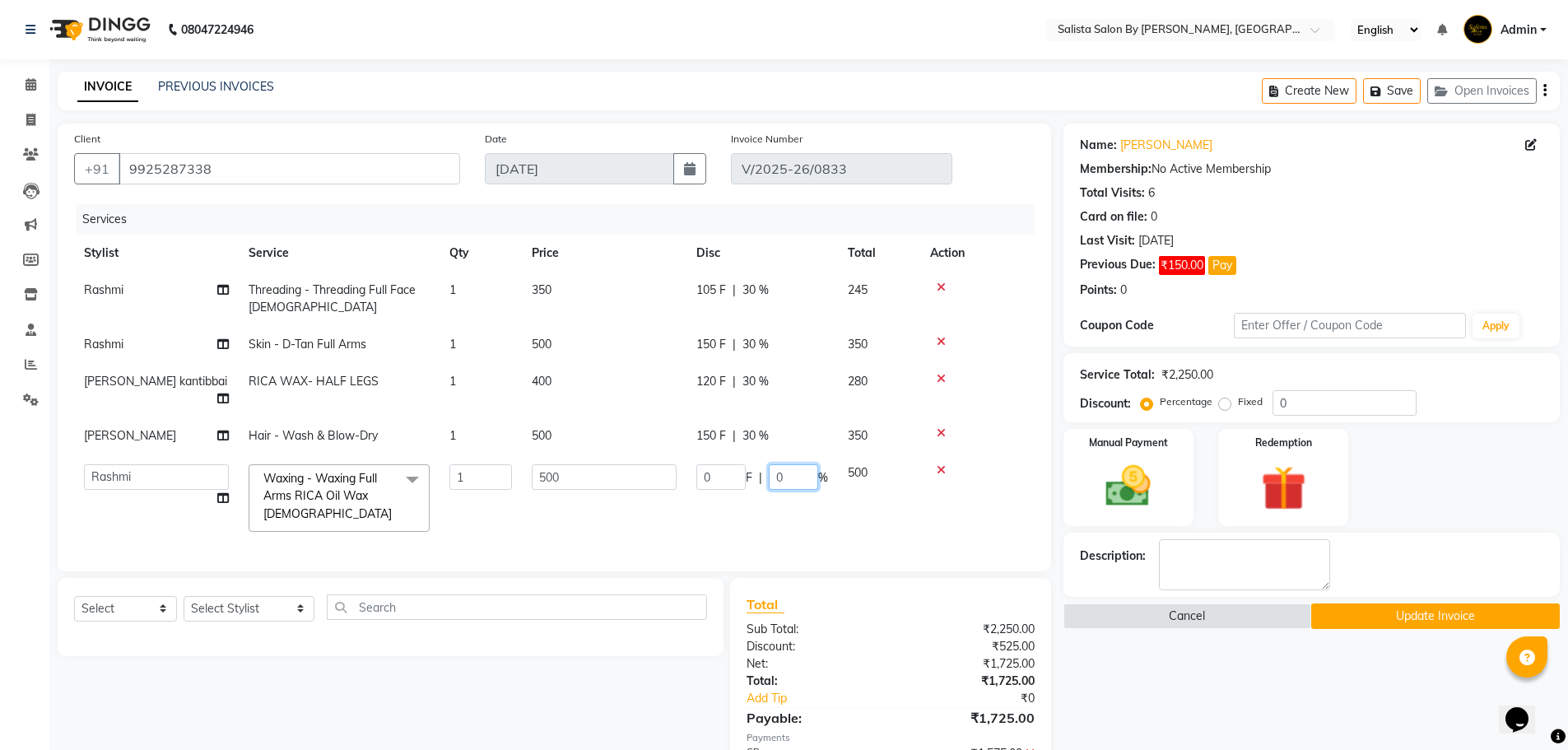
click at [809, 465] on input "0" at bounding box center [793, 477] width 49 height 25
type input "0"
type input "30"
click at [960, 497] on tbody "Rashmi Threading - Threading Full Face [DEMOGRAPHIC_DATA] 1 350 105 F | 30 % 24…" at bounding box center [555, 406] width 961 height 270
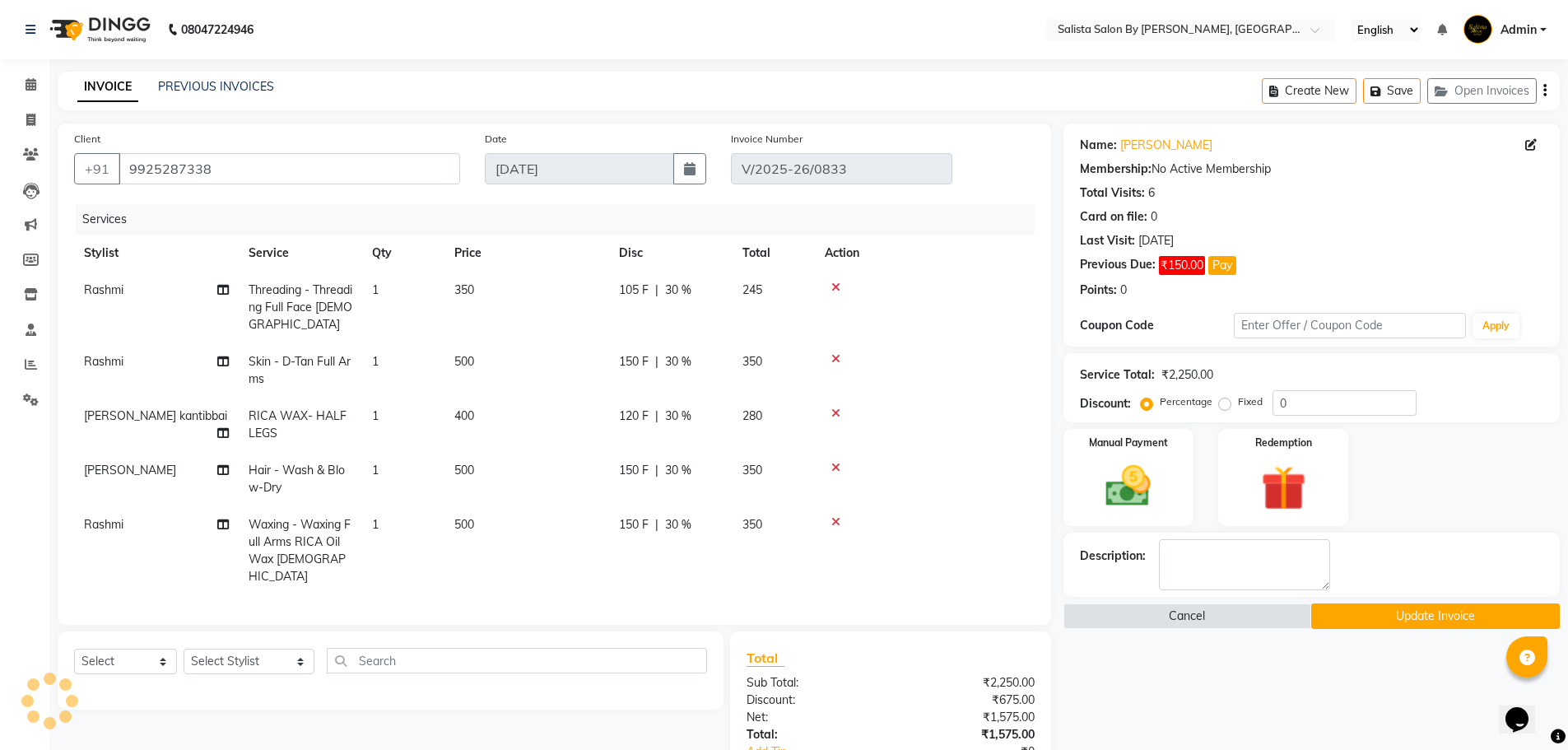
click at [1346, 611] on button "Update Invoice" at bounding box center [1435, 616] width 249 height 25
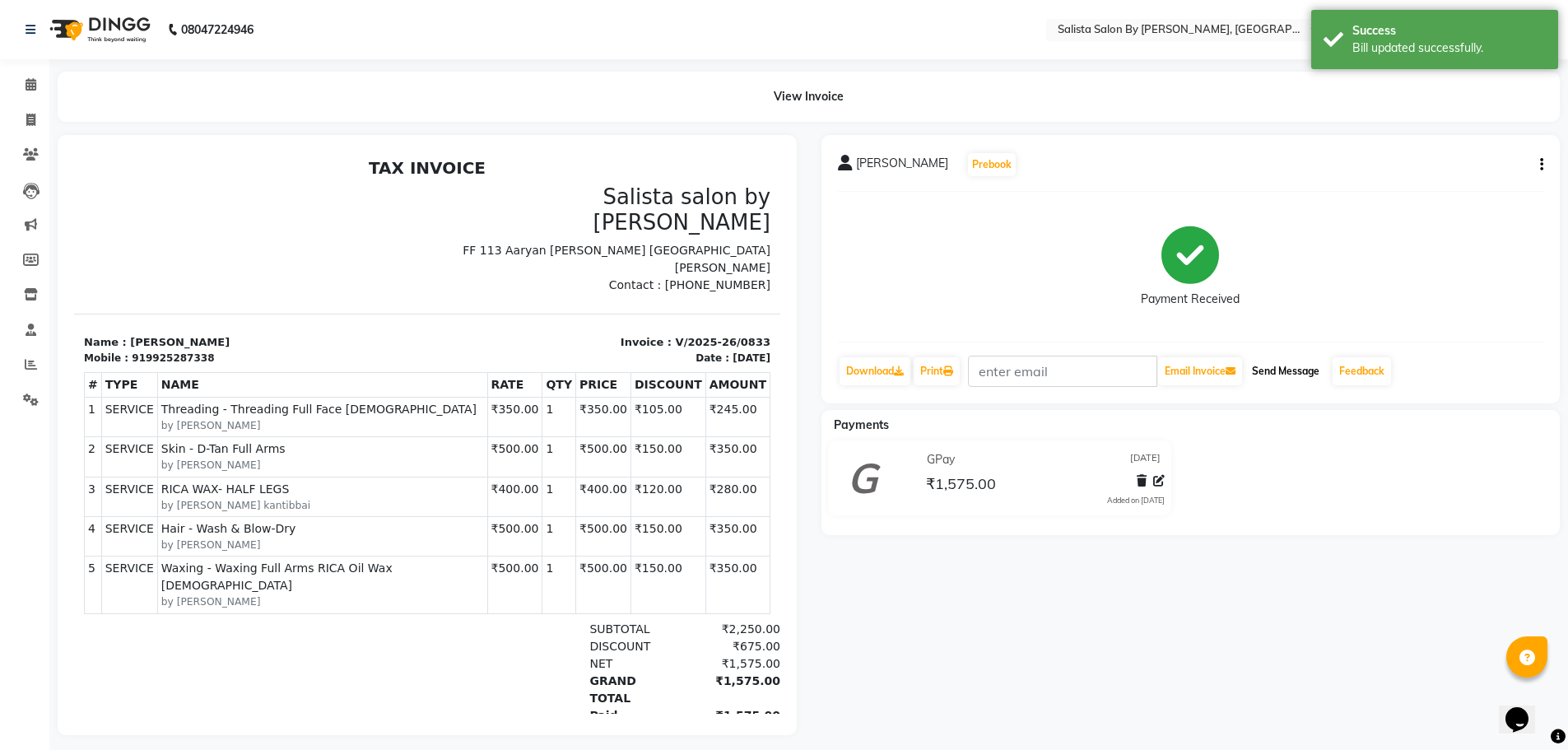
click at [1283, 370] on button "Send Message" at bounding box center [1285, 371] width 81 height 28
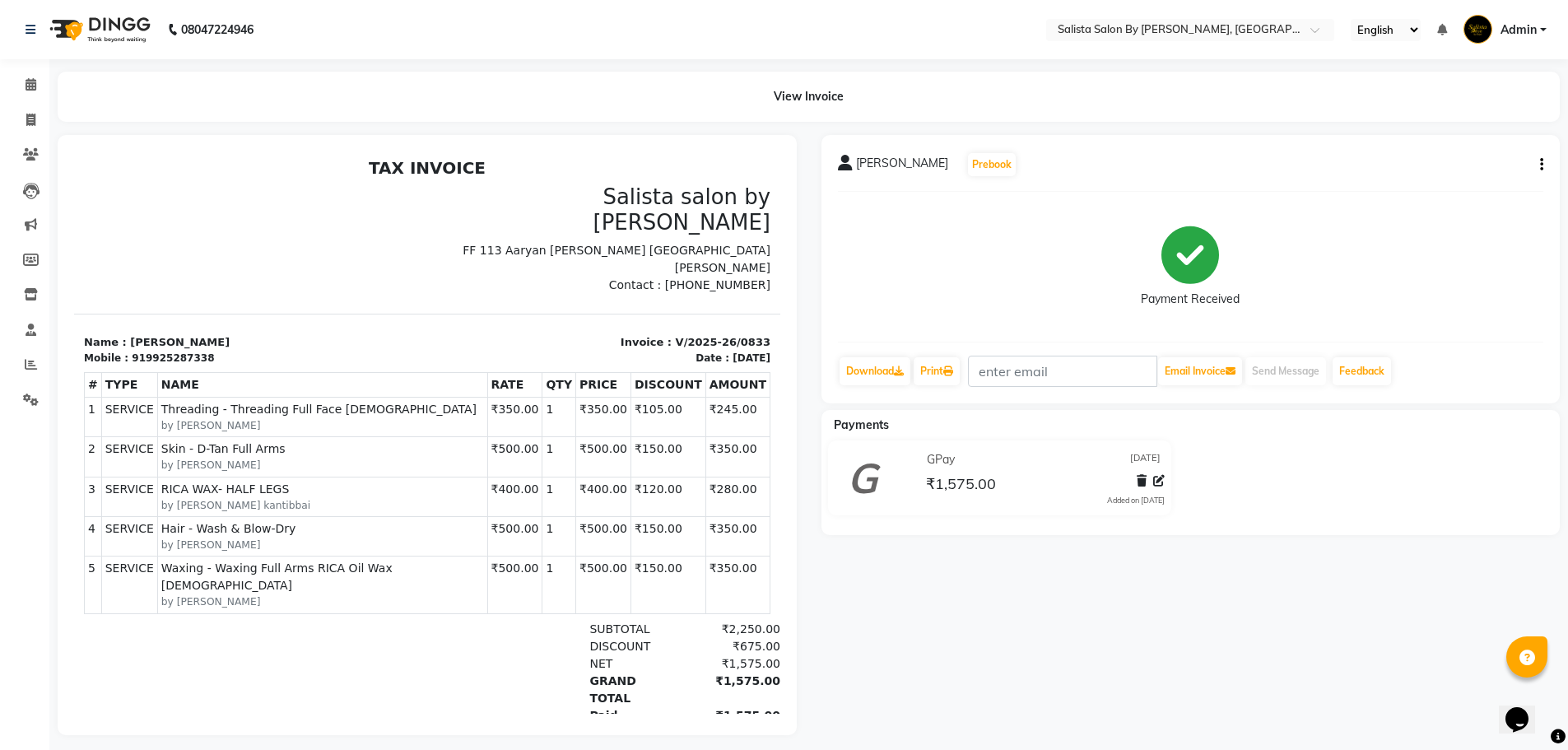
click at [1070, 624] on div "[PERSON_NAME] Prebook Payment Received Download Print Email Invoice Send Messag…" at bounding box center [1190, 434] width 764 height 600
click at [1266, 613] on div "[PERSON_NAME] Prebook Payment Received Download Print Email Invoice Send Messag…" at bounding box center [1190, 434] width 764 height 600
click at [34, 122] on icon at bounding box center [31, 120] width 9 height 12
select select "service"
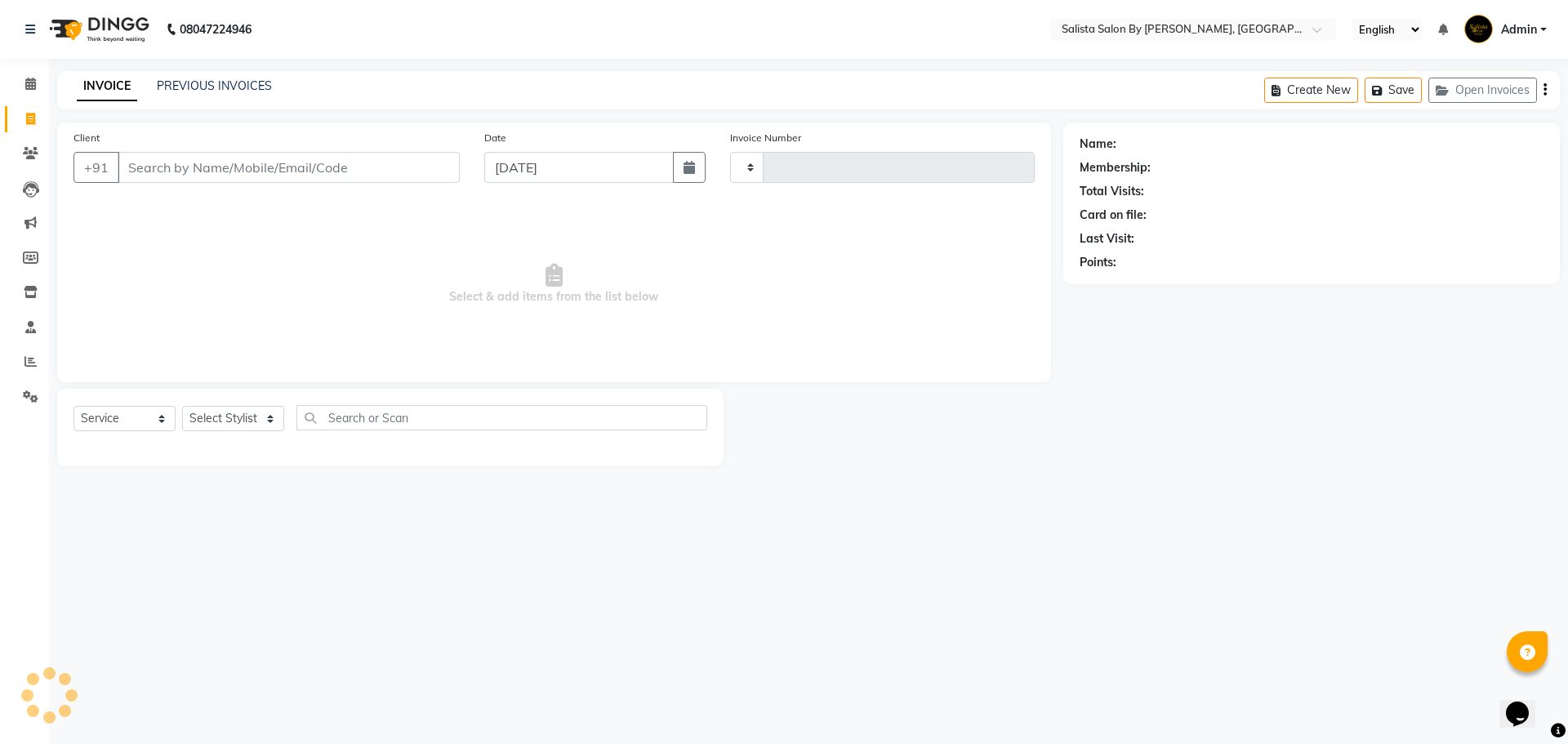
type input "0834"
select select "6878"
click at [244, 83] on link "PREVIOUS INVOICES" at bounding box center [214, 86] width 115 height 15
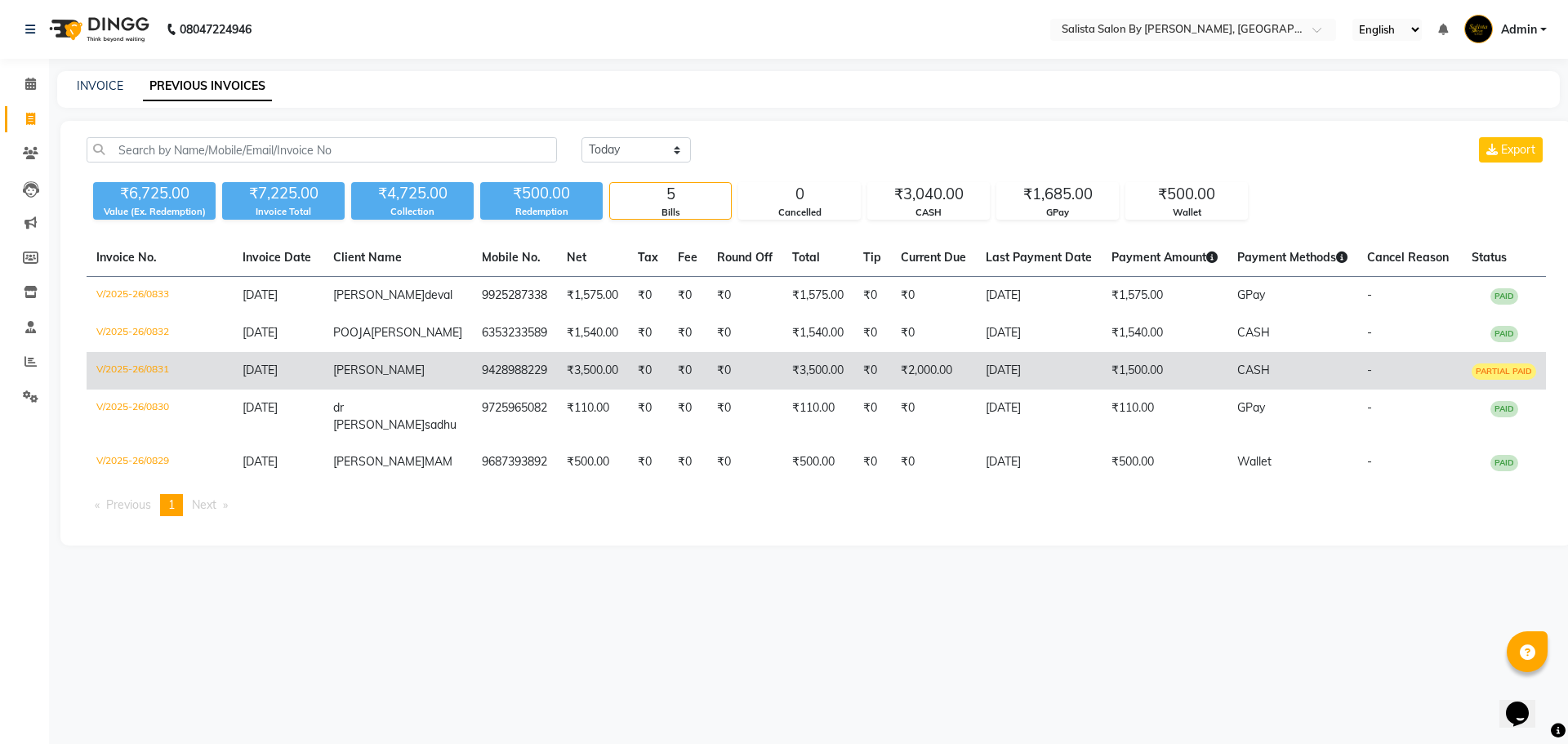
click at [472, 390] on td "9428988229" at bounding box center [514, 371] width 85 height 37
